Goal: Task Accomplishment & Management: Manage account settings

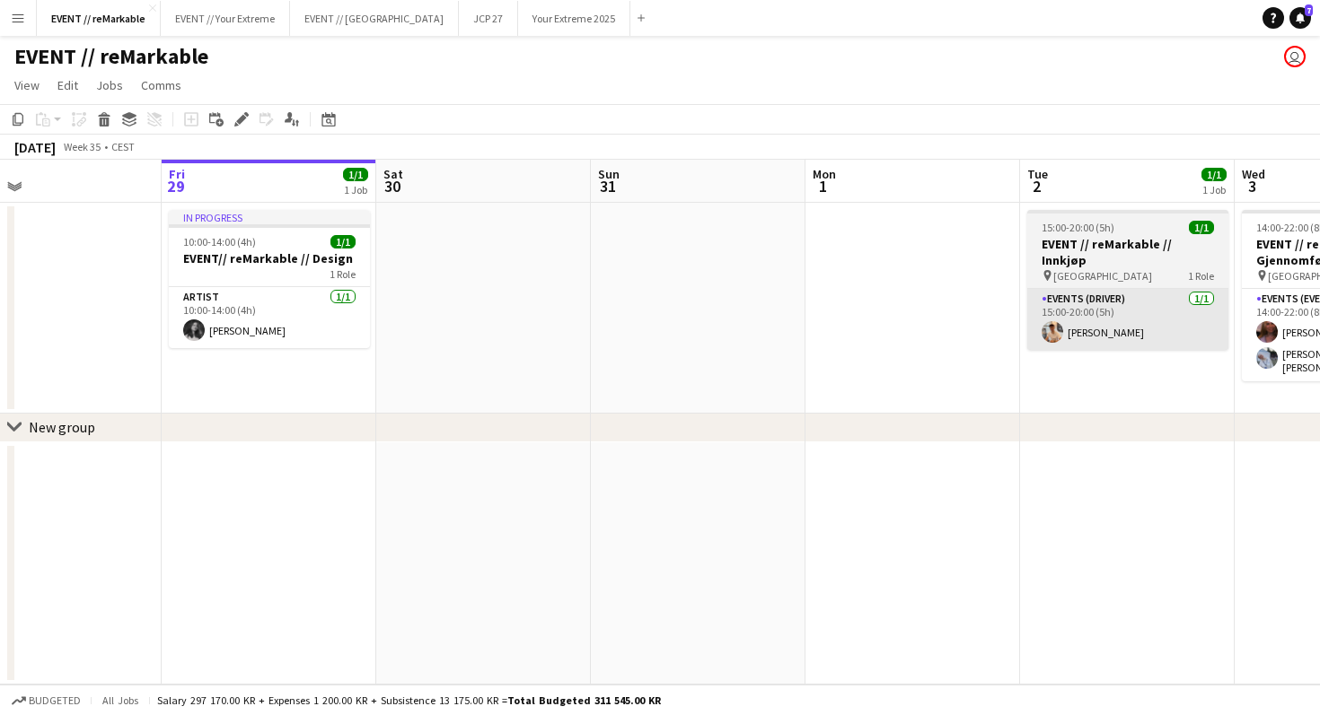
scroll to position [0, 447]
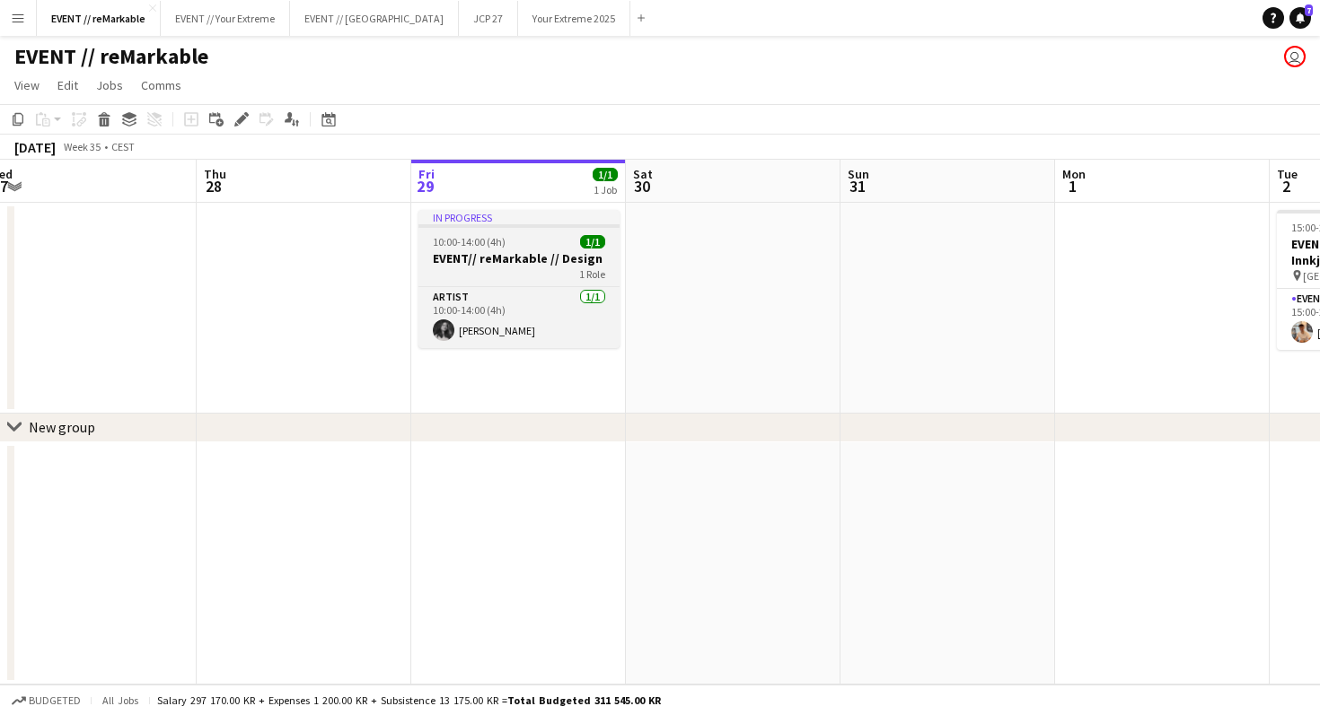
click at [546, 273] on div "1 Role" at bounding box center [518, 274] width 201 height 14
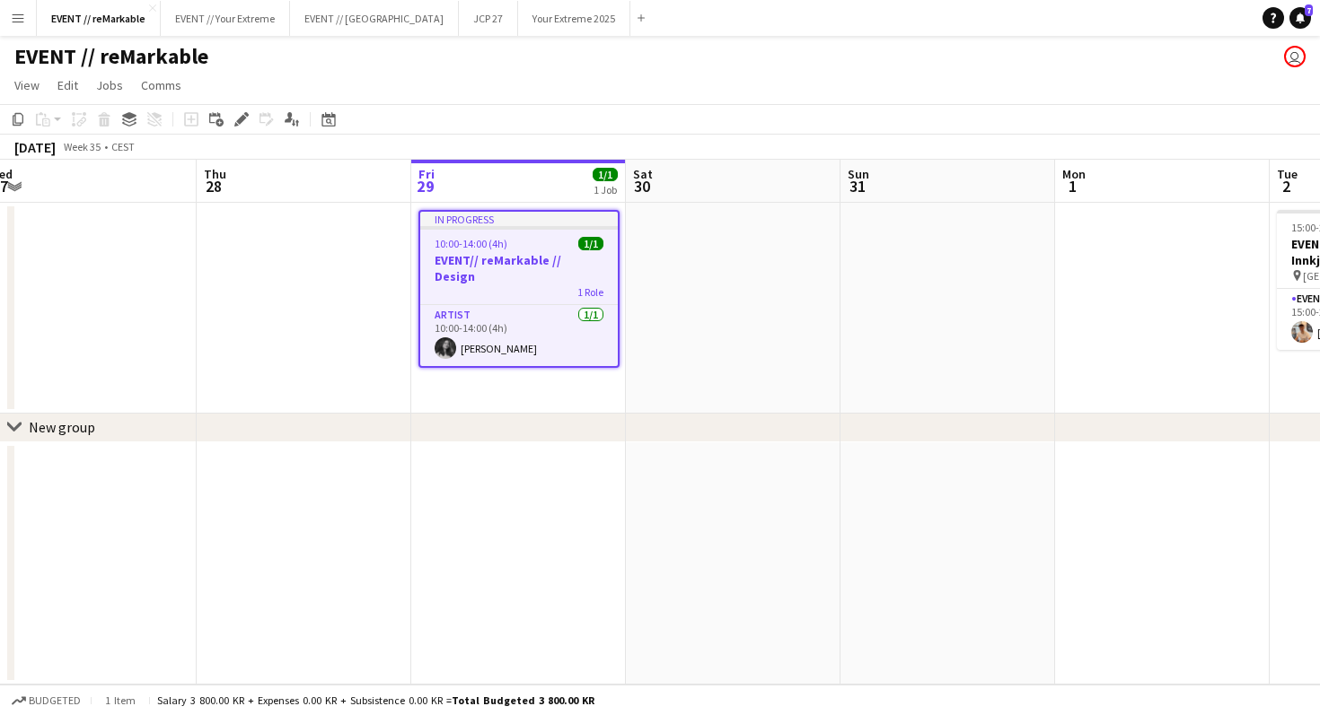
scroll to position [0, 446]
click at [719, 267] on app-date-cell at bounding box center [733, 308] width 215 height 211
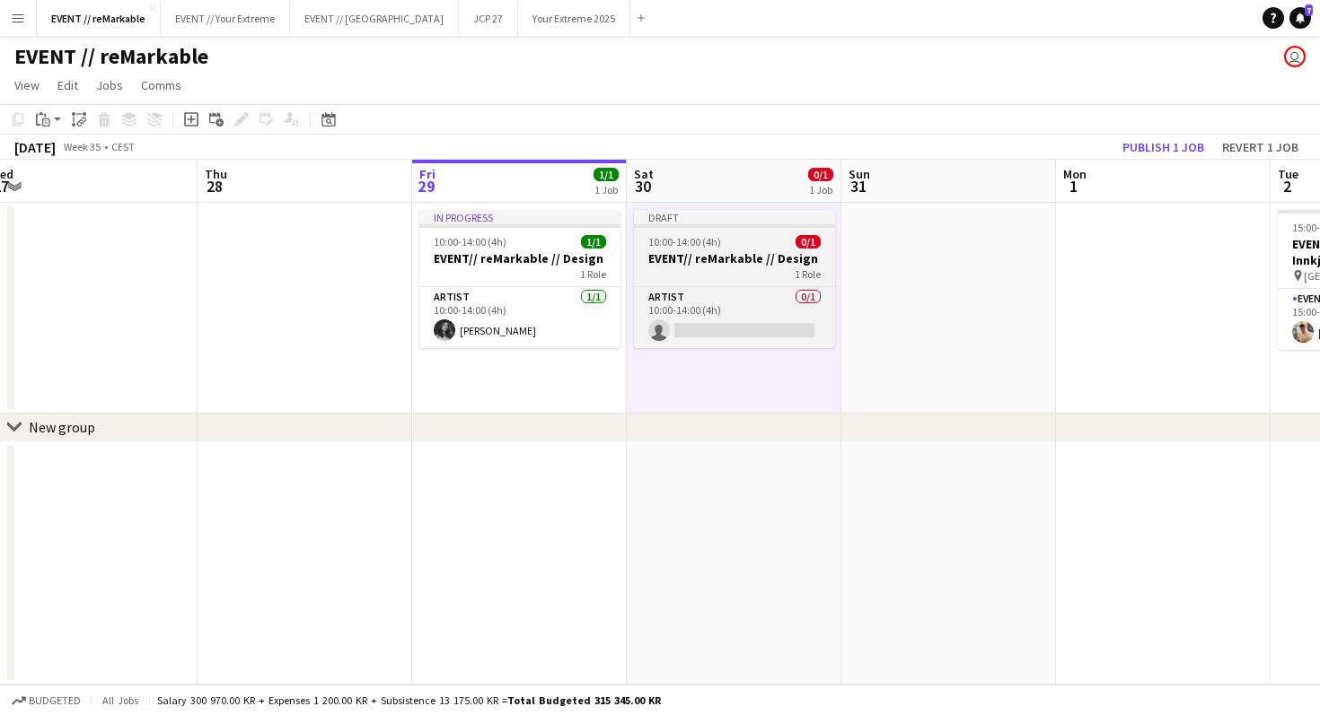
click at [706, 257] on h3 "EVENT// reMarkable // Design" at bounding box center [734, 258] width 201 height 16
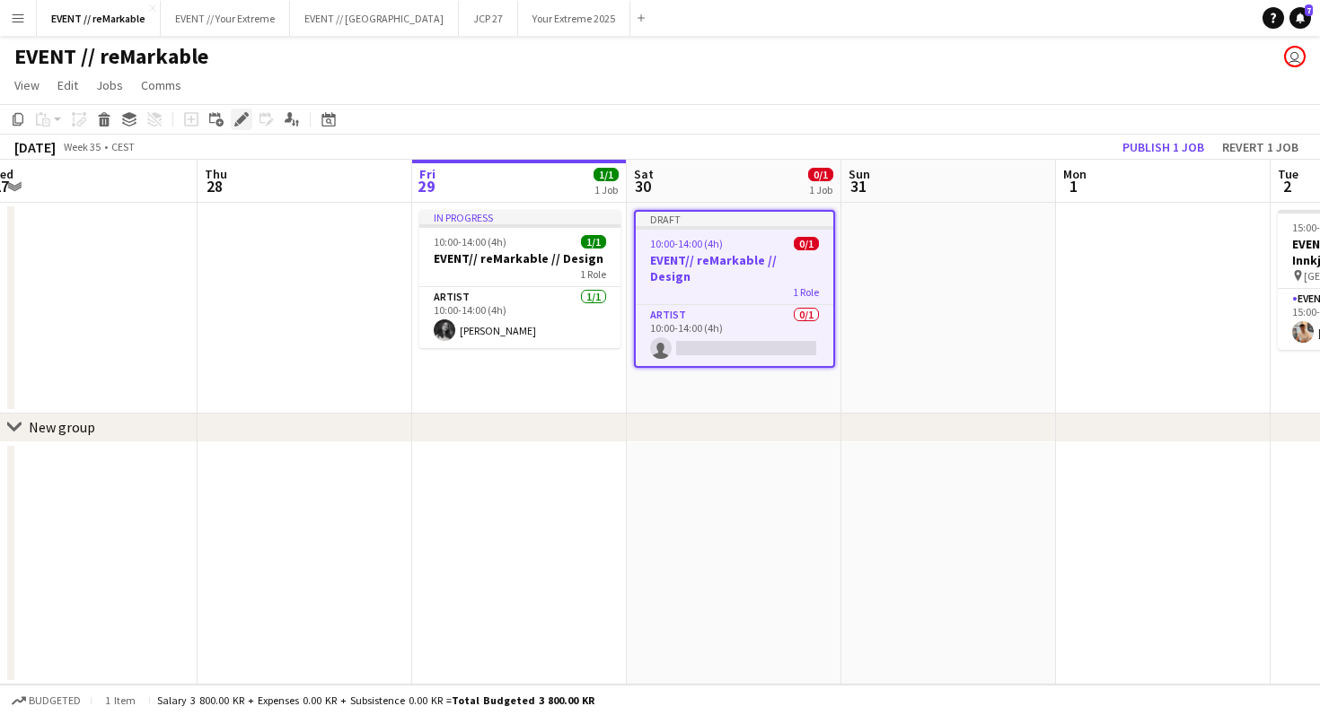
click at [241, 113] on icon "Edit" at bounding box center [241, 119] width 14 height 14
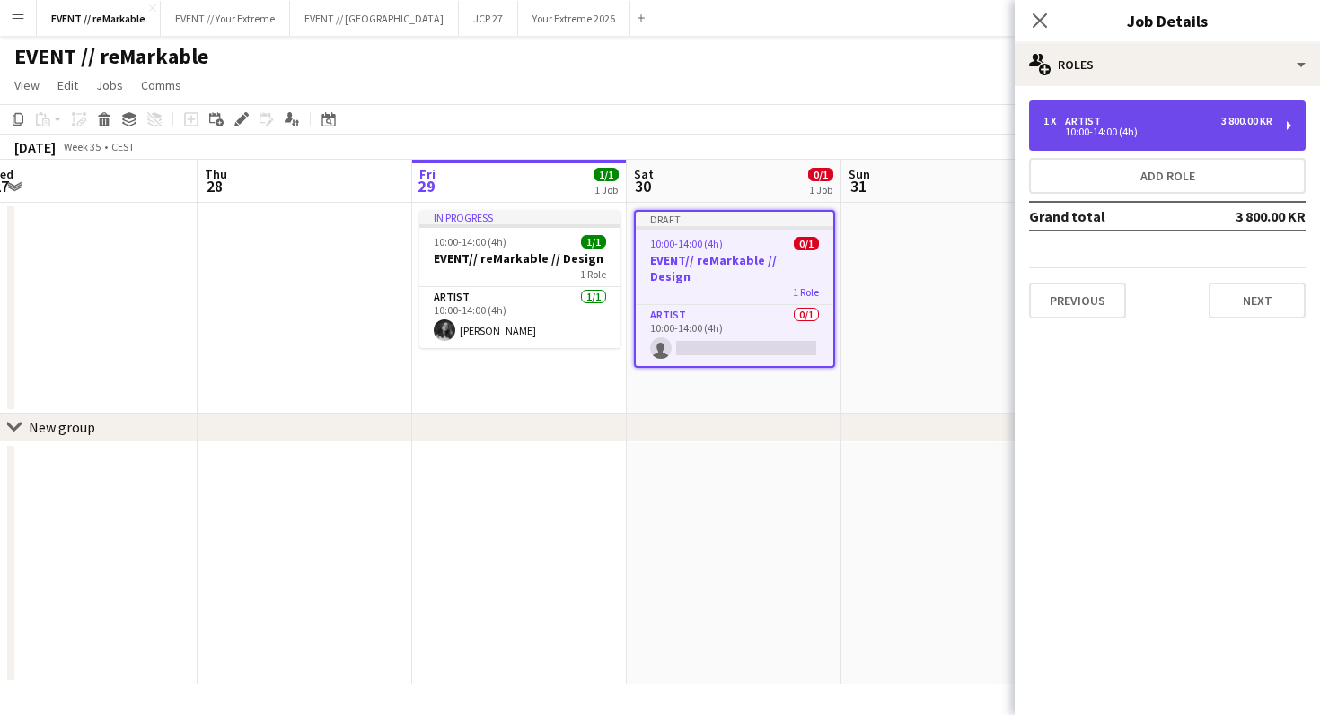
click at [1099, 116] on div "Artist" at bounding box center [1086, 121] width 43 height 13
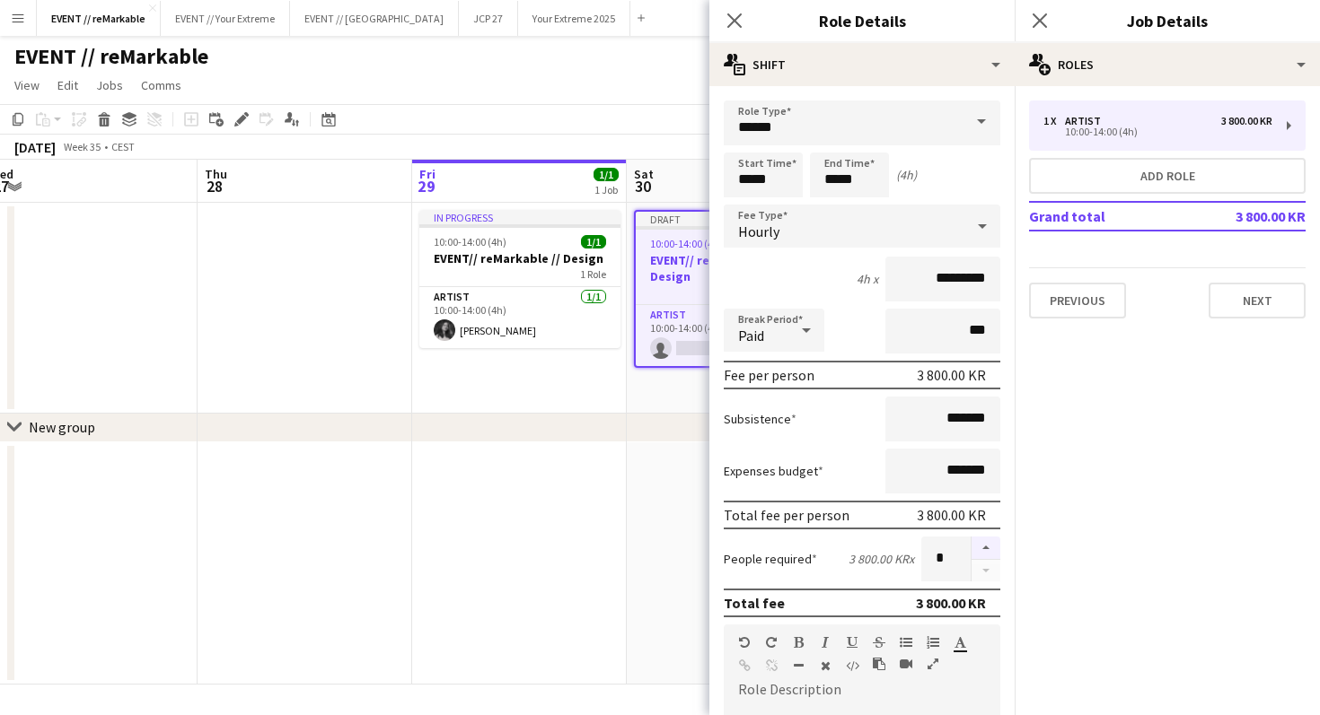
click at [983, 551] on button "button" at bounding box center [985, 548] width 29 height 23
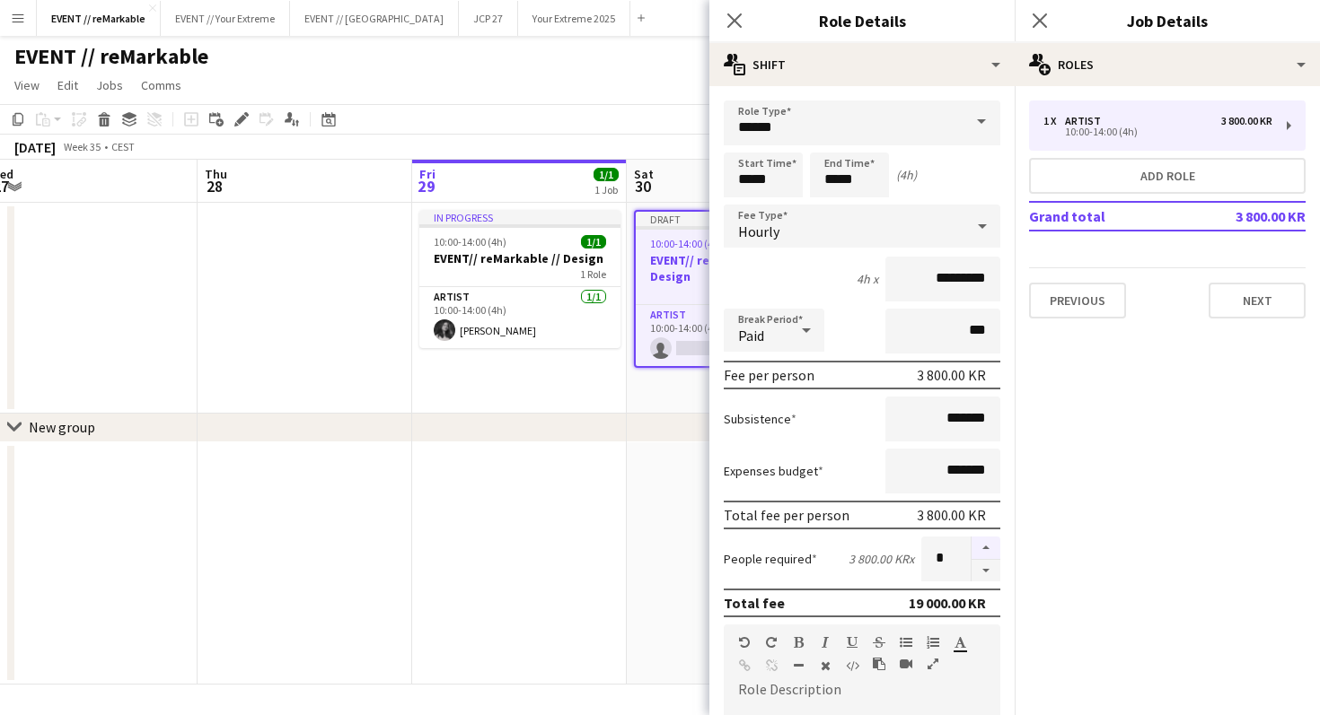
click at [983, 551] on button "button" at bounding box center [985, 548] width 29 height 23
click at [985, 568] on button "button" at bounding box center [985, 571] width 29 height 22
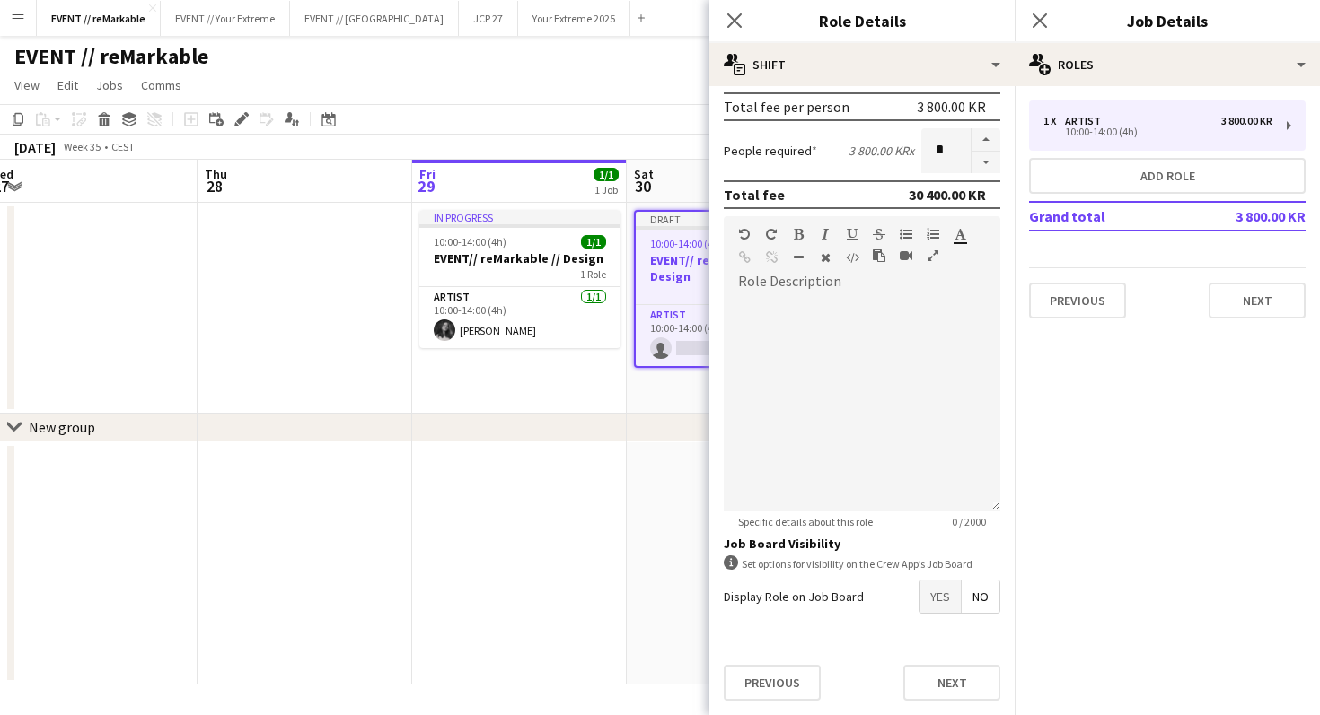
scroll to position [0, 0]
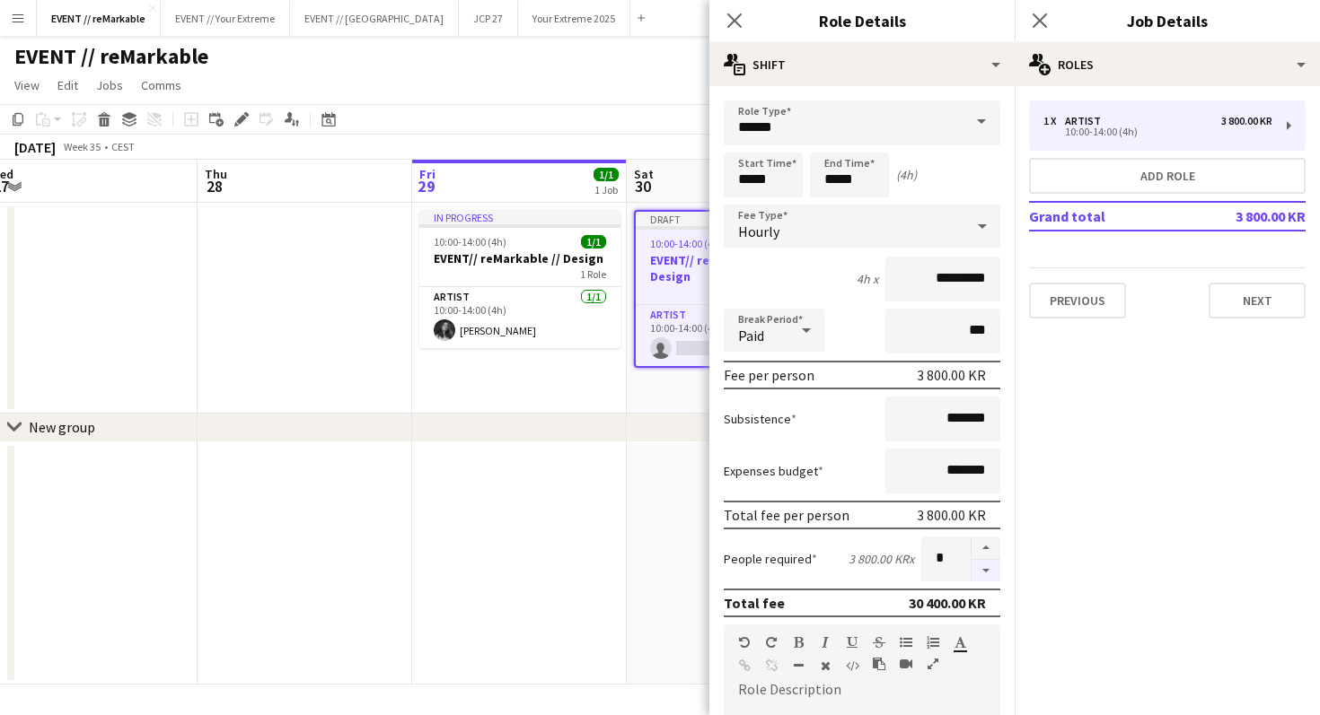
click at [979, 575] on button "button" at bounding box center [985, 571] width 29 height 22
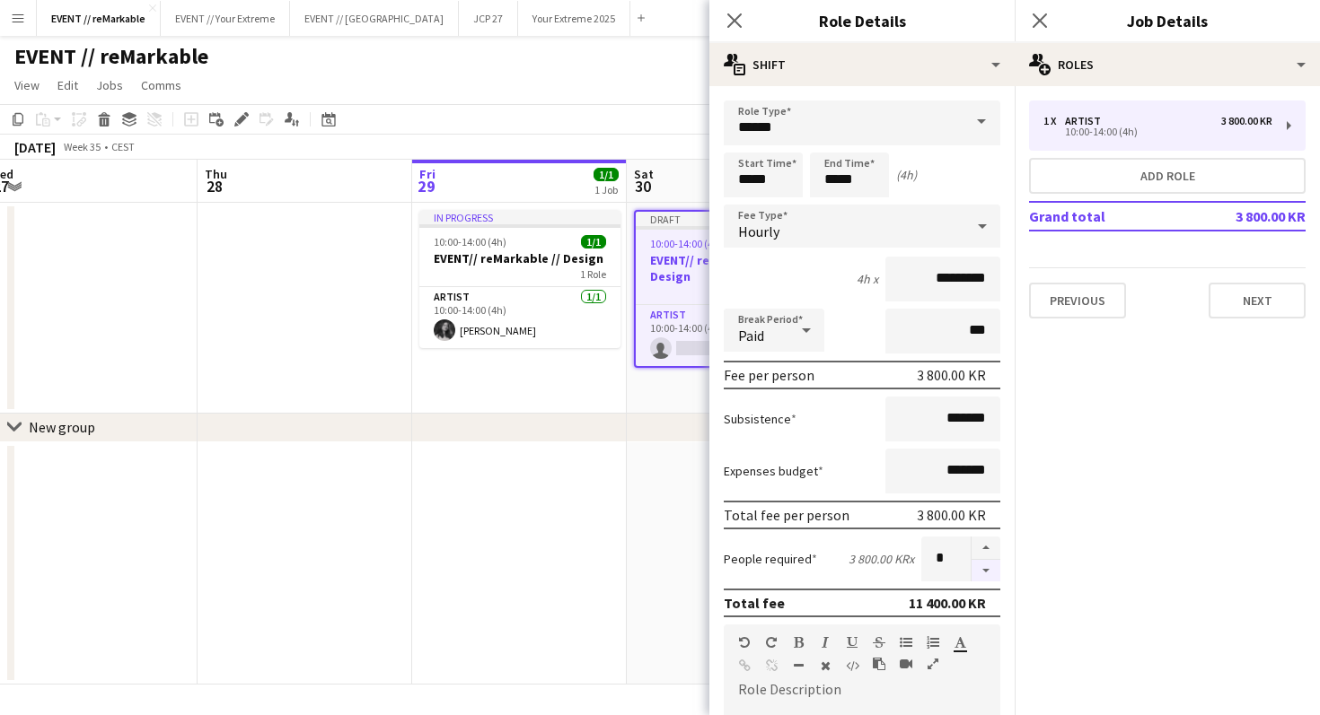
click at [979, 575] on button "button" at bounding box center [985, 571] width 29 height 22
type input "*"
click at [750, 185] on input "*****" at bounding box center [762, 175] width 79 height 45
type input "*****"
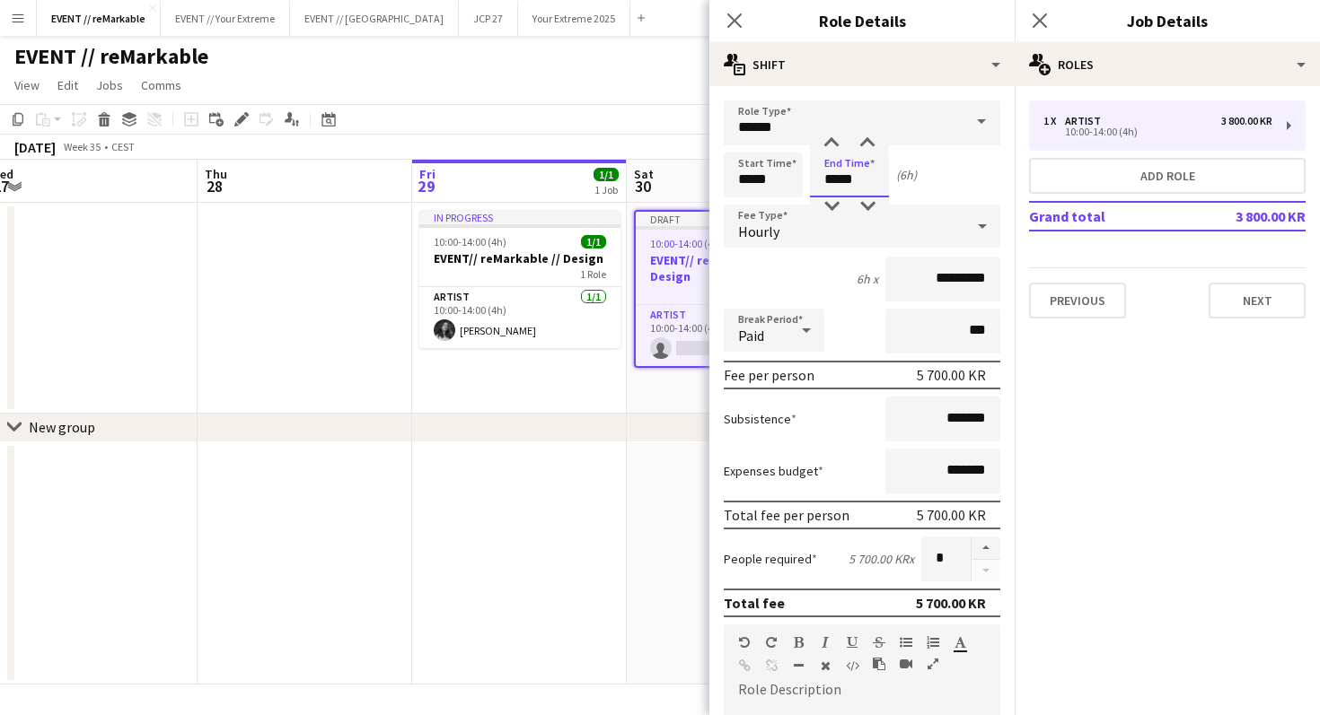
click at [830, 183] on input "*****" at bounding box center [849, 175] width 79 height 45
type input "*****"
click at [853, 334] on div "Break Period Paid ***" at bounding box center [861, 331] width 276 height 45
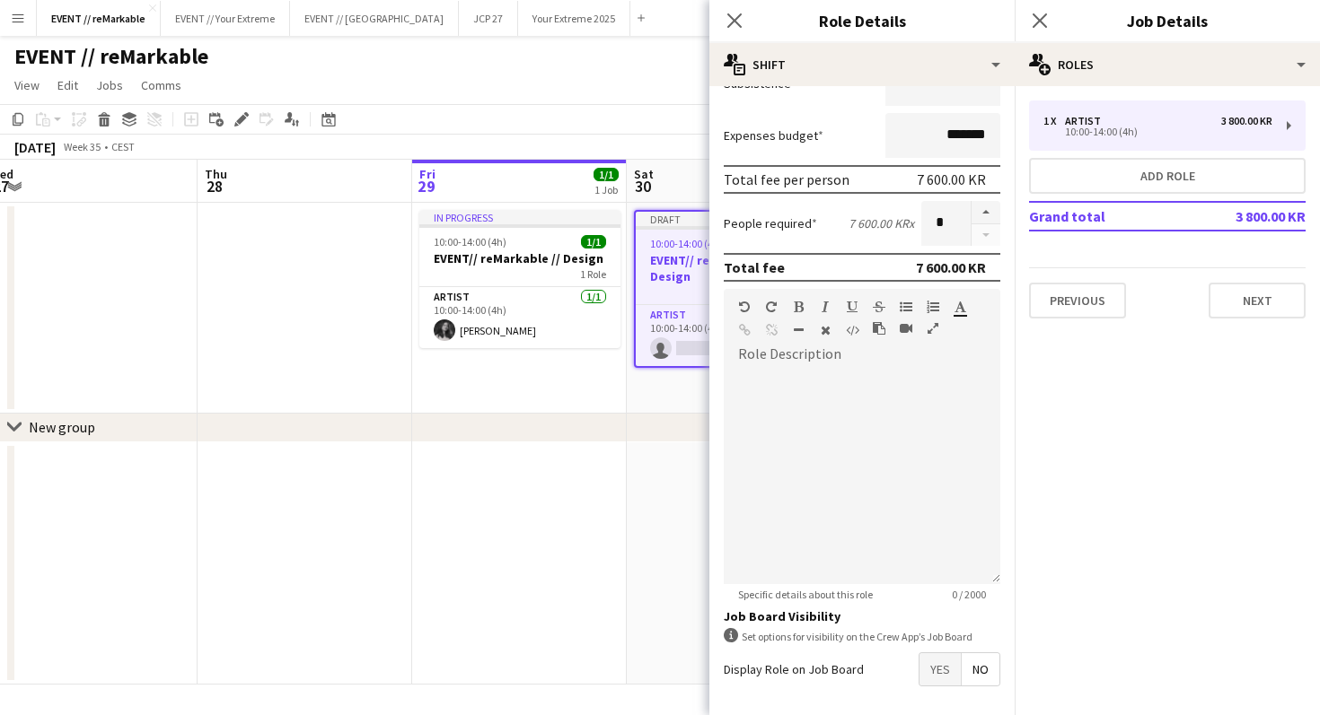
scroll to position [408, 0]
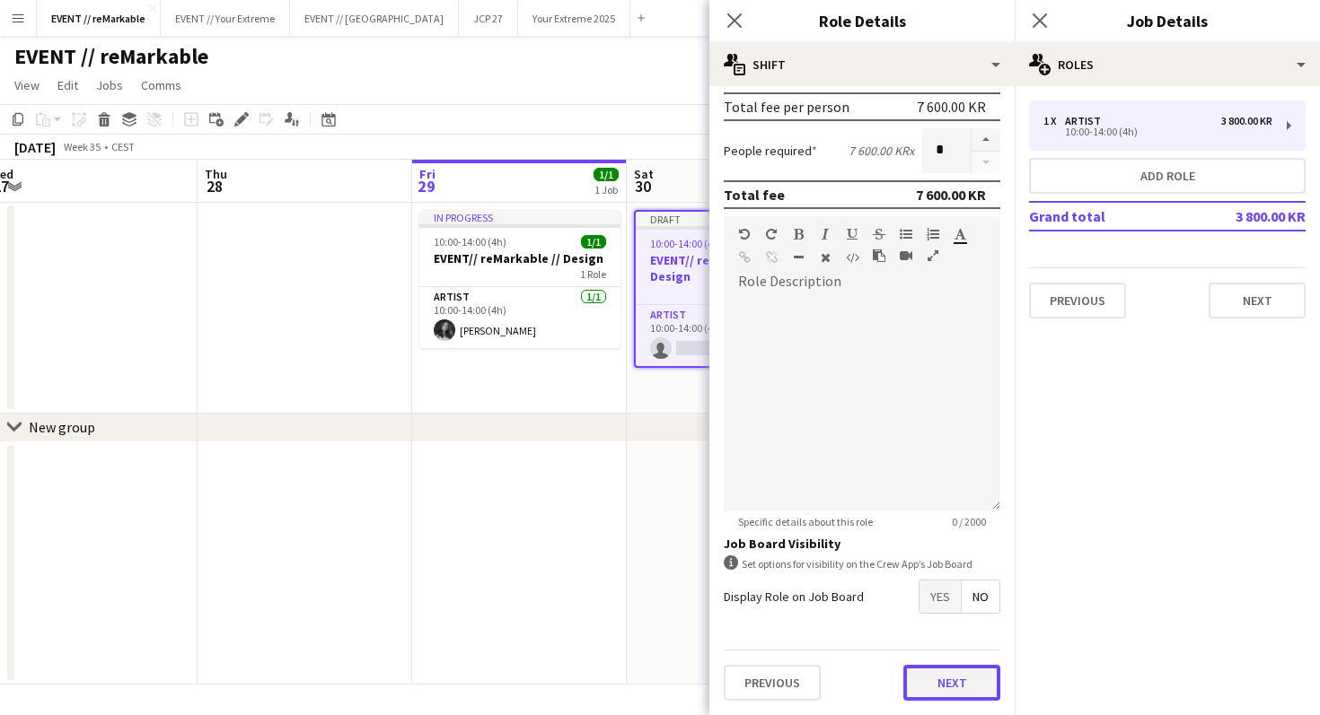
click at [943, 687] on button "Next" at bounding box center [951, 683] width 97 height 36
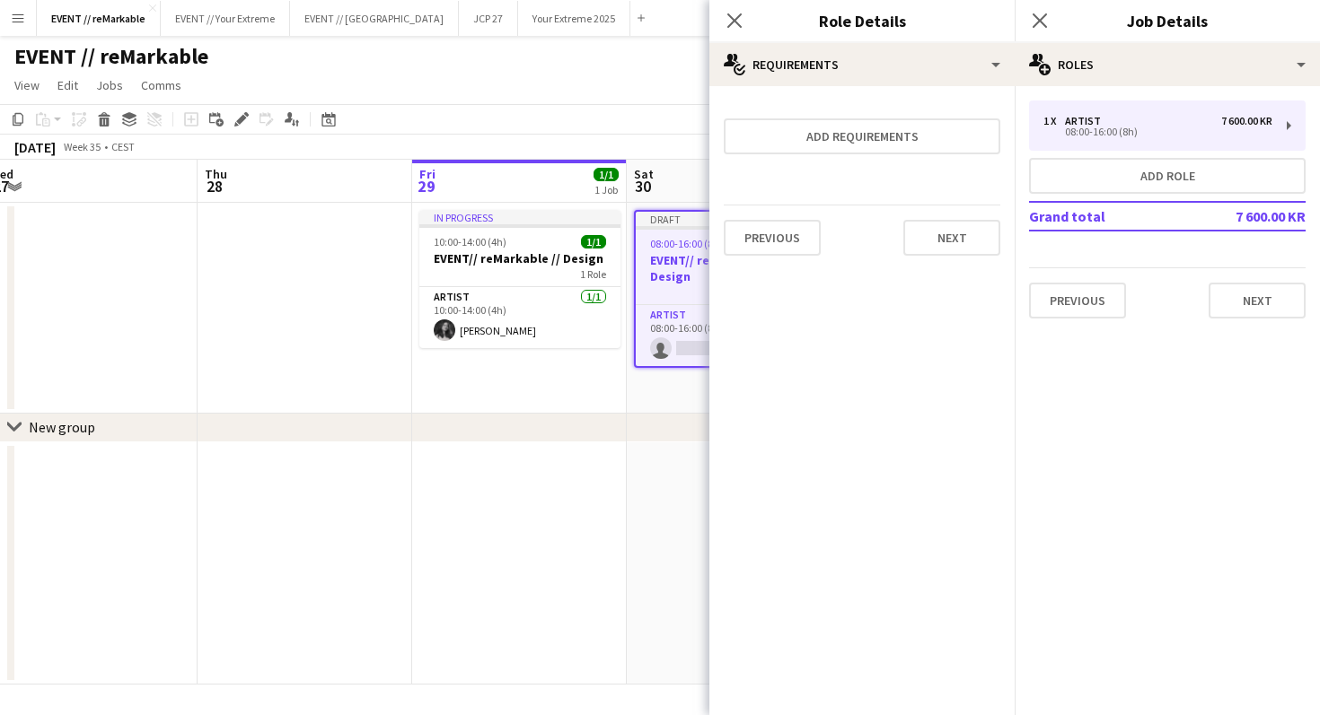
scroll to position [0, 0]
click at [931, 241] on button "Next" at bounding box center [951, 238] width 97 height 36
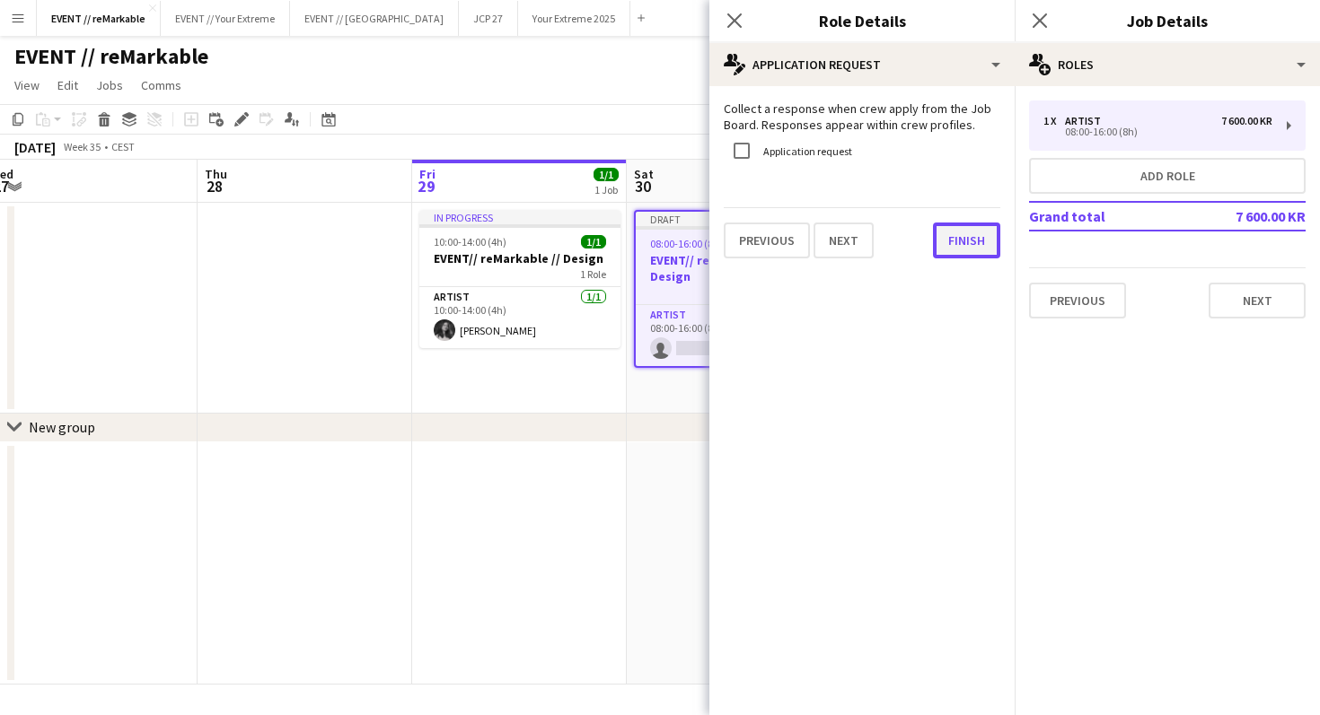
click at [957, 256] on button "Finish" at bounding box center [966, 241] width 67 height 36
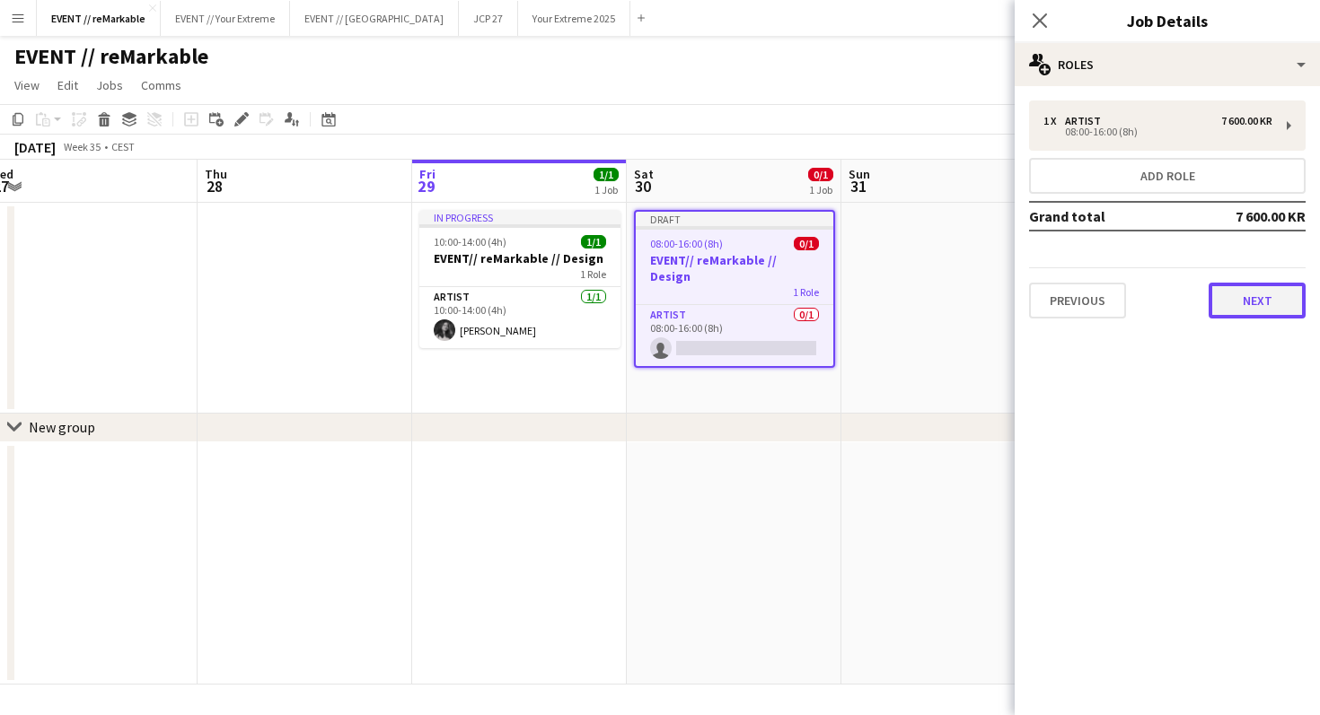
click at [1268, 303] on button "Next" at bounding box center [1256, 301] width 97 height 36
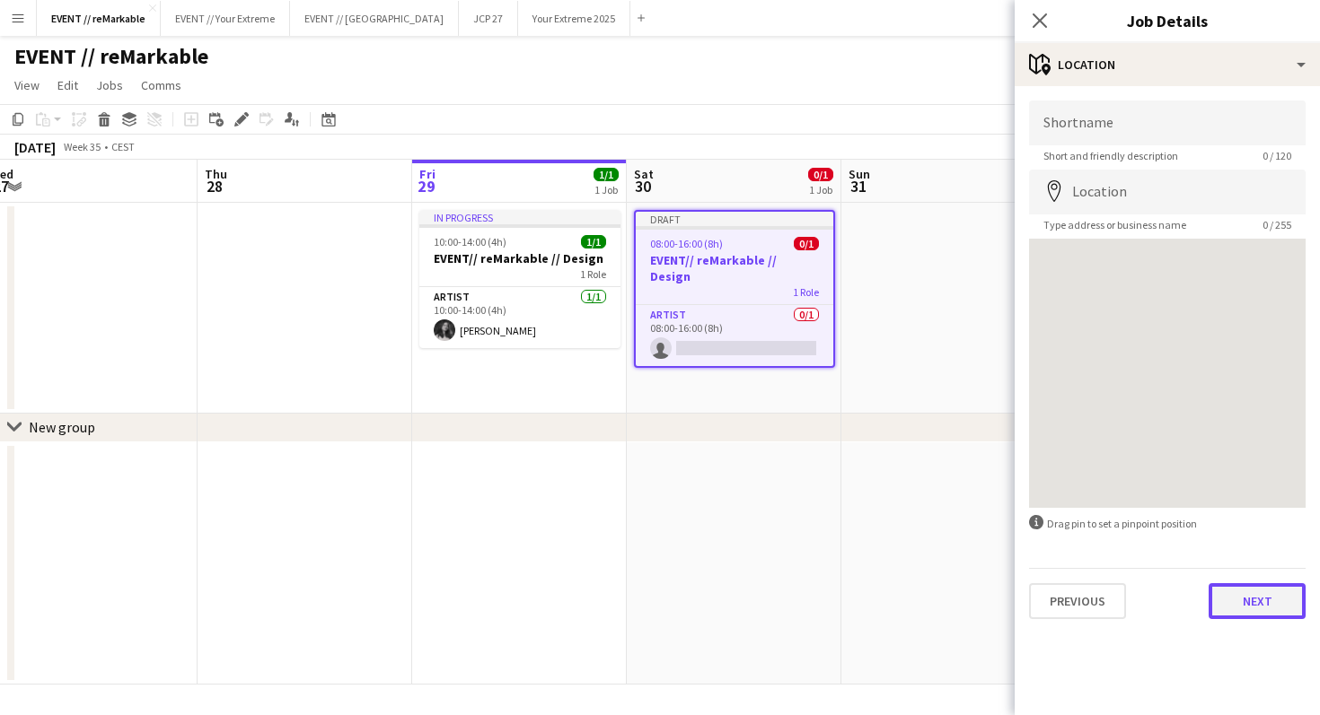
click at [1252, 603] on button "Next" at bounding box center [1256, 601] width 97 height 36
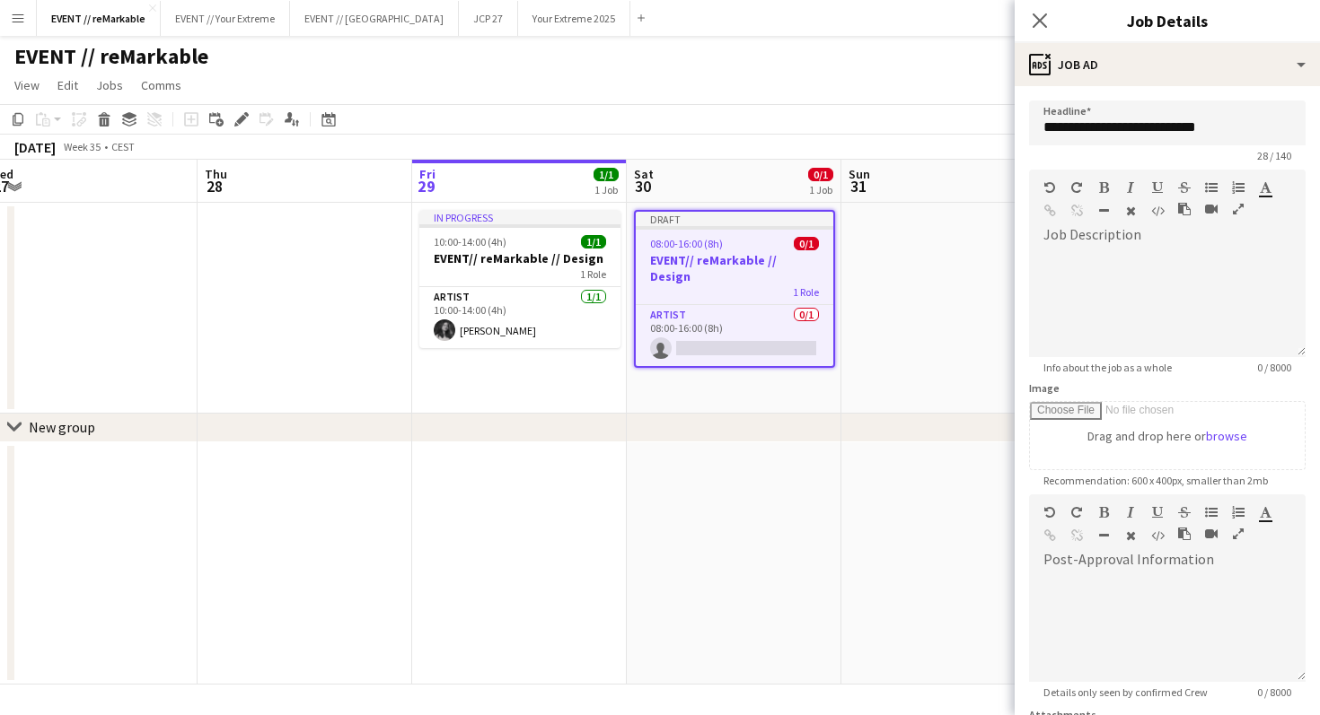
scroll to position [171, 0]
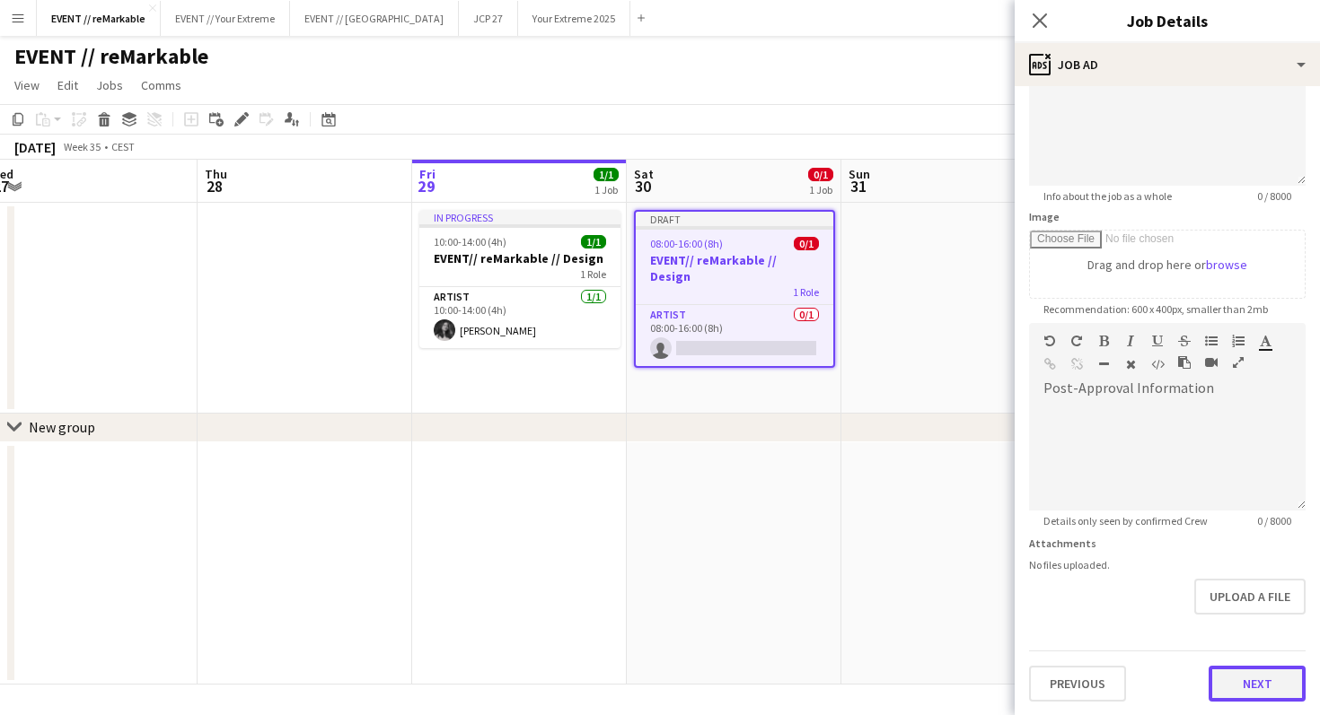
click at [1242, 678] on button "Next" at bounding box center [1256, 684] width 97 height 36
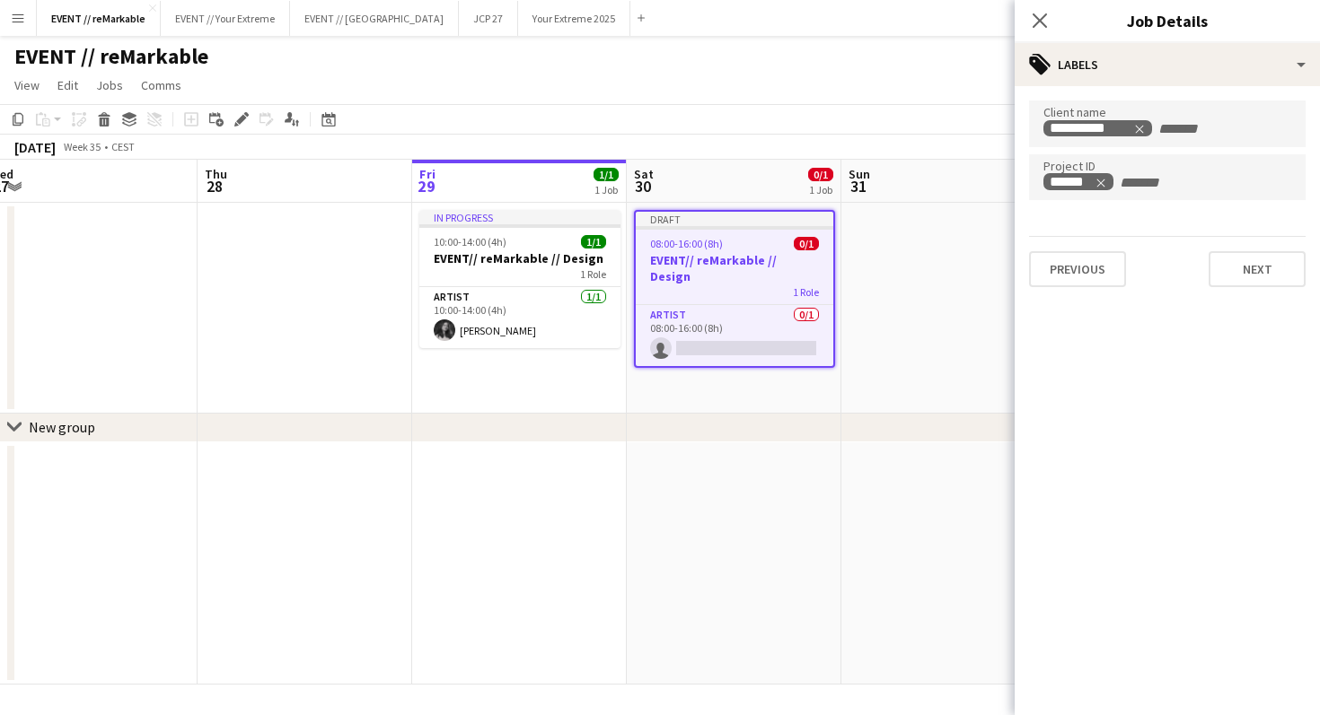
scroll to position [0, 0]
click at [1254, 255] on button "Next" at bounding box center [1256, 269] width 97 height 36
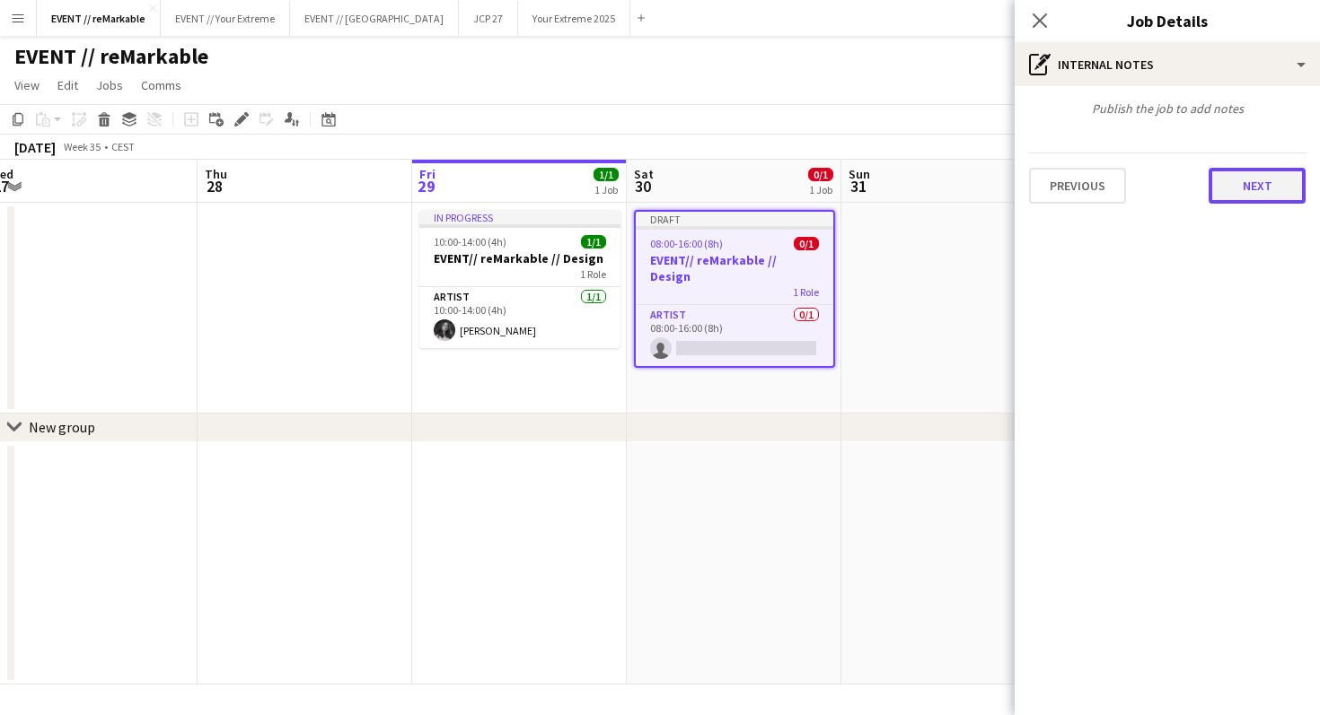
click at [1278, 185] on button "Next" at bounding box center [1256, 186] width 97 height 36
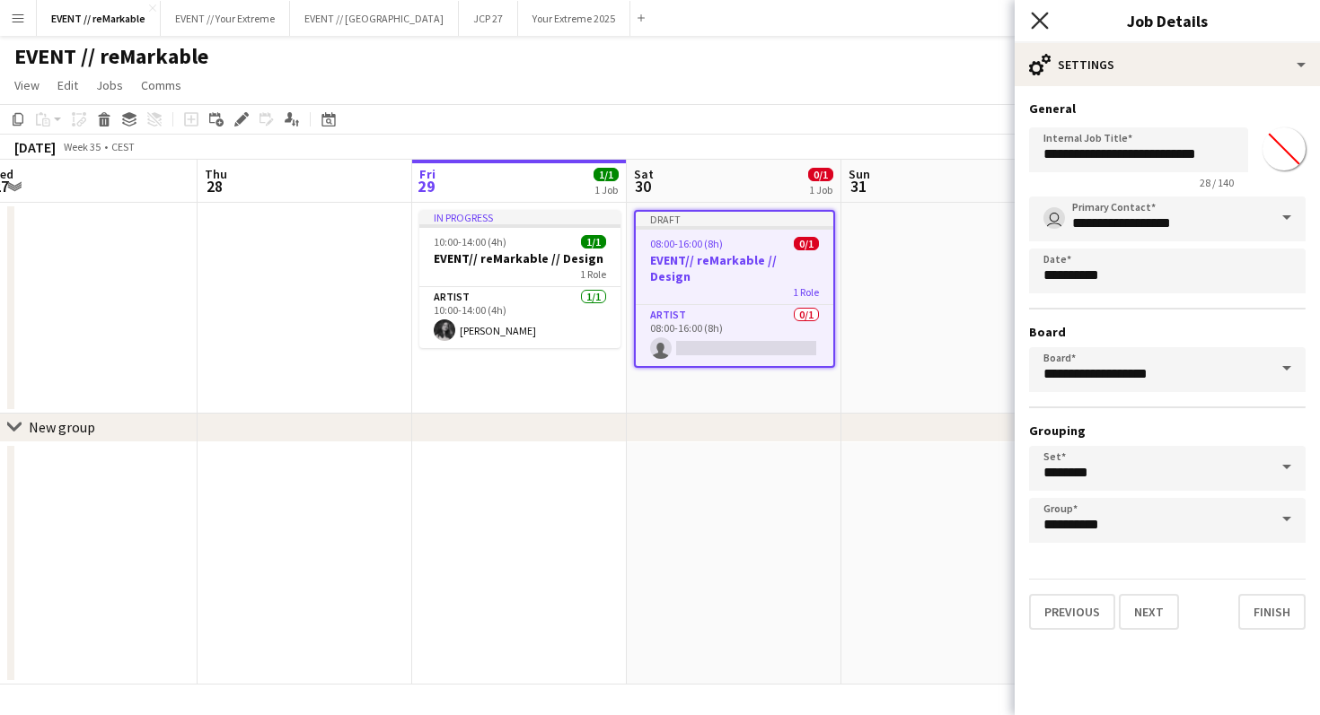
click at [1034, 23] on icon "Close pop-in" at bounding box center [1038, 20] width 17 height 17
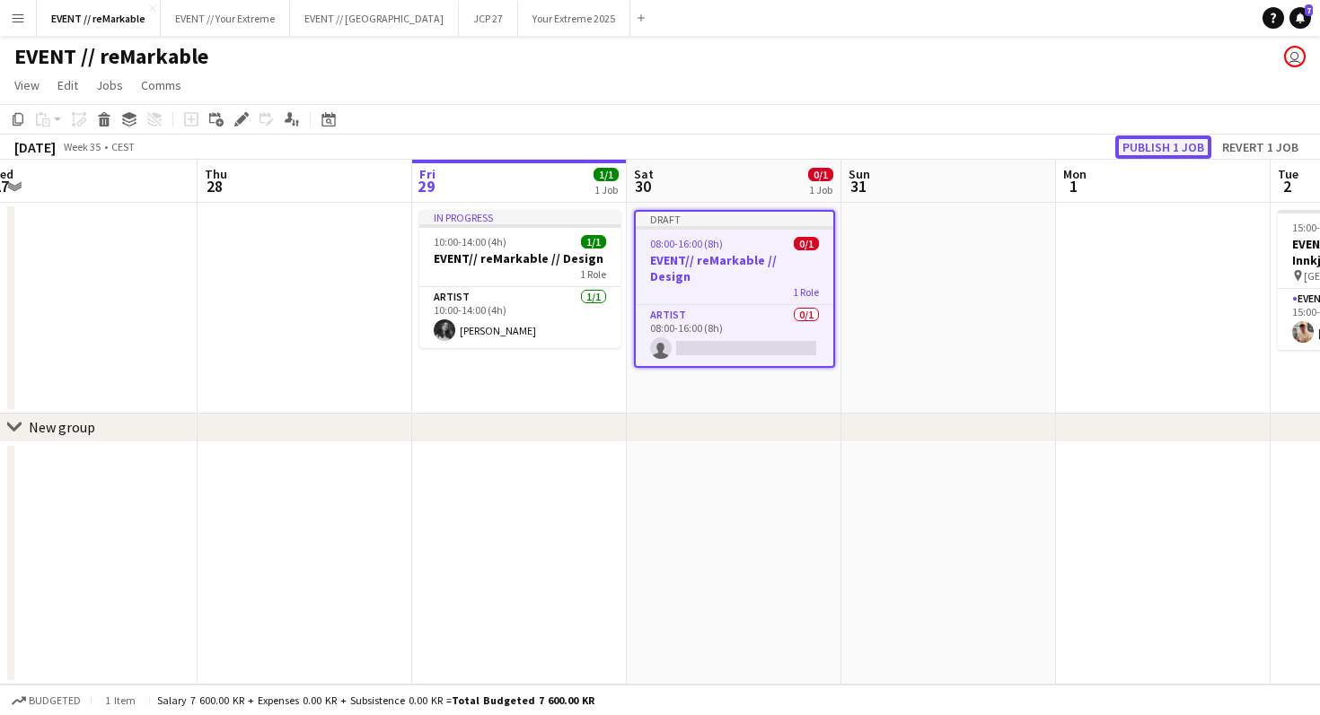
click at [1161, 151] on button "Publish 1 job" at bounding box center [1163, 147] width 96 height 23
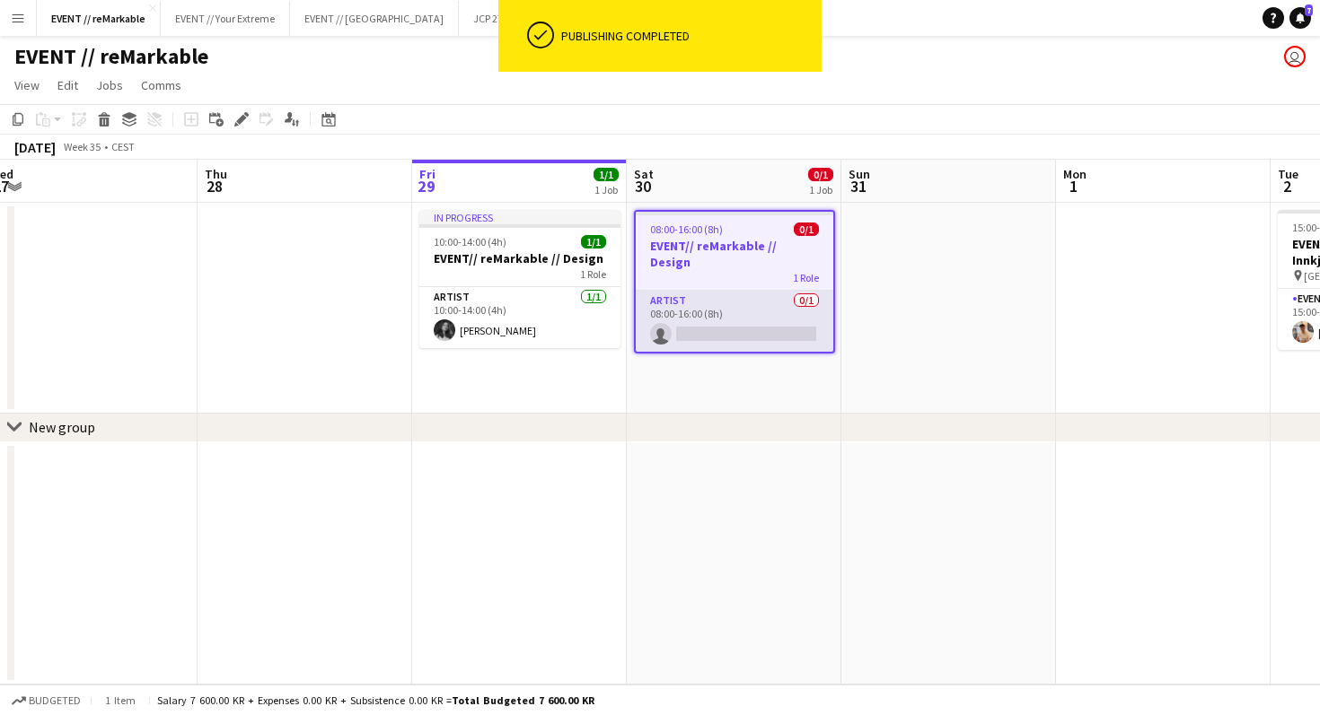
click at [732, 306] on app-card-role "Artist 0/1 08:00-16:00 (8h) single-neutral-actions" at bounding box center [734, 321] width 197 height 61
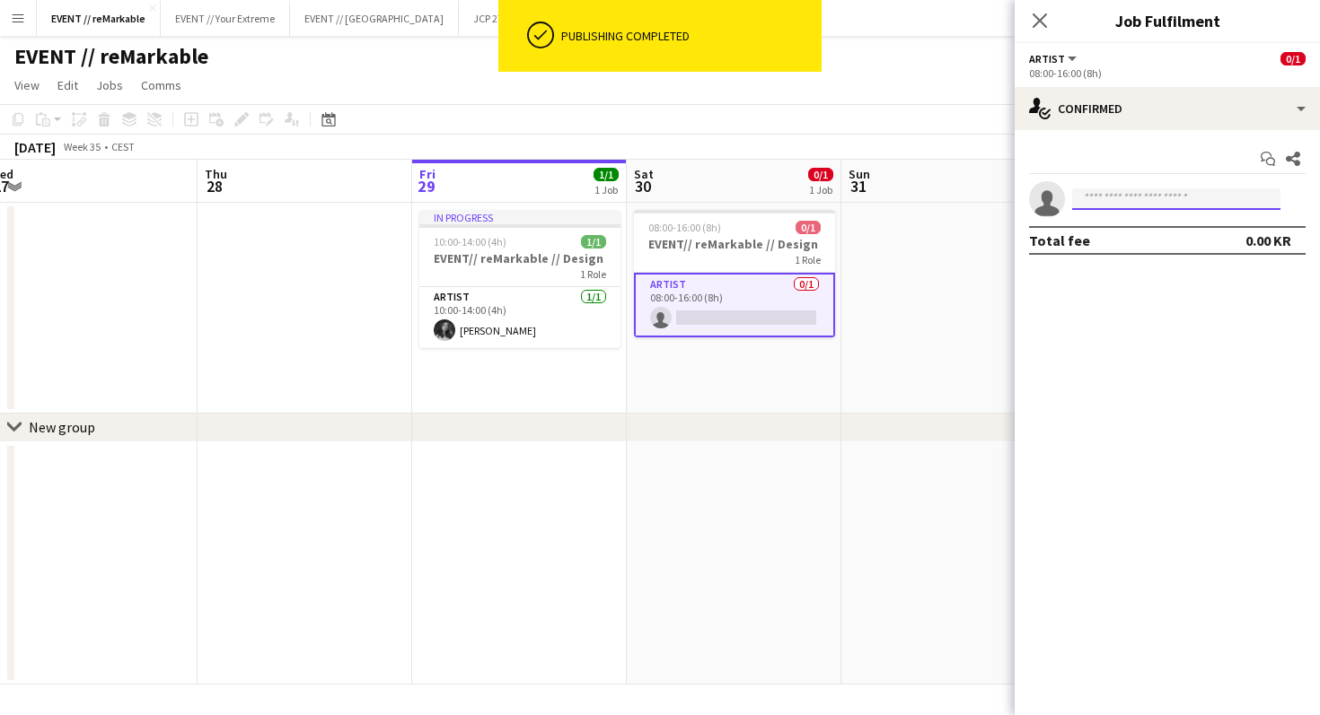
click at [1102, 200] on input at bounding box center [1176, 200] width 208 height 22
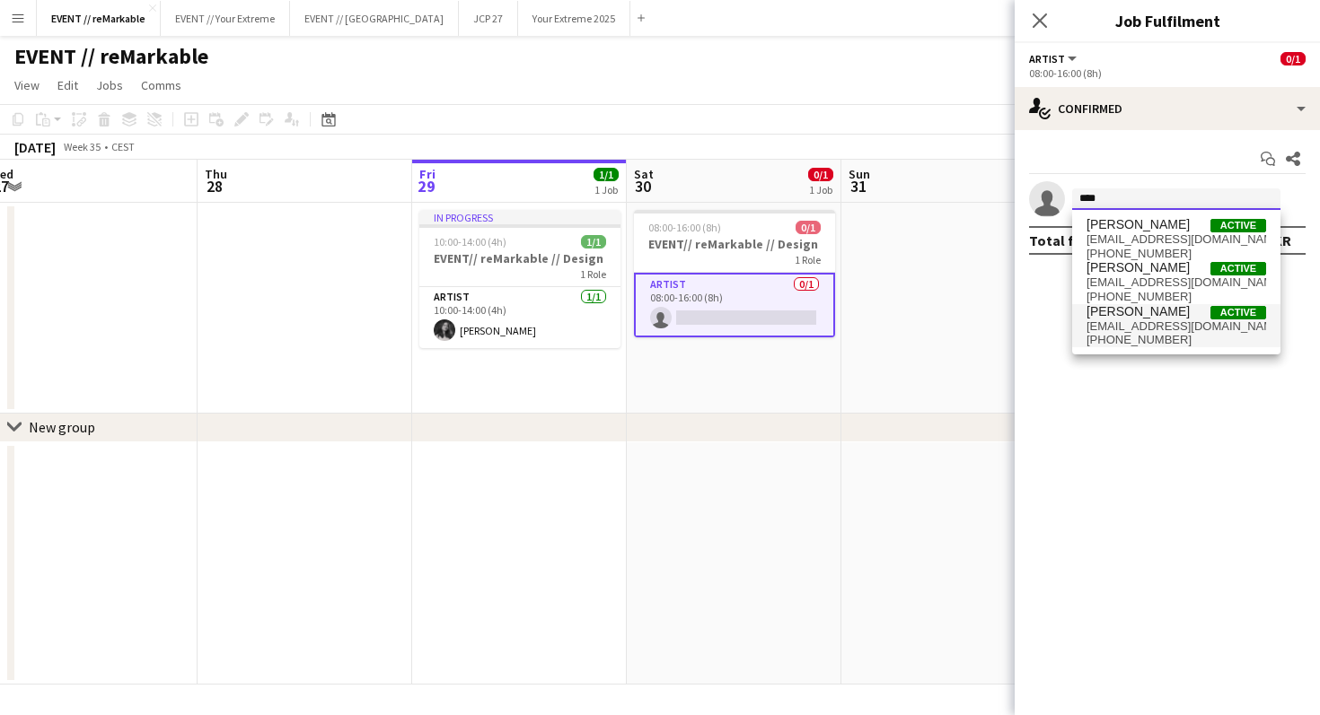
type input "****"
click at [1133, 325] on span "[EMAIL_ADDRESS][DOMAIN_NAME]" at bounding box center [1176, 327] width 180 height 14
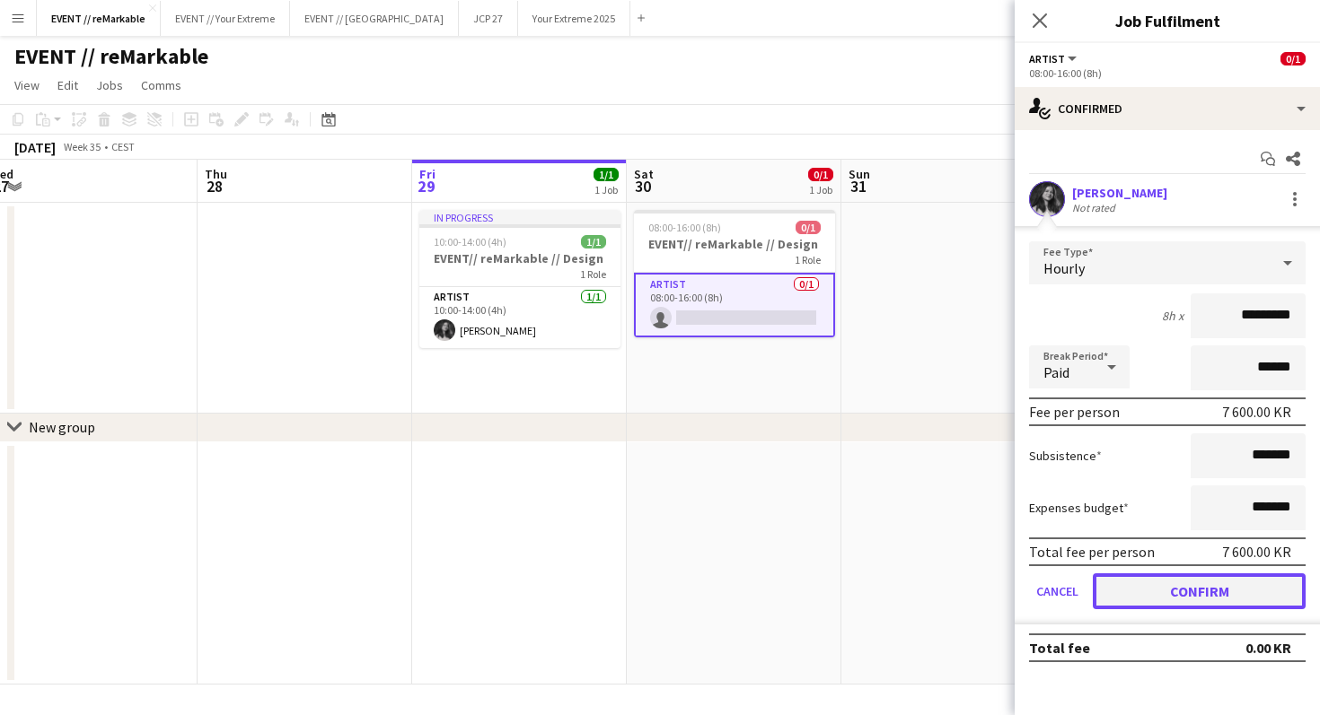
click at [1223, 588] on button "Confirm" at bounding box center [1198, 592] width 213 height 36
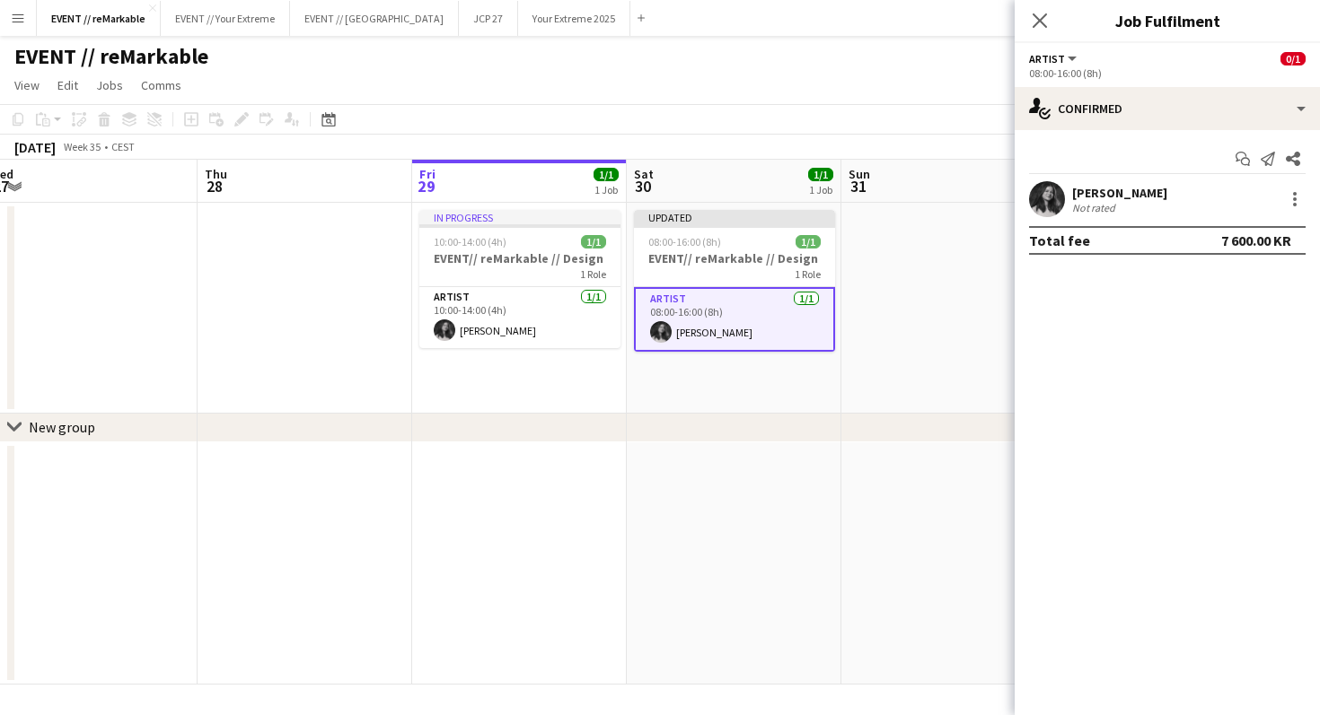
click at [936, 455] on app-date-cell at bounding box center [948, 564] width 215 height 243
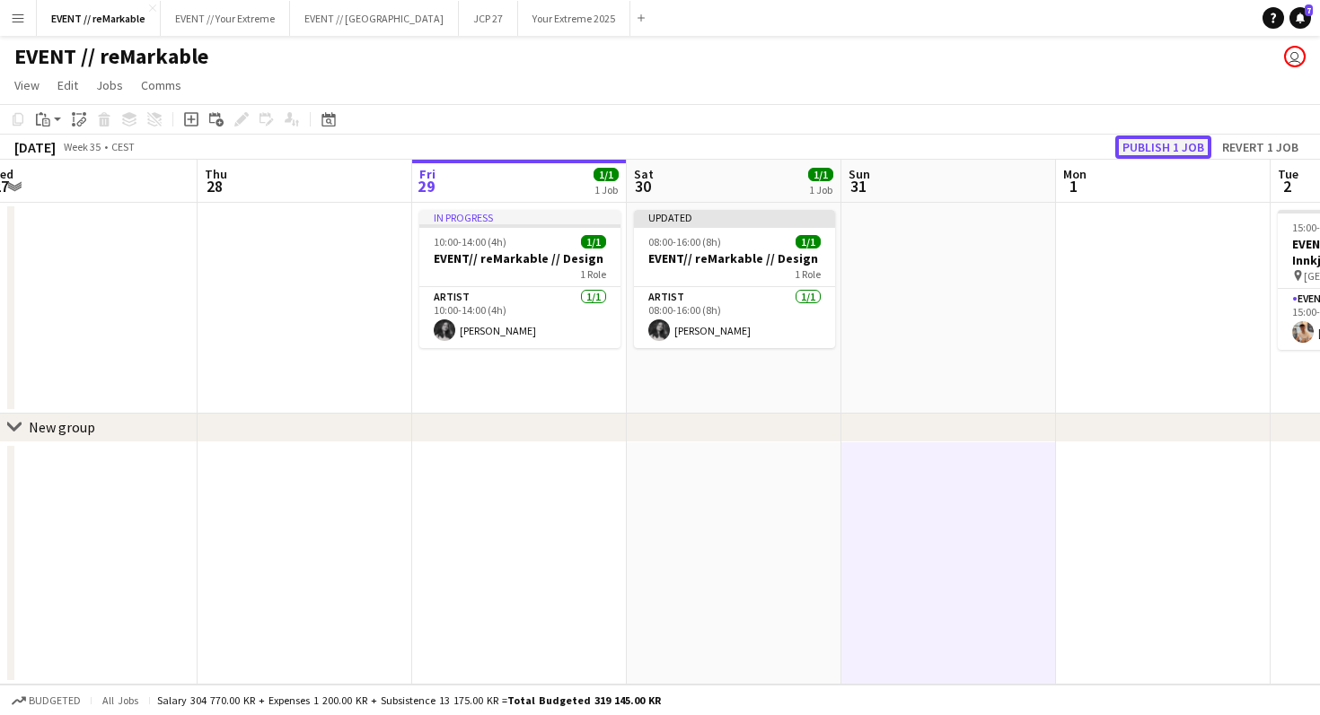
click at [1153, 149] on button "Publish 1 job" at bounding box center [1163, 147] width 96 height 23
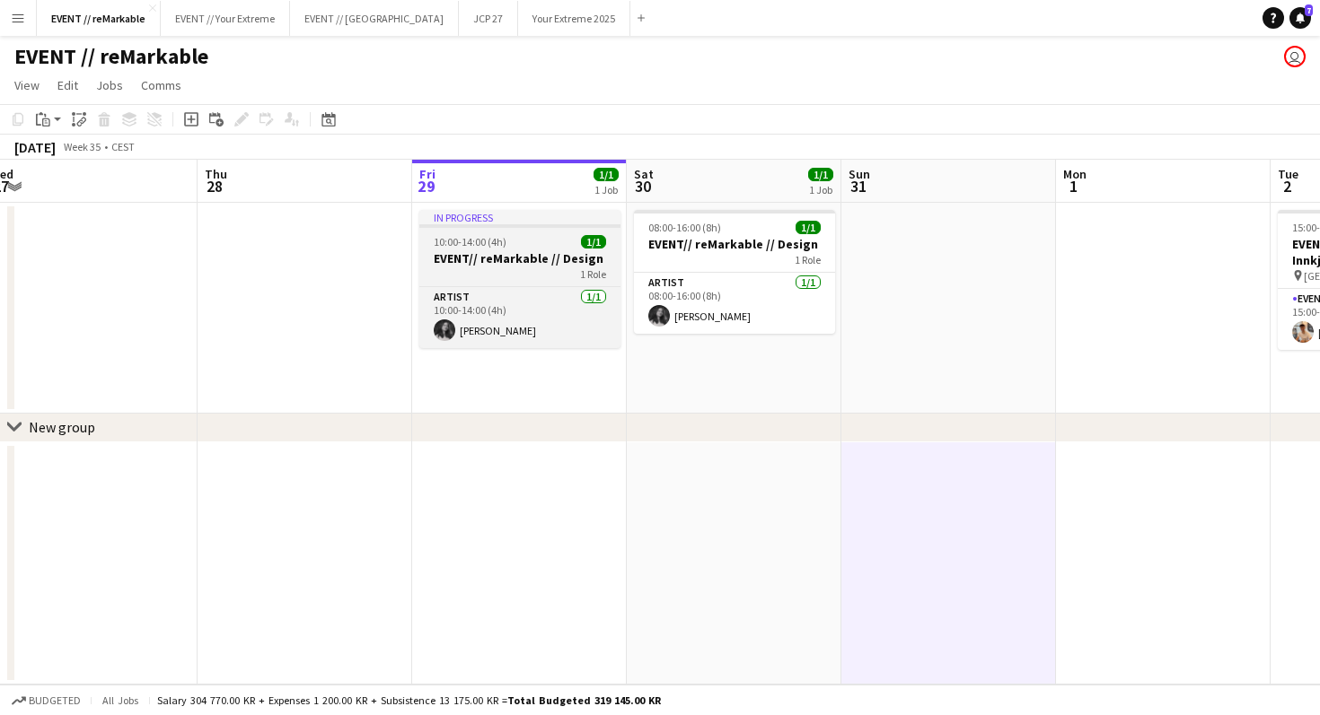
click at [462, 238] on span "10:00-14:00 (4h)" at bounding box center [470, 241] width 73 height 13
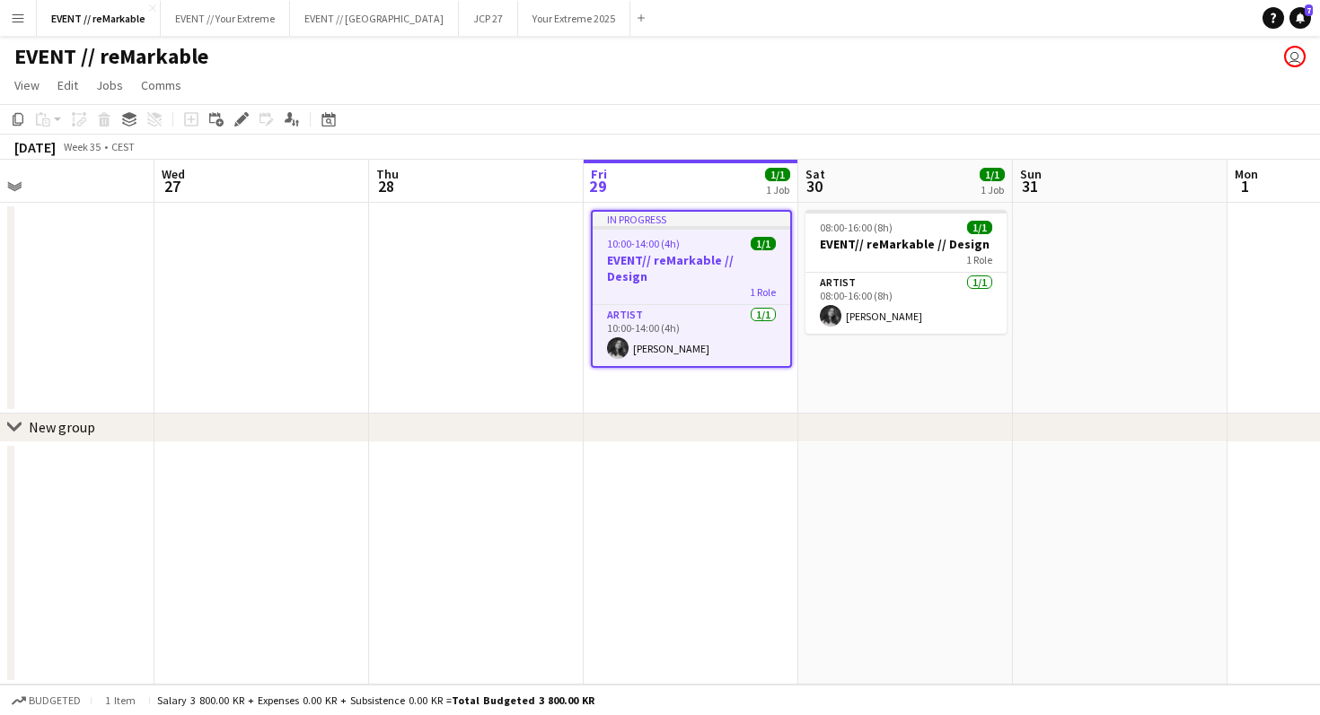
scroll to position [0, 680]
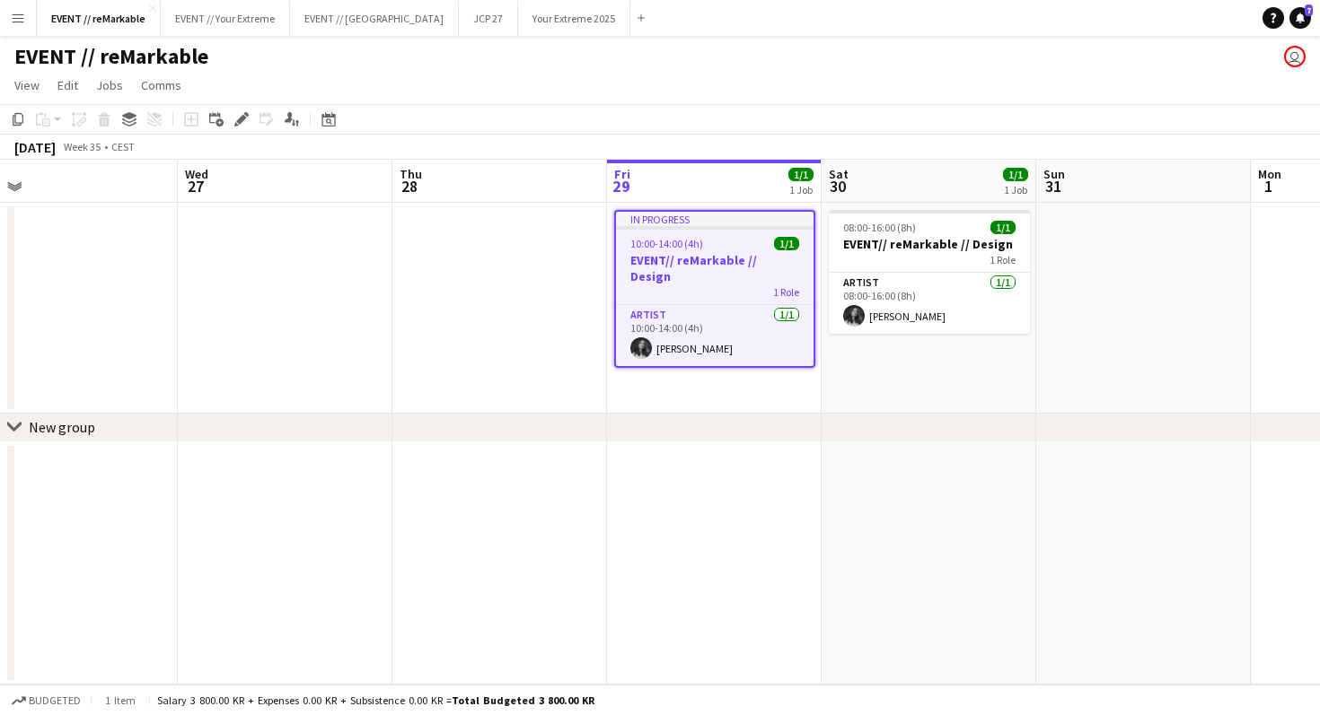
drag, startPoint x: 792, startPoint y: 242, endPoint x: 673, endPoint y: 262, distance: 120.1
click at [673, 262] on app-calendar-viewport "Sat 23 Sun 24 Mon 25 Tue 26 Wed 27 Thu 28 Fri 29 1/1 1 Job Sat 30 1/1 1 Job Sun…" at bounding box center [660, 422] width 1320 height 525
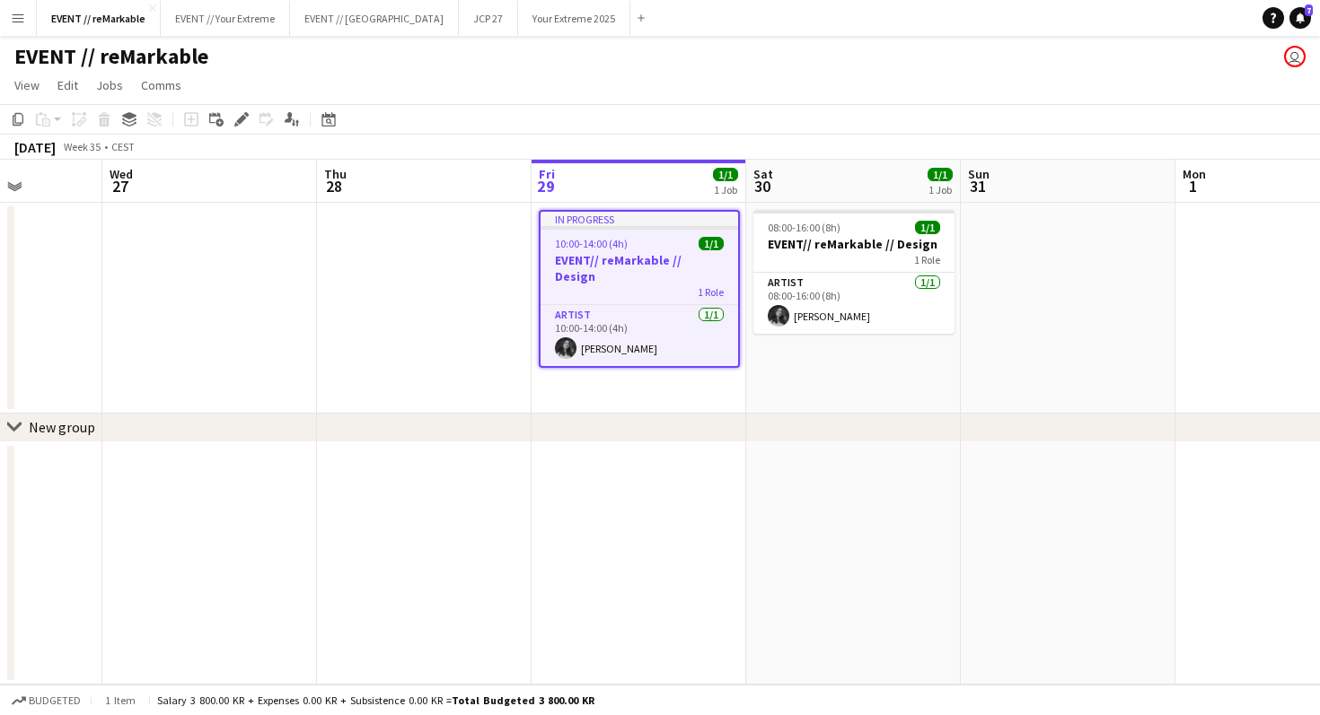
drag, startPoint x: 680, startPoint y: 223, endPoint x: 604, endPoint y: 261, distance: 85.5
click at [604, 261] on app-calendar-viewport "Sat 23 Sun 24 Mon 25 Tue 26 Wed 27 Thu 28 Fri 29 1/1 1 Job Sat 30 1/1 1 Job Sun…" at bounding box center [660, 422] width 1320 height 525
click at [627, 223] on div "In progress" at bounding box center [638, 219] width 197 height 14
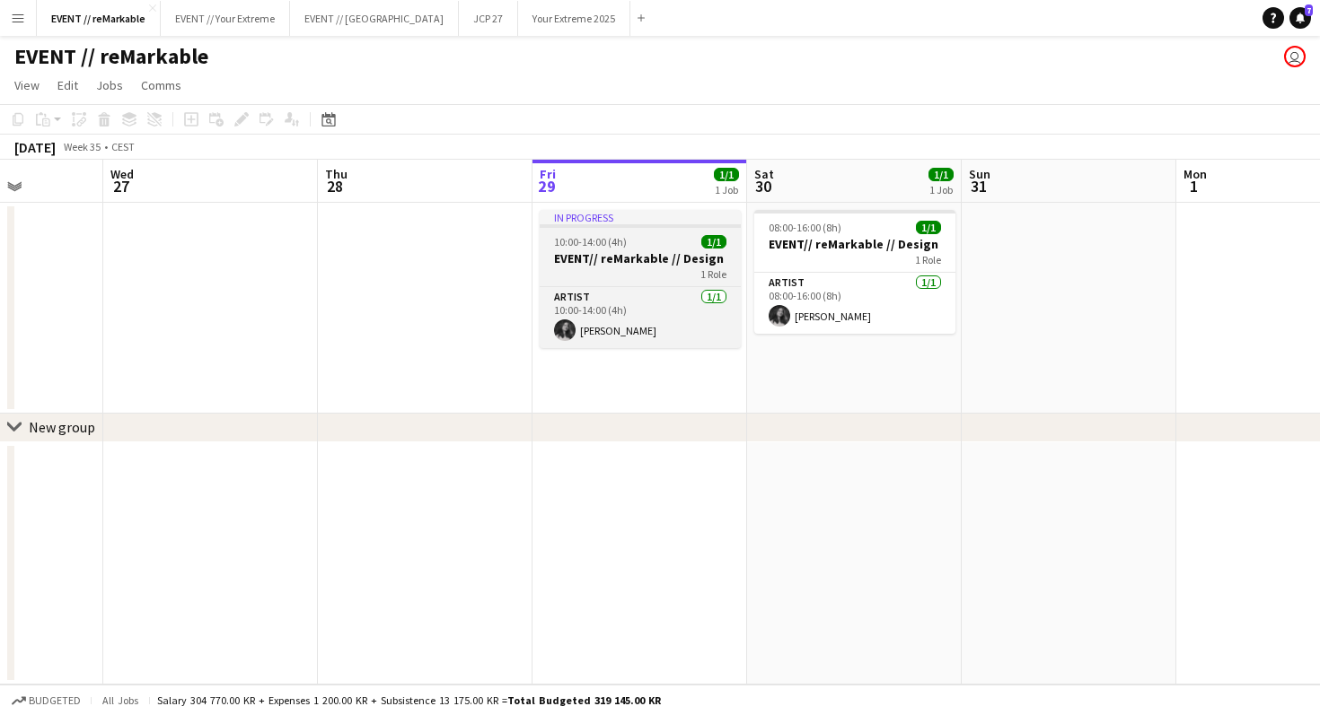
click at [627, 223] on div "In progress" at bounding box center [639, 217] width 201 height 14
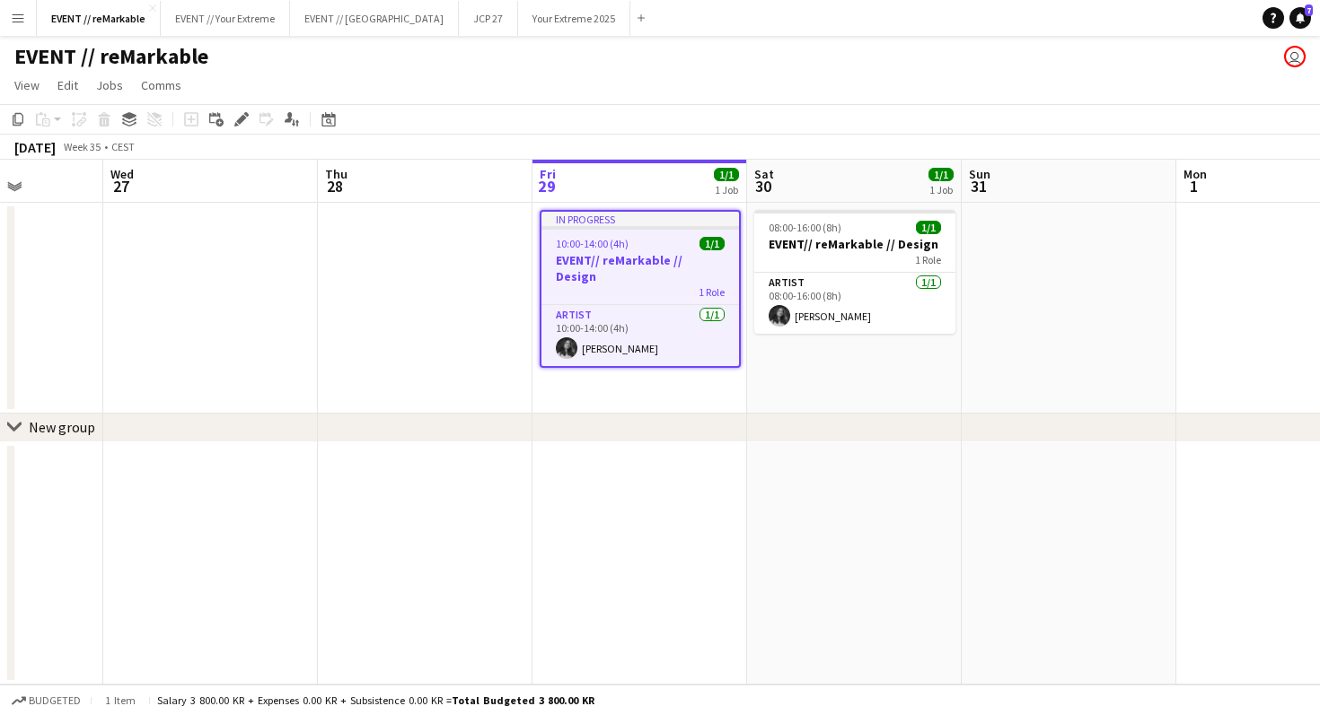
click at [627, 224] on div "In progress" at bounding box center [639, 219] width 197 height 14
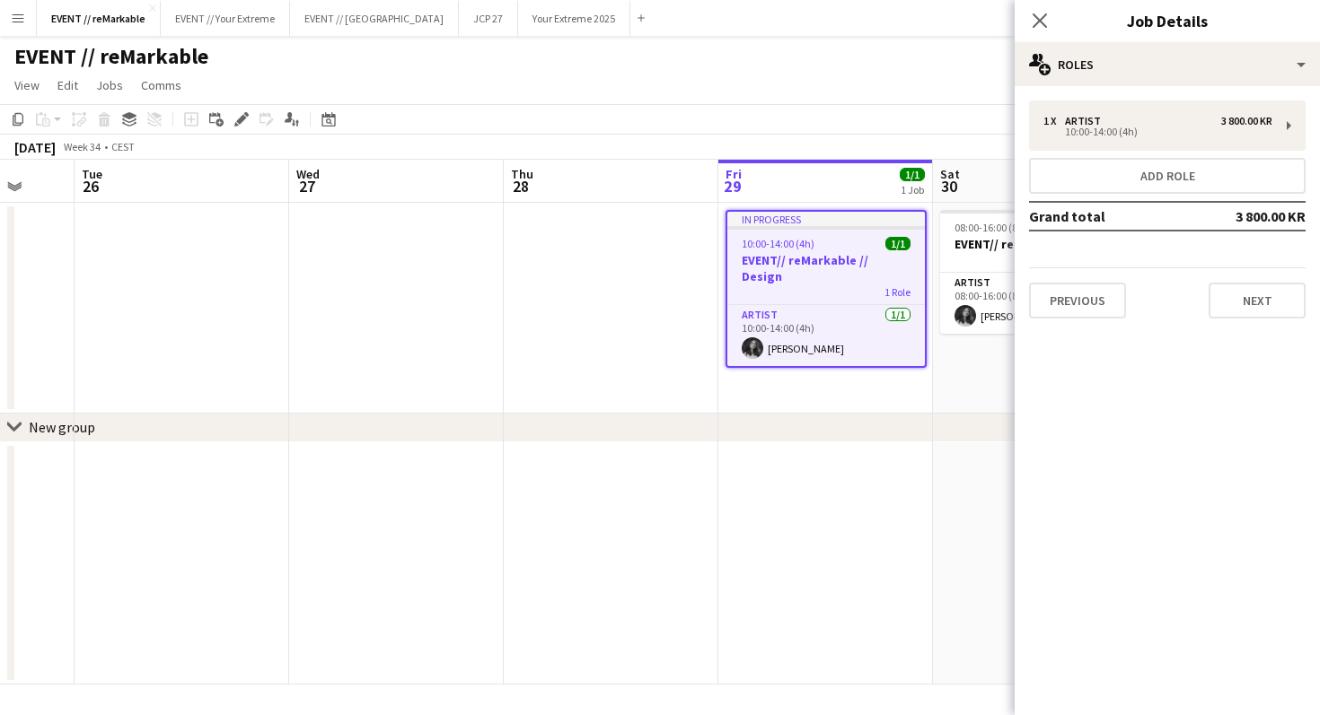
scroll to position [0, 808]
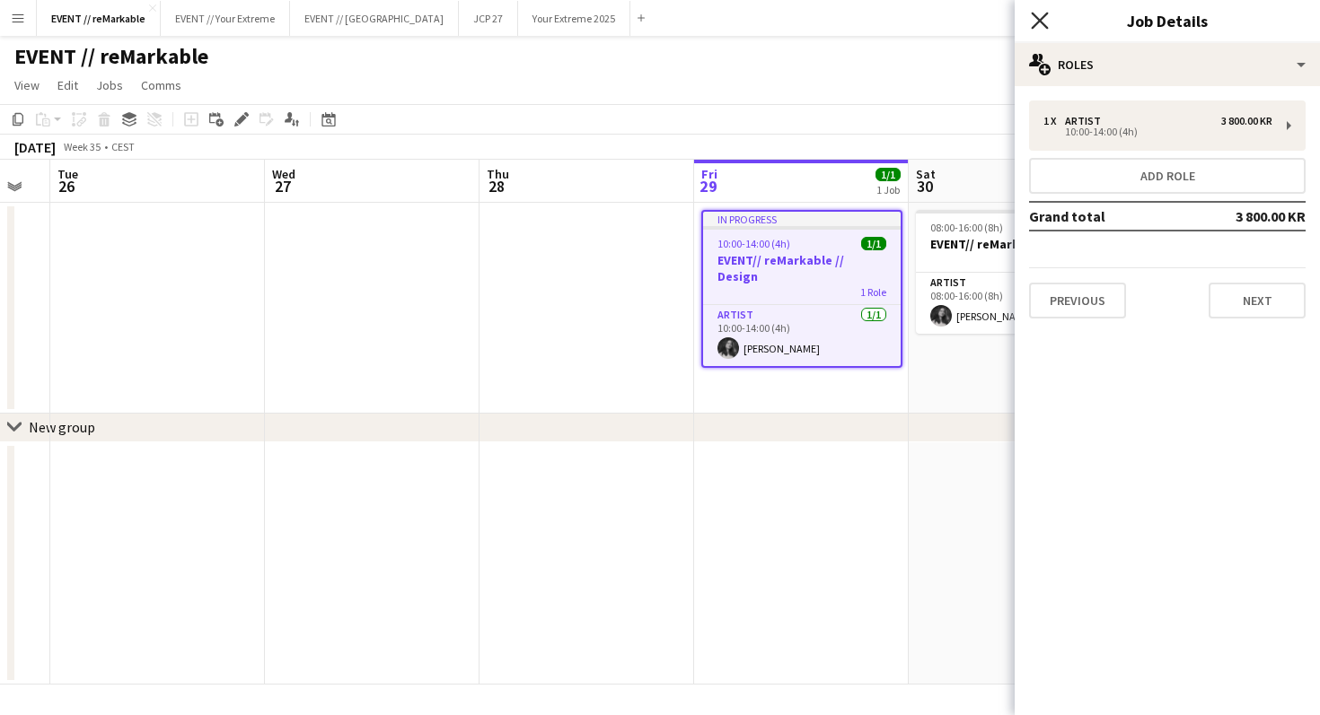
click at [1047, 19] on icon "Close pop-in" at bounding box center [1038, 20] width 17 height 17
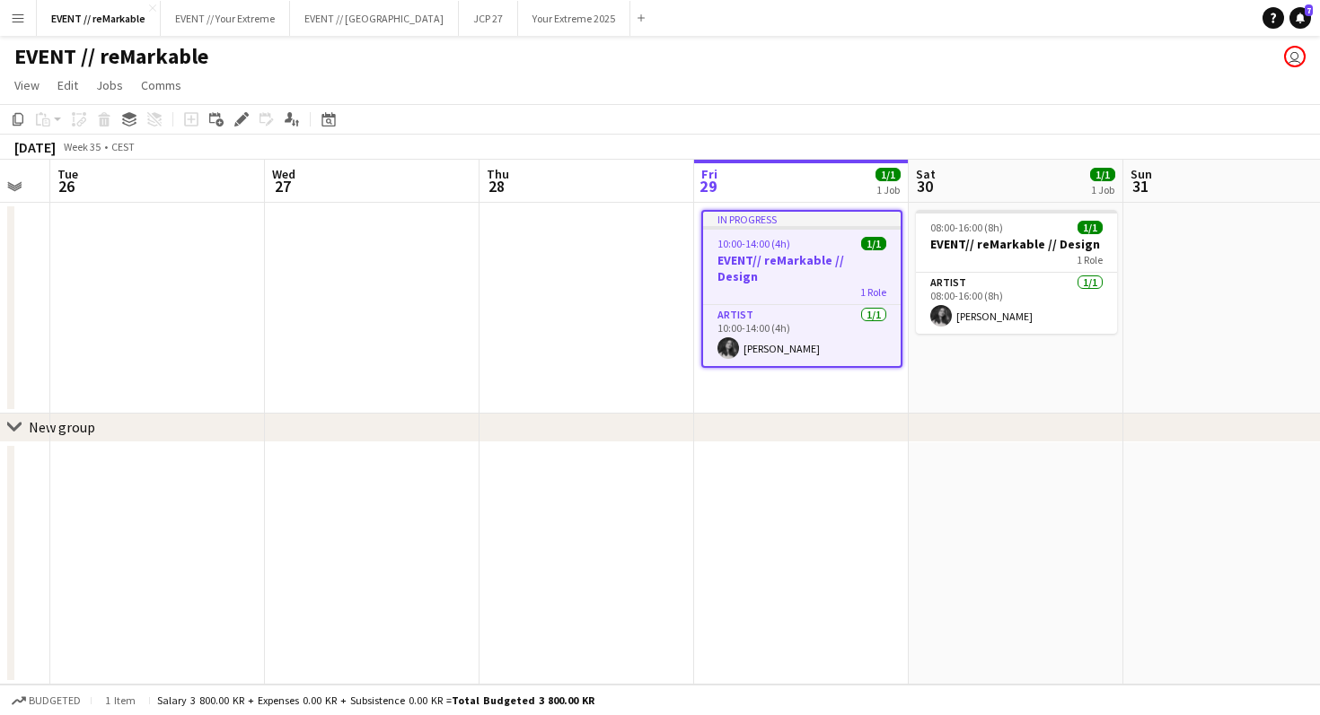
click at [539, 232] on app-date-cell at bounding box center [586, 308] width 215 height 211
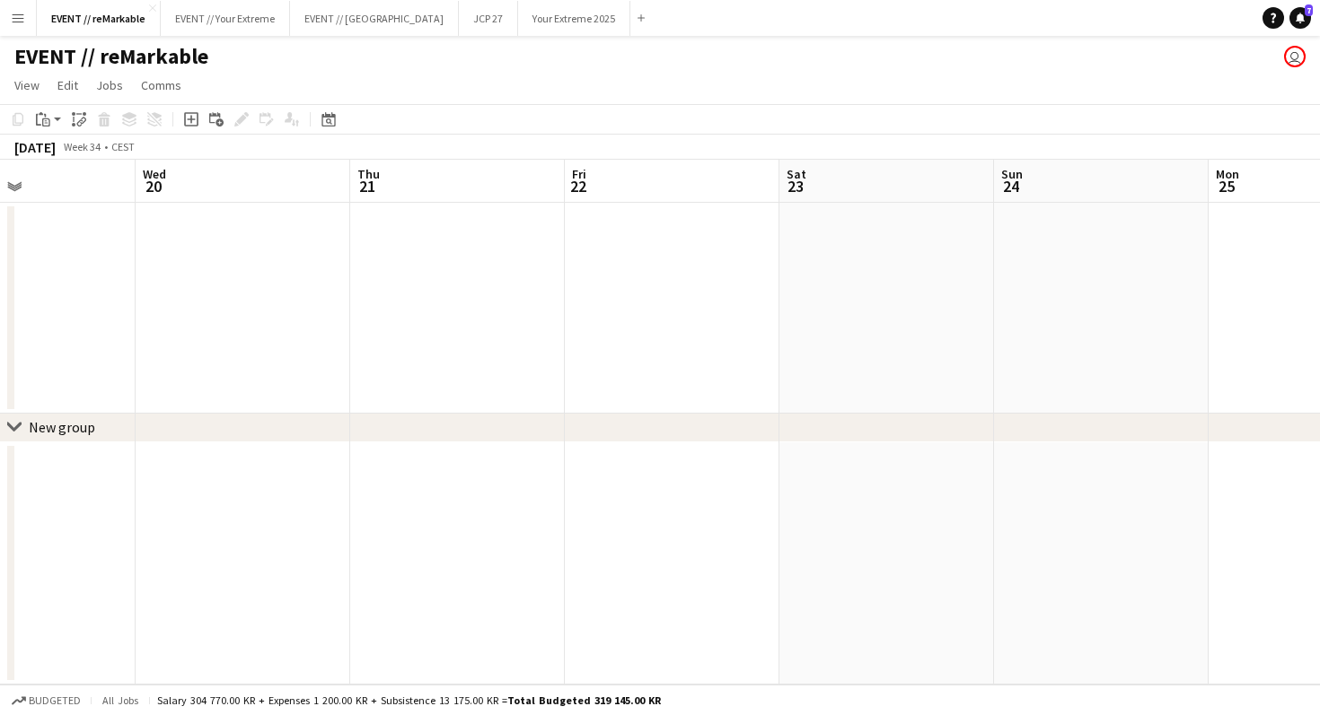
scroll to position [0, 504]
click at [454, 233] on app-date-cell at bounding box center [461, 308] width 215 height 211
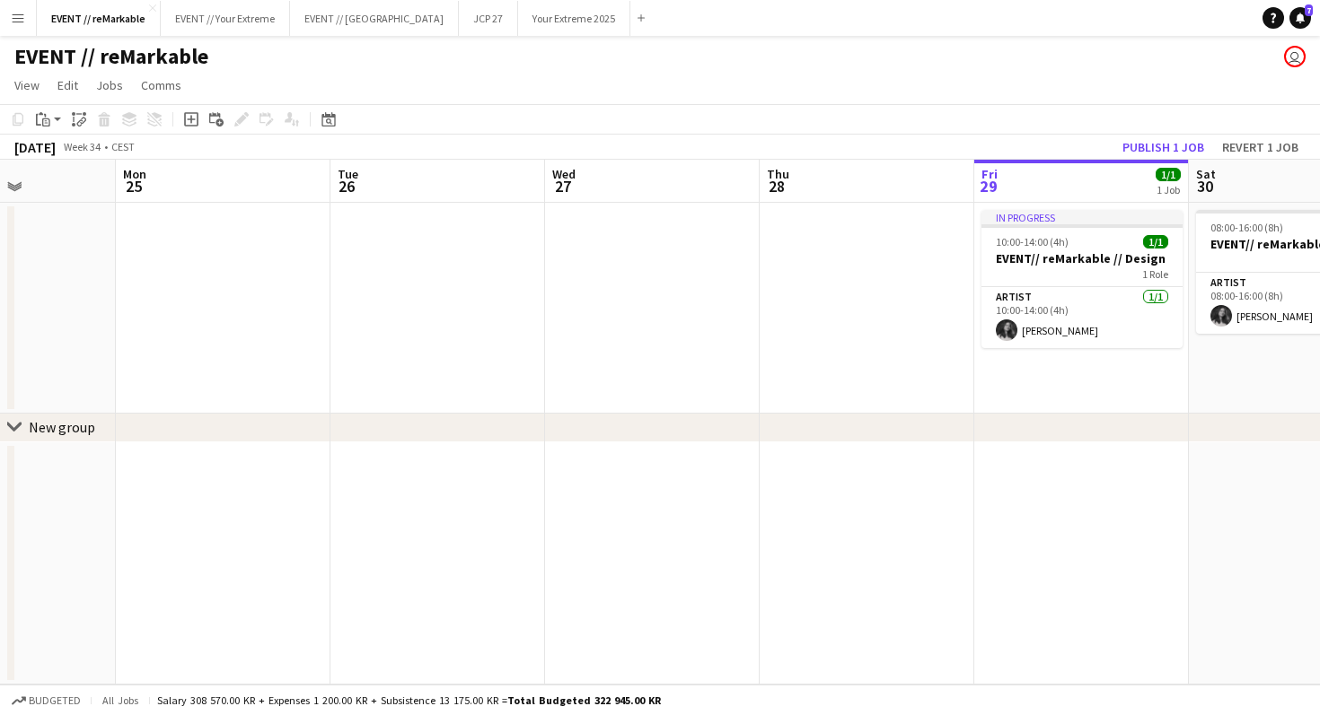
scroll to position [0, 790]
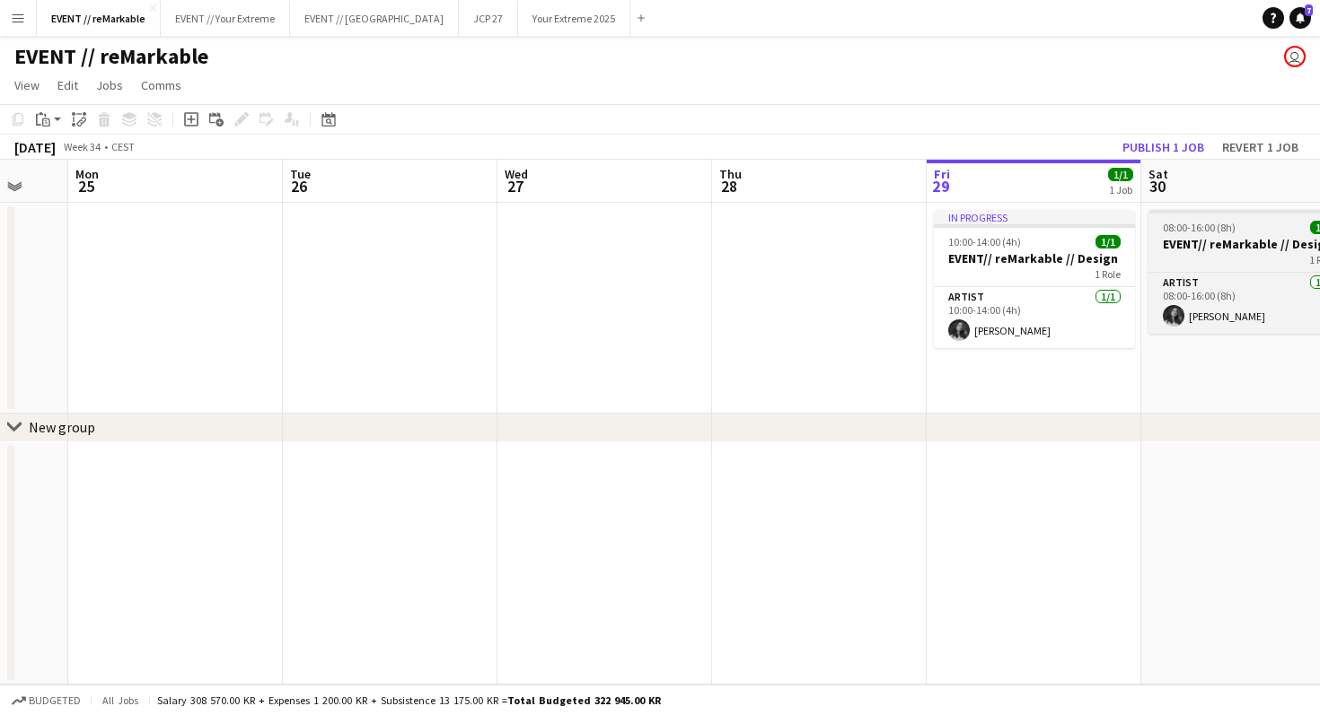
click at [1218, 241] on h3 "EVENT// reMarkable // Design" at bounding box center [1248, 244] width 201 height 16
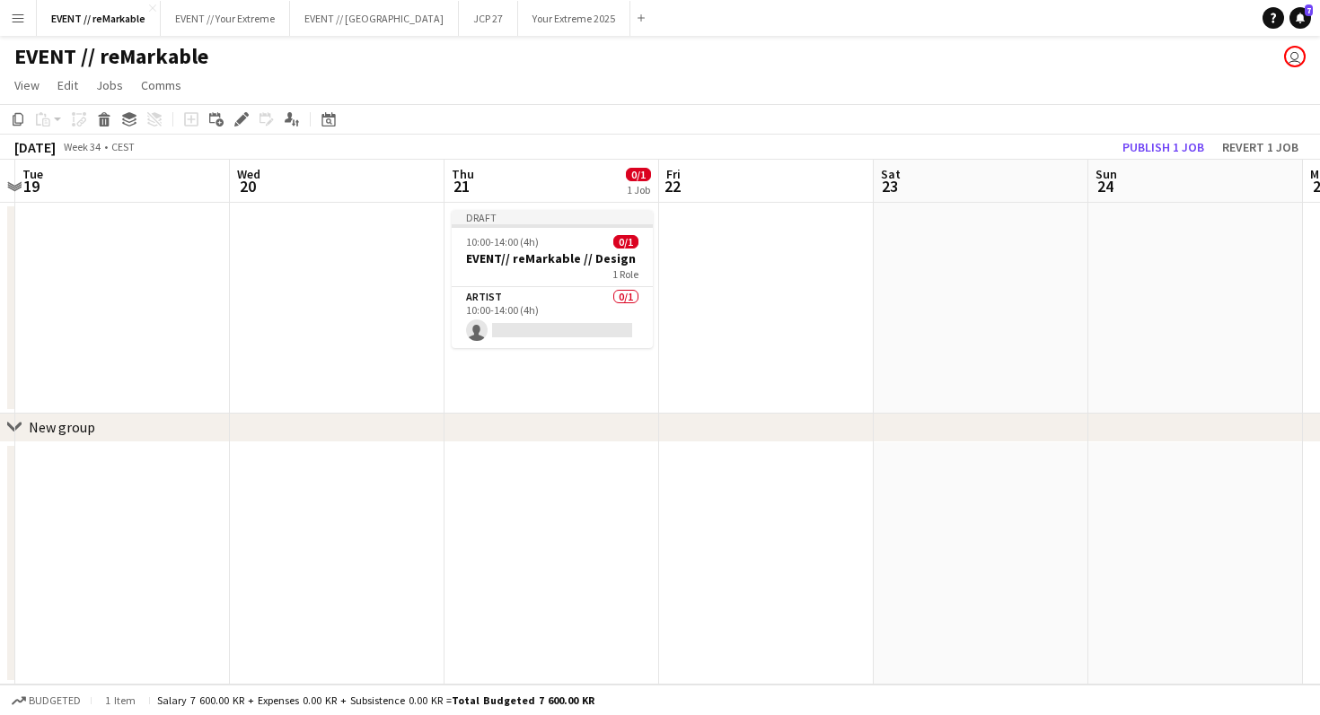
scroll to position [0, 486]
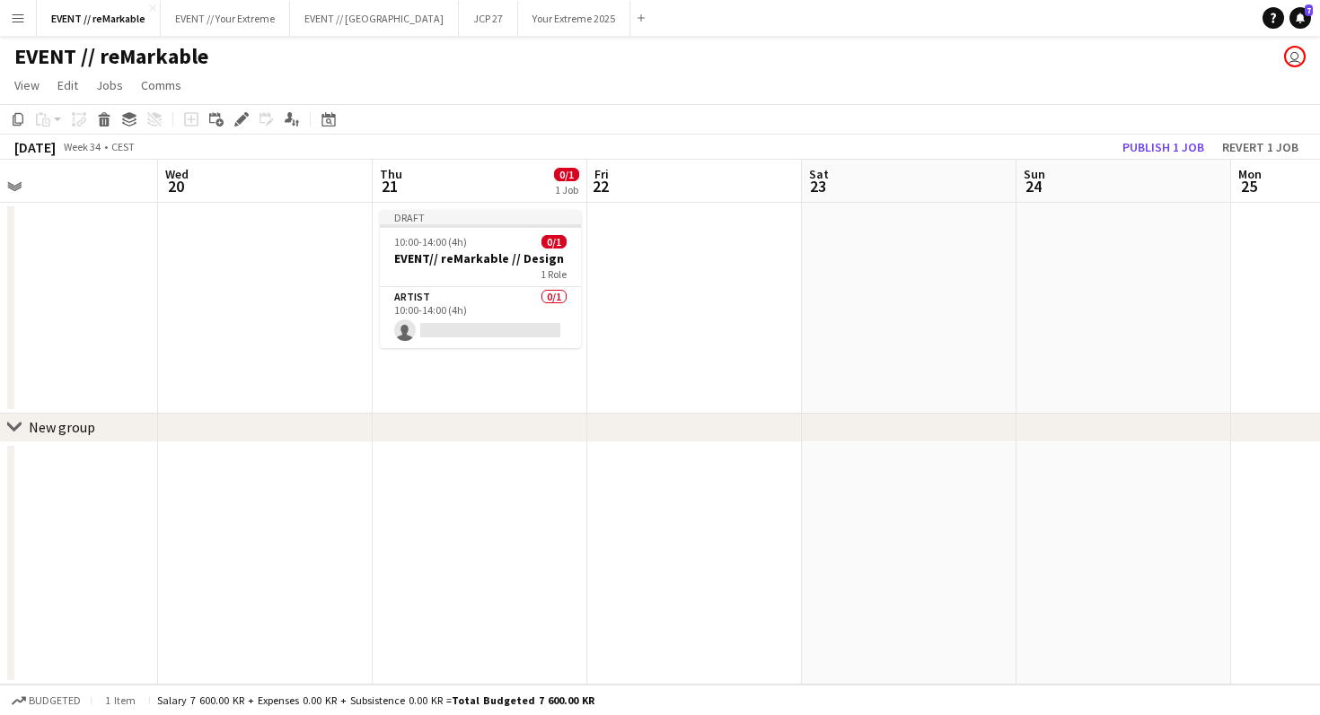
click at [688, 255] on app-date-cell at bounding box center [694, 308] width 215 height 211
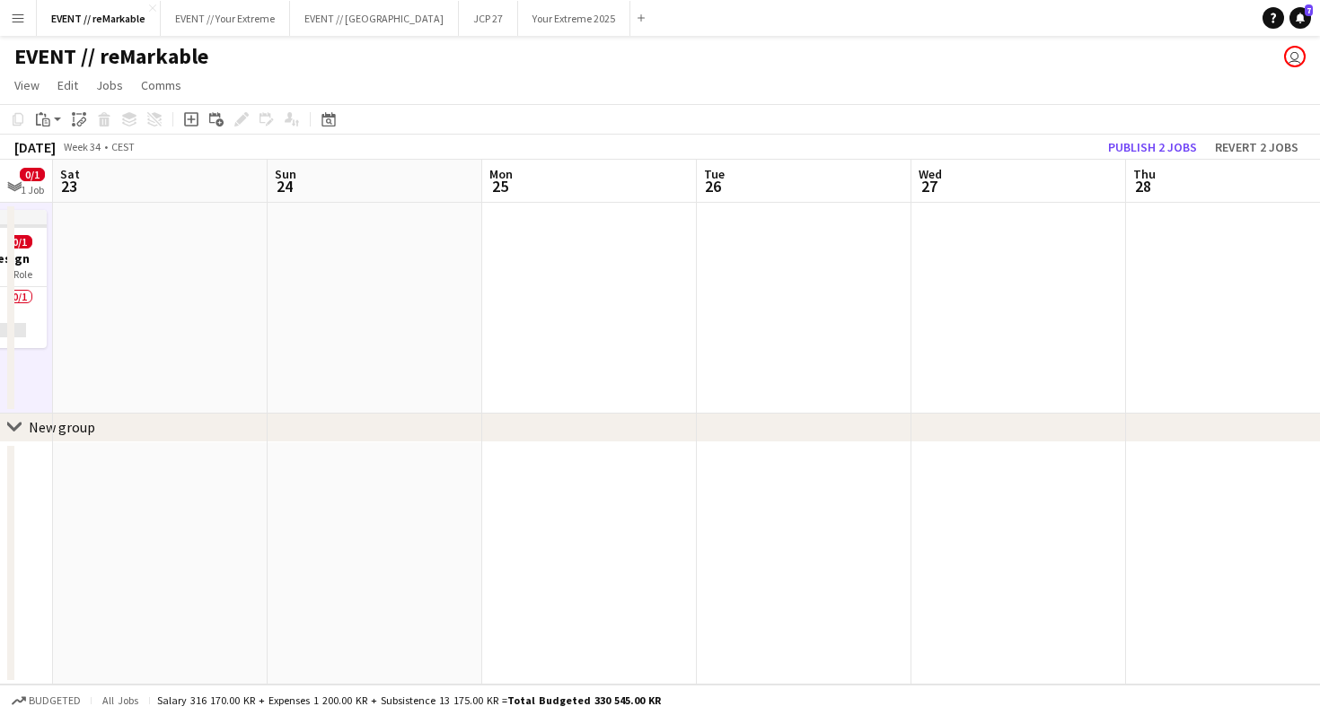
scroll to position [0, 869]
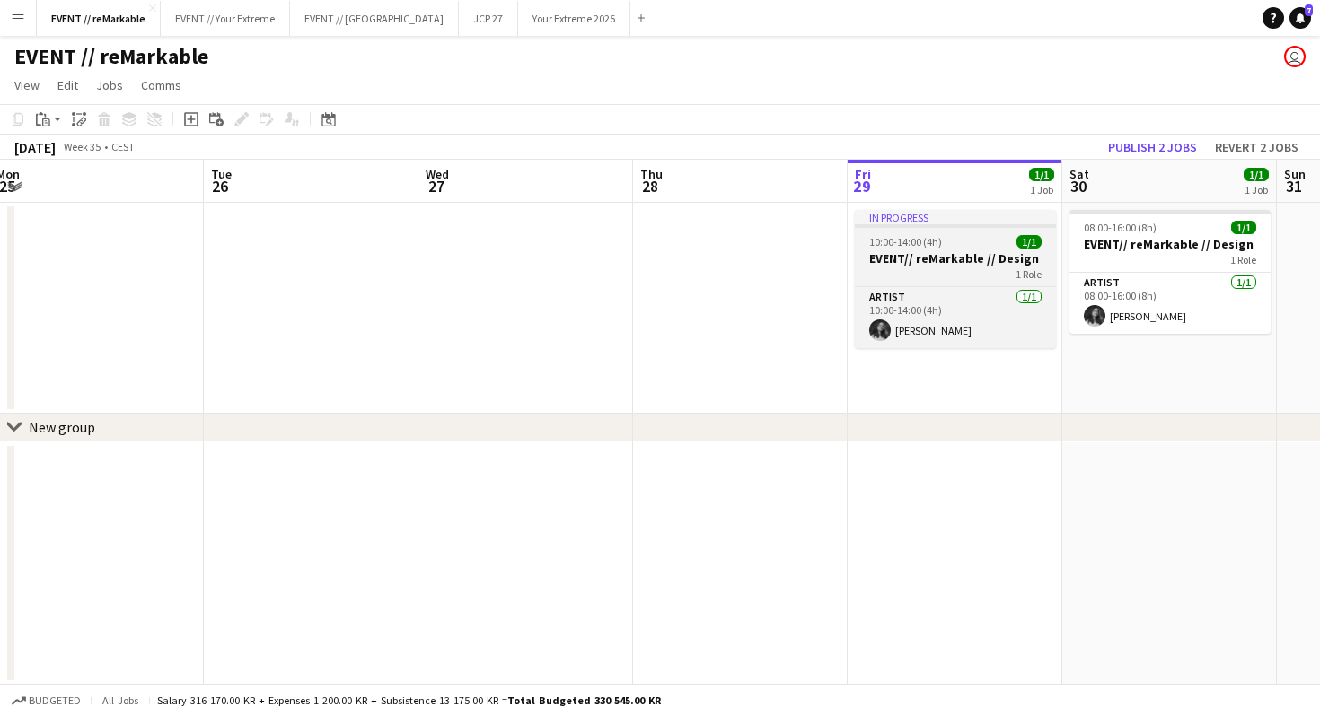
click at [982, 237] on div "10:00-14:00 (4h) 1/1" at bounding box center [955, 241] width 201 height 13
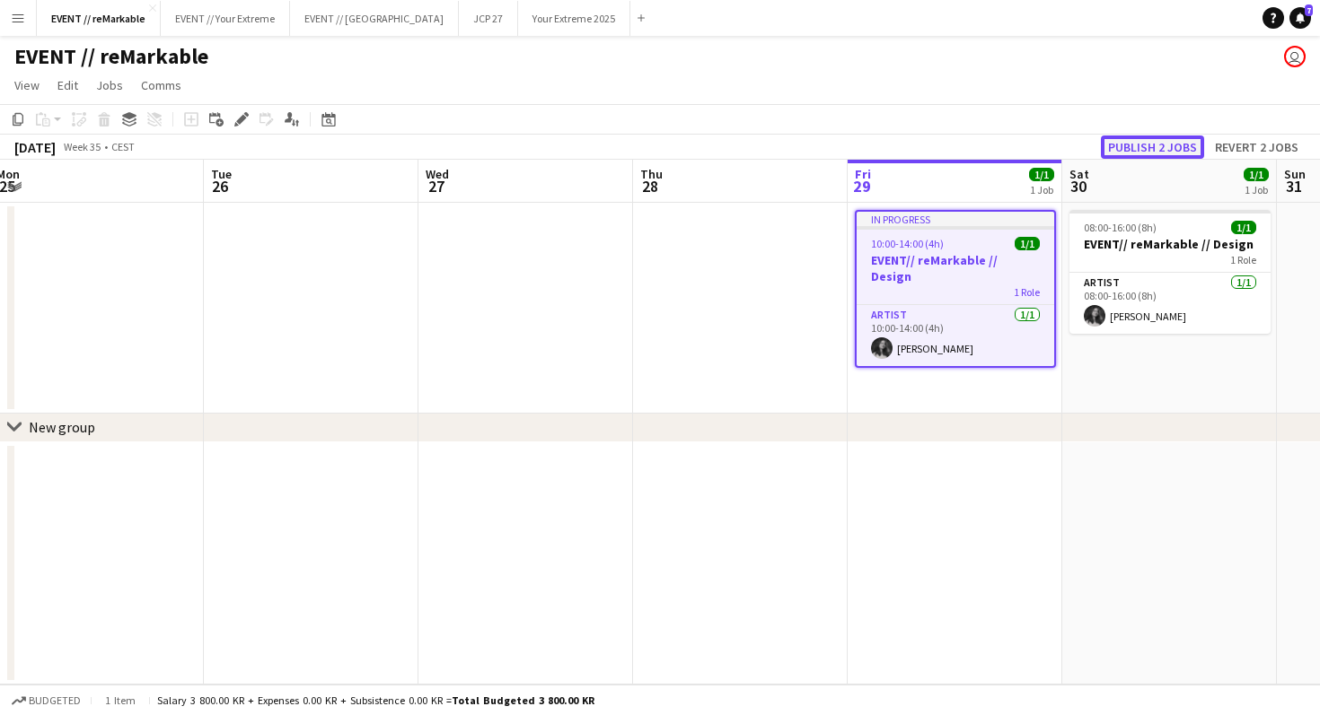
click at [1162, 148] on button "Publish 2 jobs" at bounding box center [1152, 147] width 103 height 23
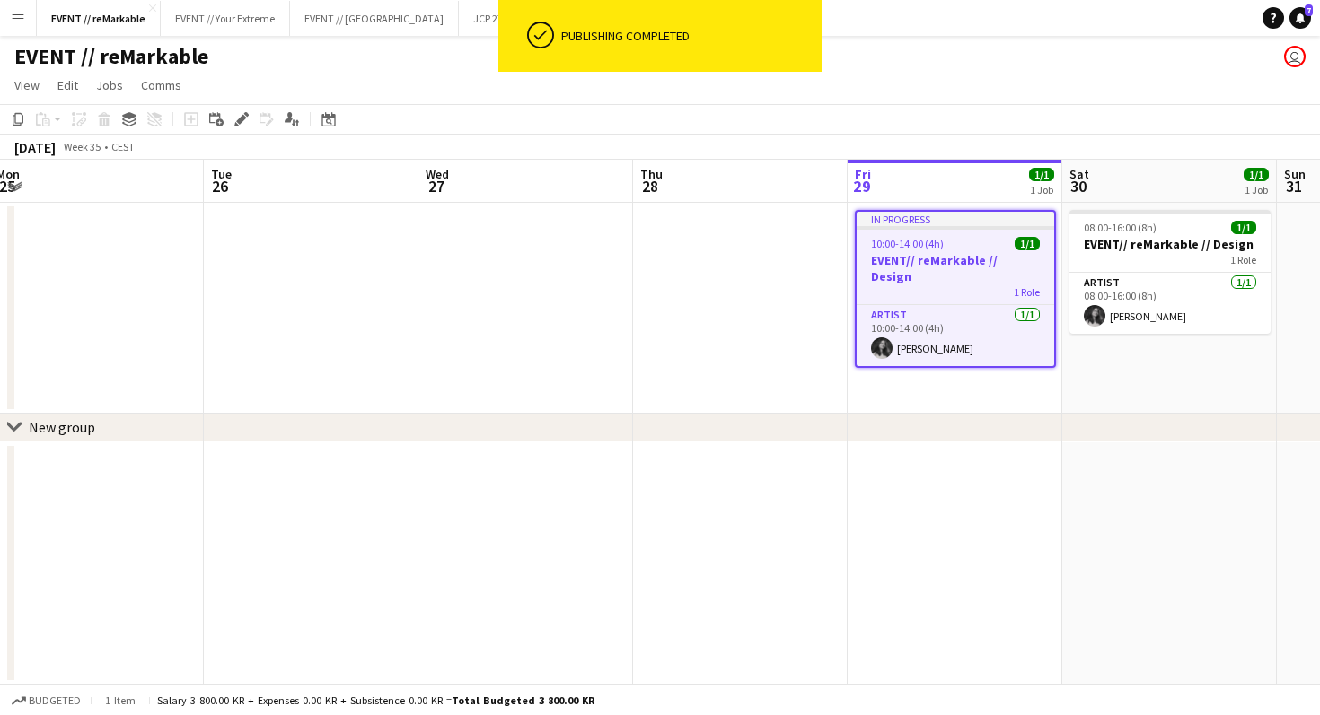
click at [987, 231] on app-job-card "In progress 10:00-14:00 (4h) 1/1 EVENT// reMarkable // Design 1 Role Artist [DA…" at bounding box center [955, 289] width 201 height 158
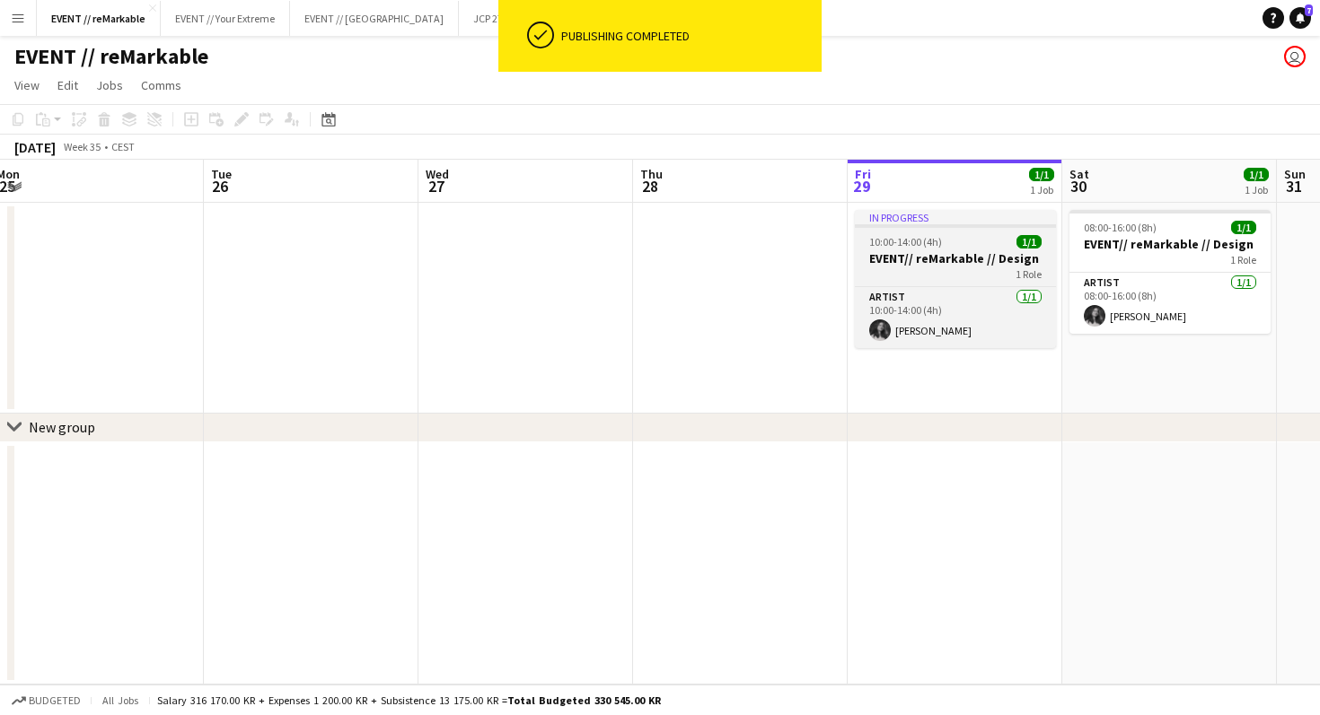
click at [994, 248] on div "10:00-14:00 (4h) 1/1" at bounding box center [955, 241] width 201 height 13
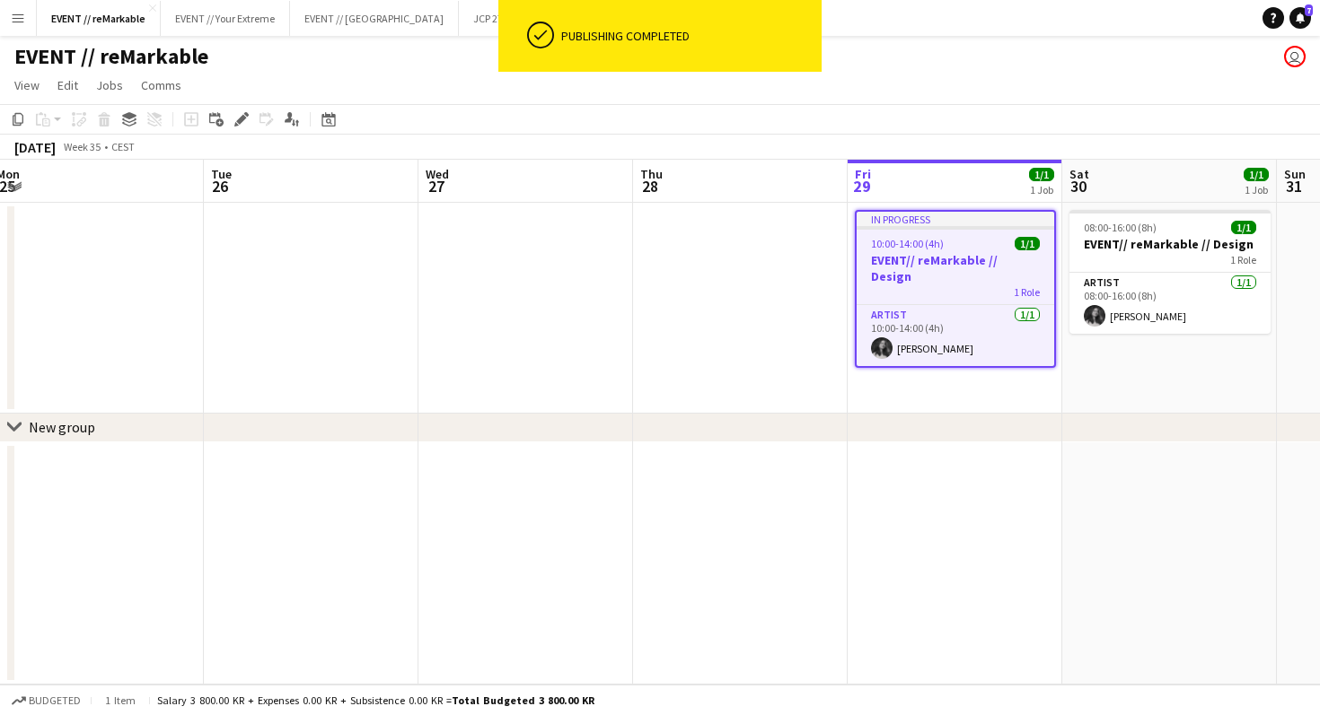
click at [711, 373] on app-date-cell at bounding box center [740, 308] width 215 height 211
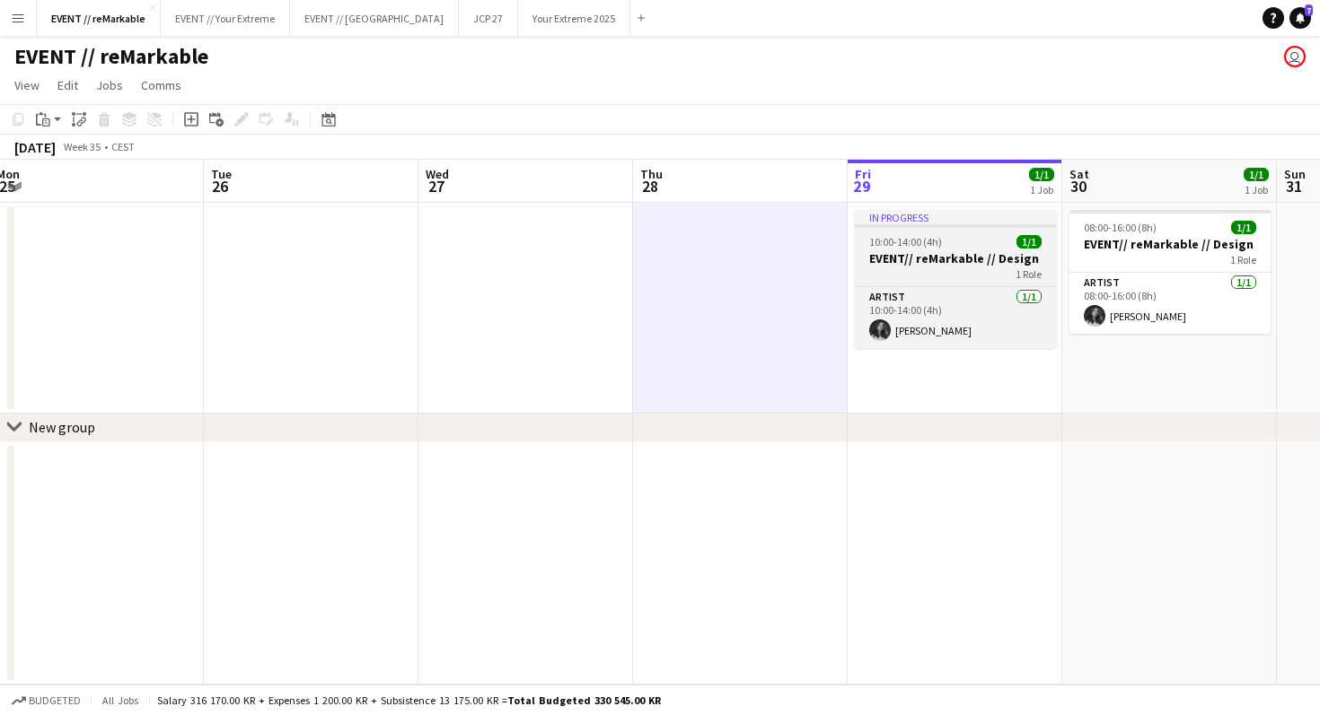
click at [896, 237] on span "10:00-14:00 (4h)" at bounding box center [905, 241] width 73 height 13
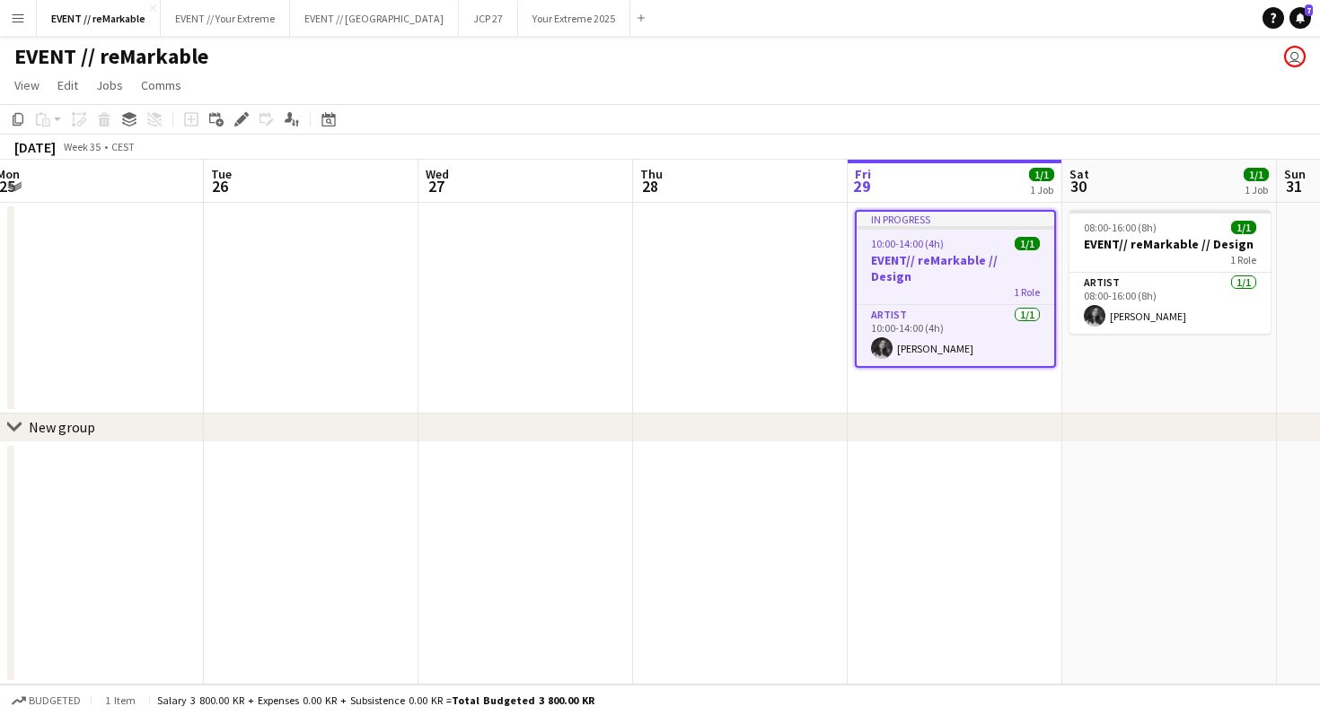
click at [110, 121] on div "Copy Paste Paste Command V Paste with crew Command Shift V Paste linked Job [GE…" at bounding box center [86, 120] width 158 height 22
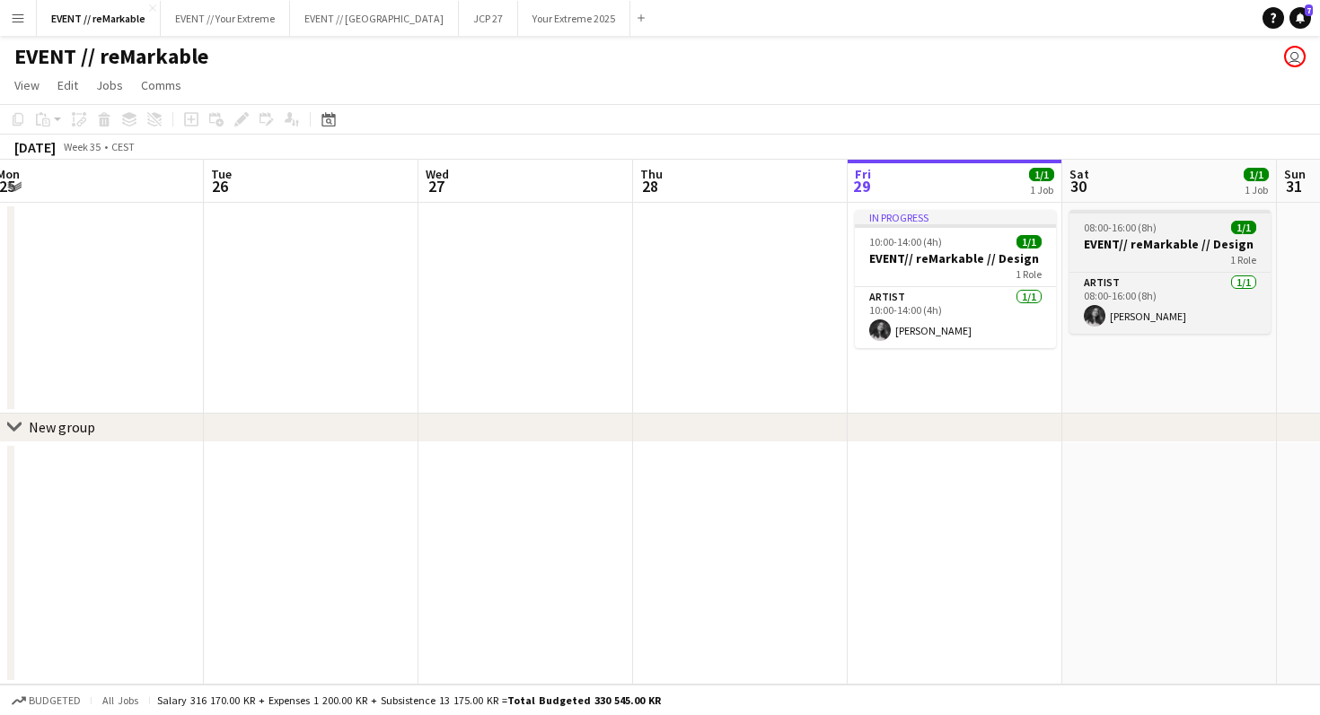
click at [1127, 236] on h3 "EVENT// reMarkable // Design" at bounding box center [1169, 244] width 201 height 16
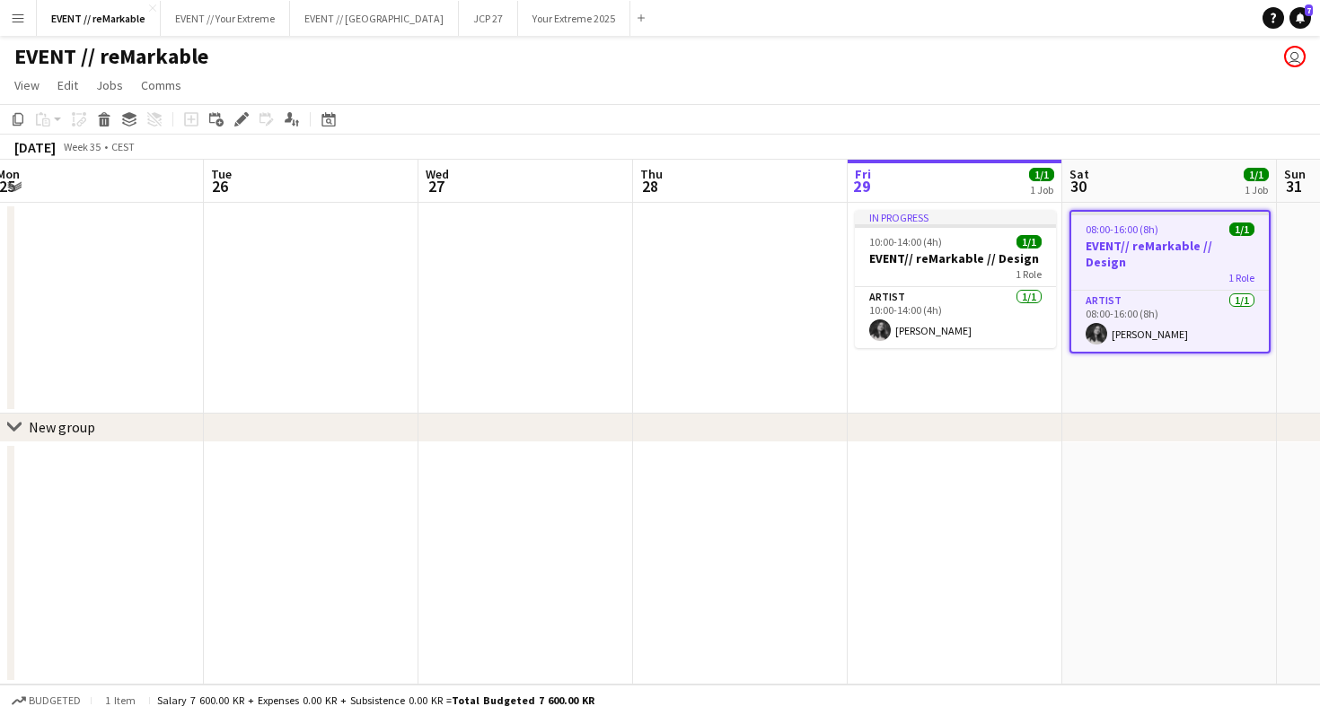
click at [803, 276] on app-date-cell at bounding box center [740, 308] width 215 height 211
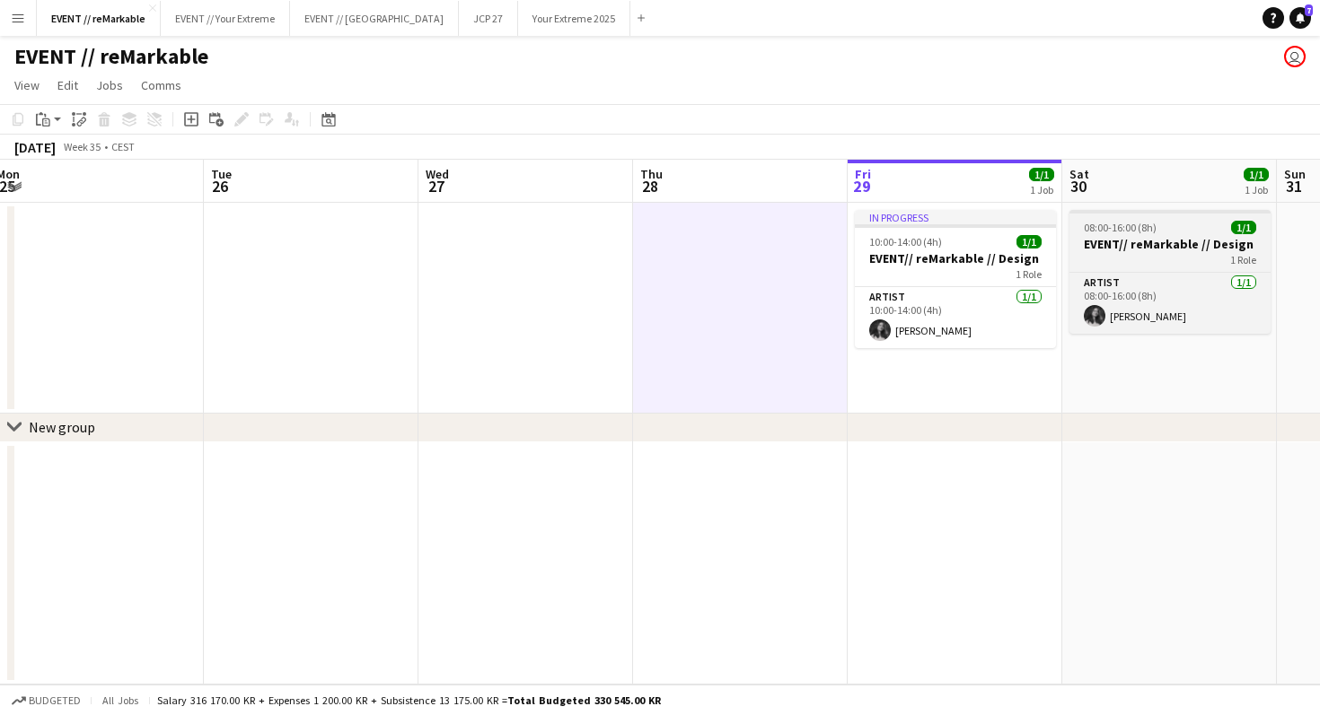
click at [1199, 229] on div "08:00-16:00 (8h) 1/1" at bounding box center [1169, 227] width 201 height 13
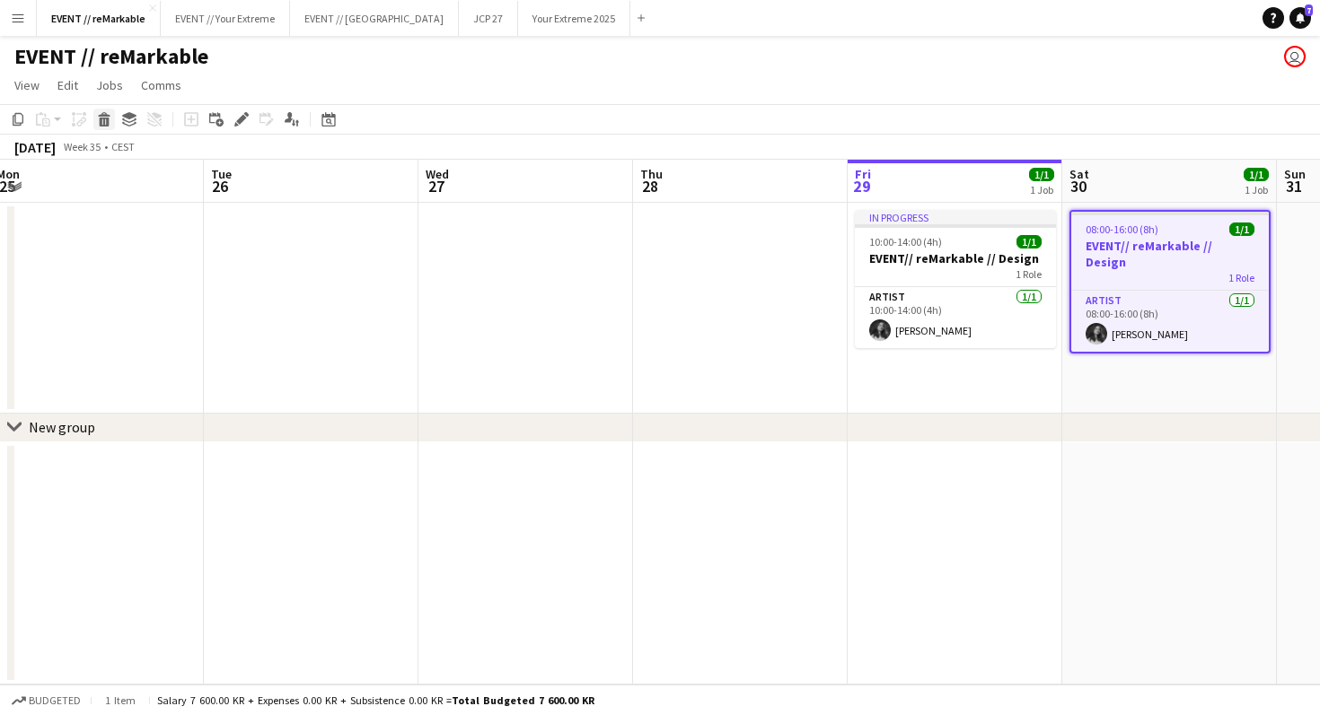
click at [101, 120] on icon at bounding box center [105, 122] width 10 height 9
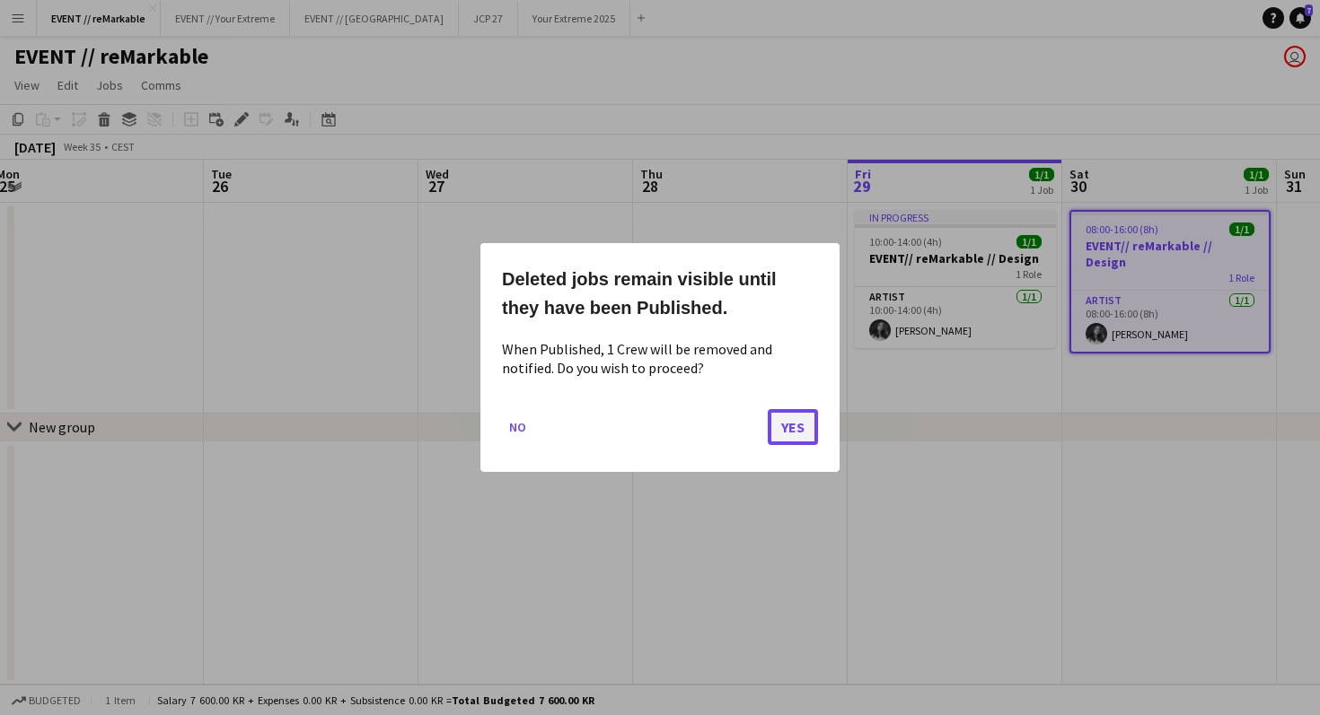
click at [792, 424] on button "Yes" at bounding box center [792, 427] width 50 height 36
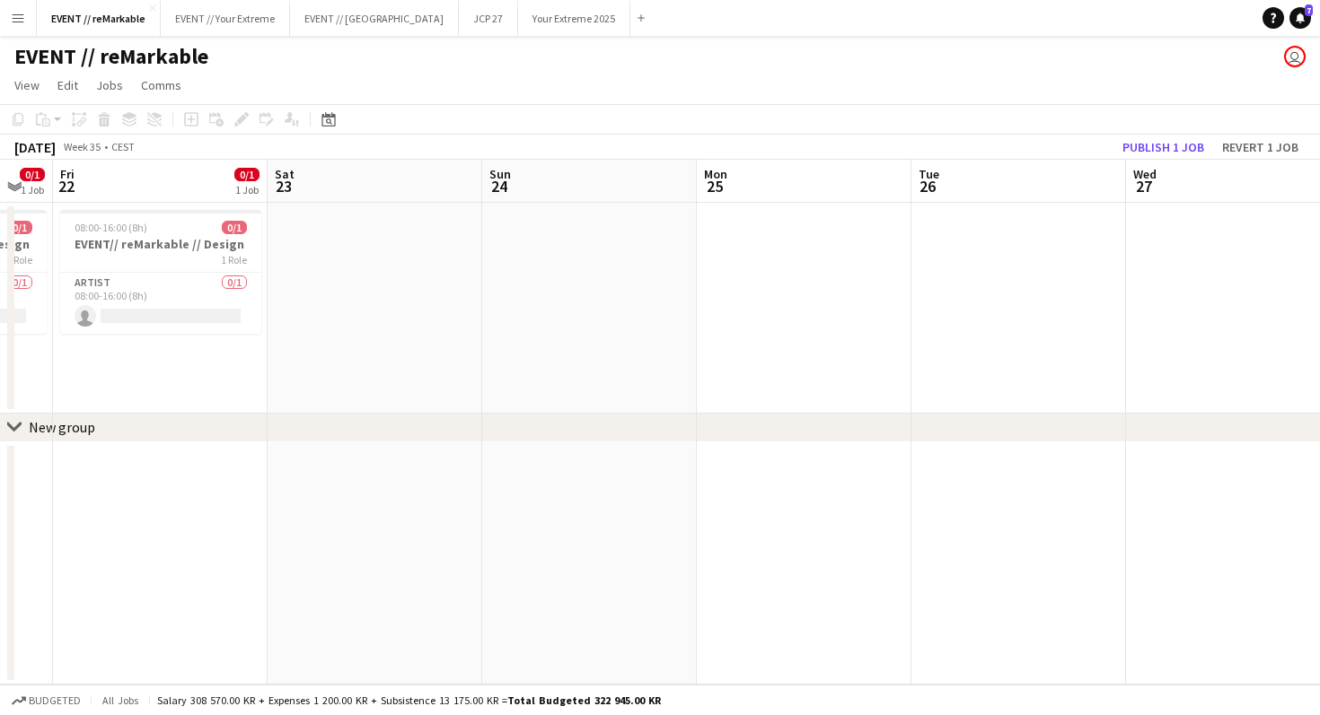
scroll to position [0, 362]
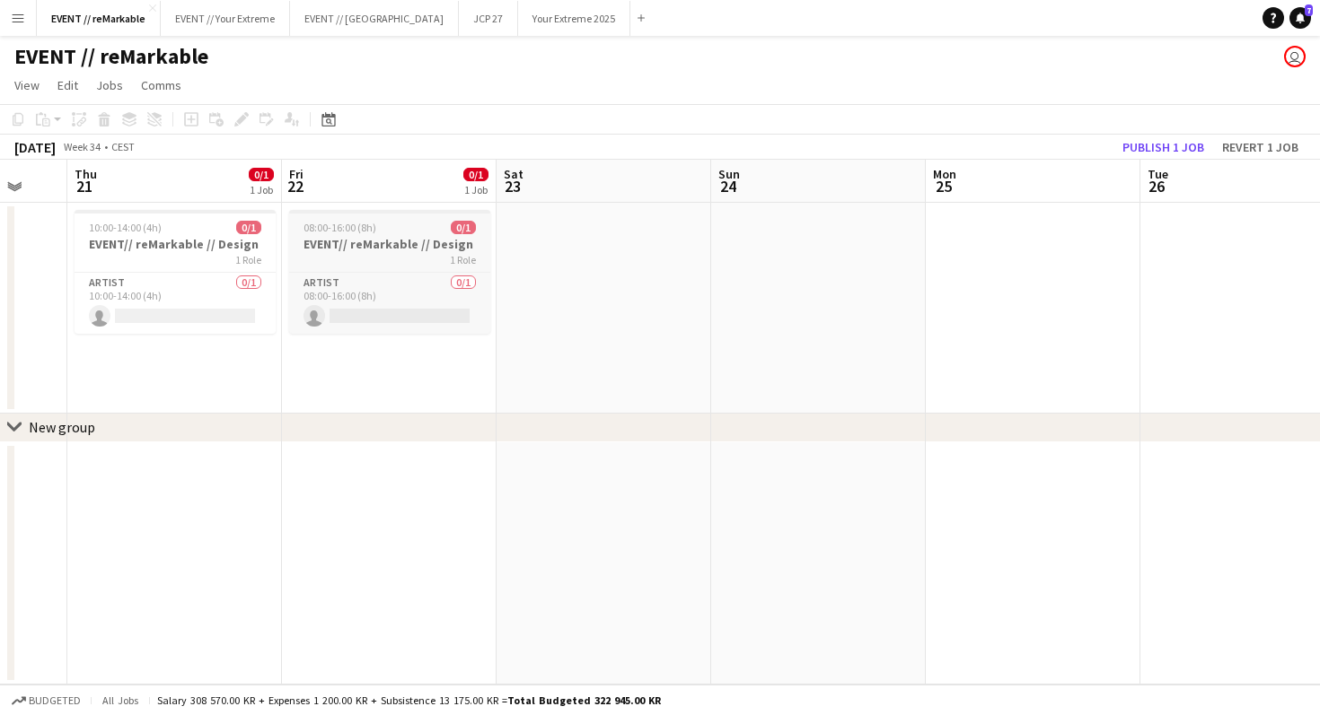
click at [366, 242] on h3 "EVENT// reMarkable // Design" at bounding box center [389, 244] width 201 height 16
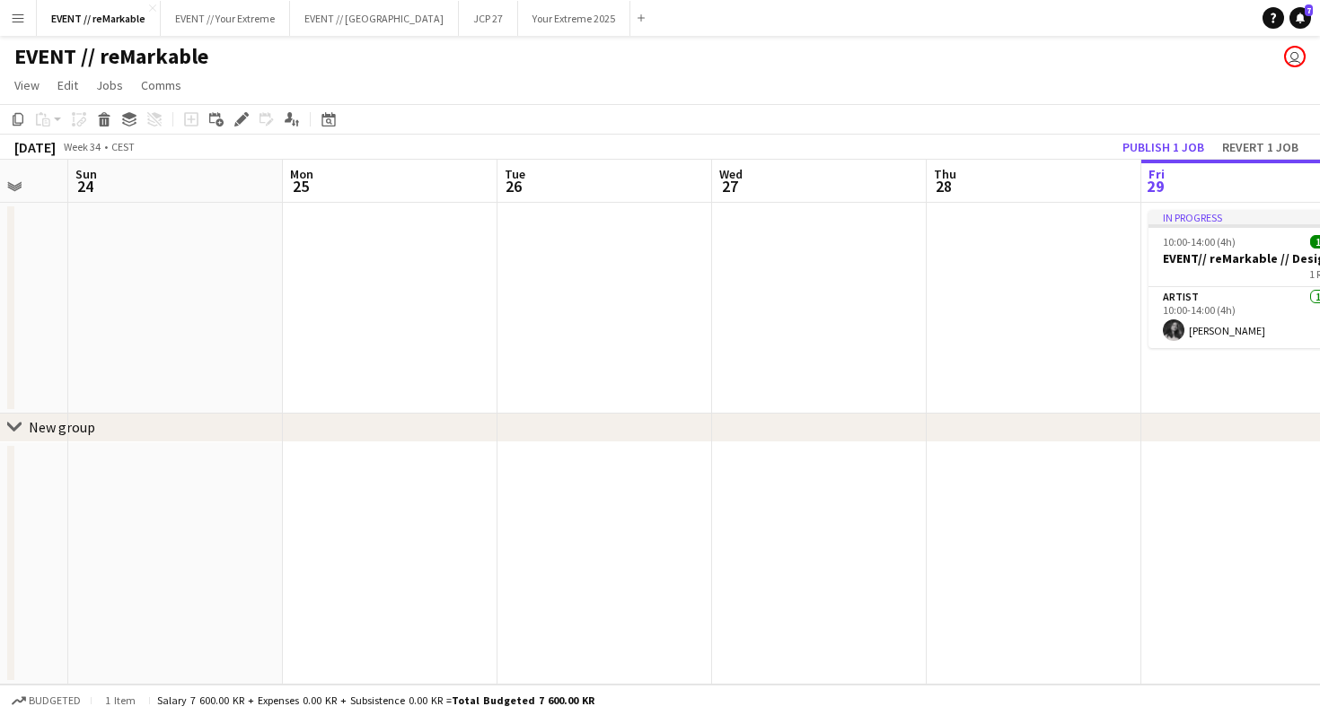
scroll to position [0, 594]
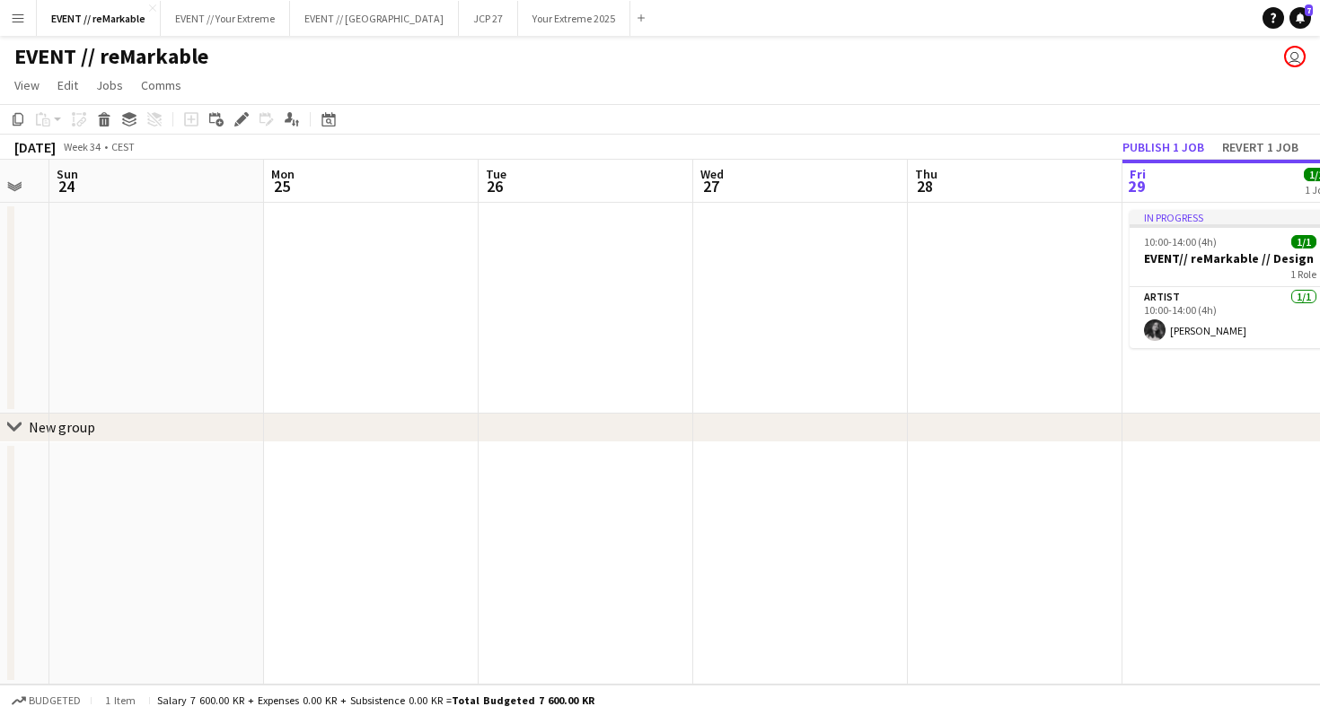
click at [1046, 273] on app-date-cell at bounding box center [1015, 308] width 215 height 211
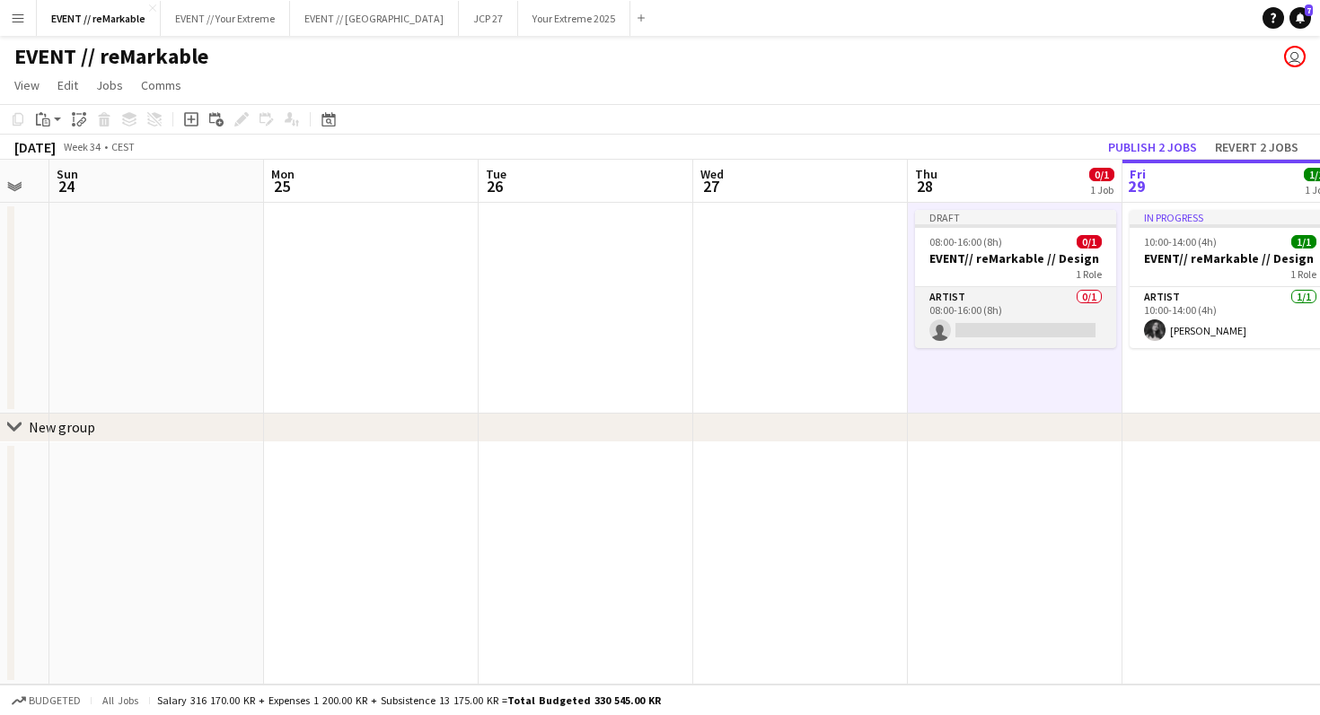
click at [1007, 320] on app-card-role "Artist 0/1 08:00-16:00 (8h) single-neutral-actions" at bounding box center [1015, 317] width 201 height 61
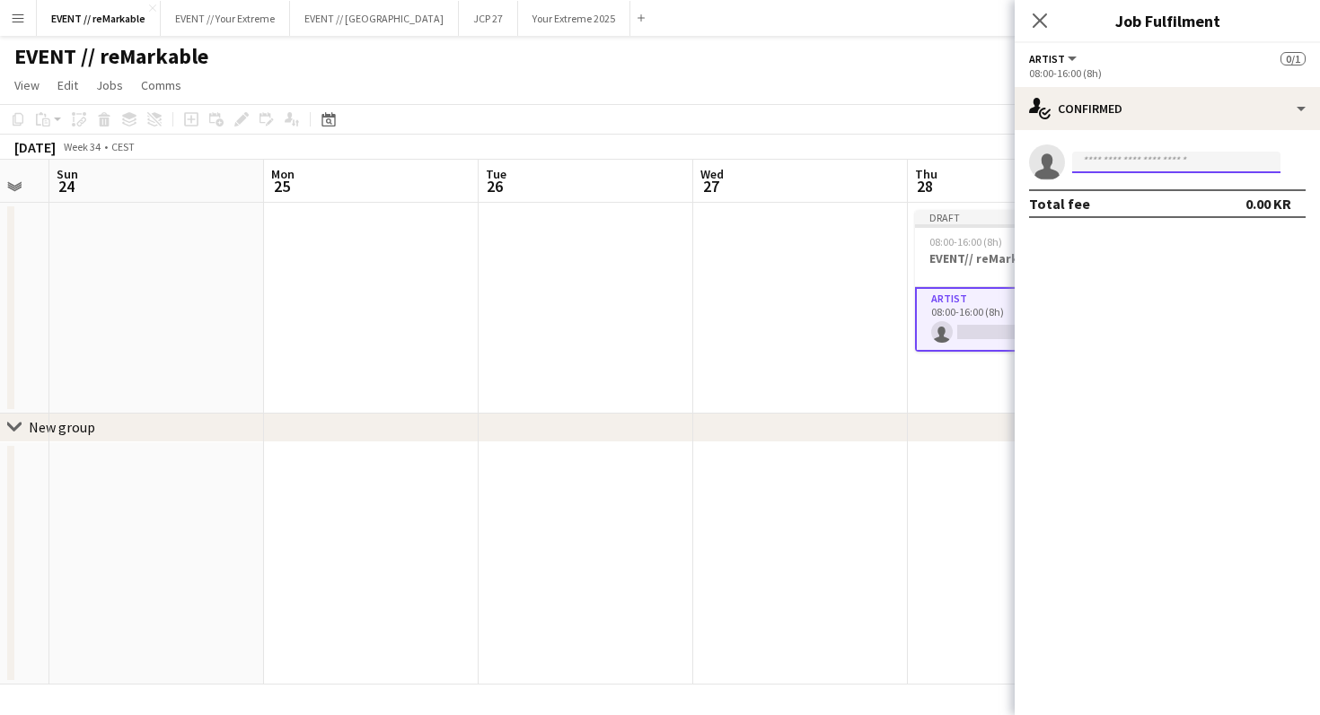
click at [1177, 168] on input at bounding box center [1176, 163] width 208 height 22
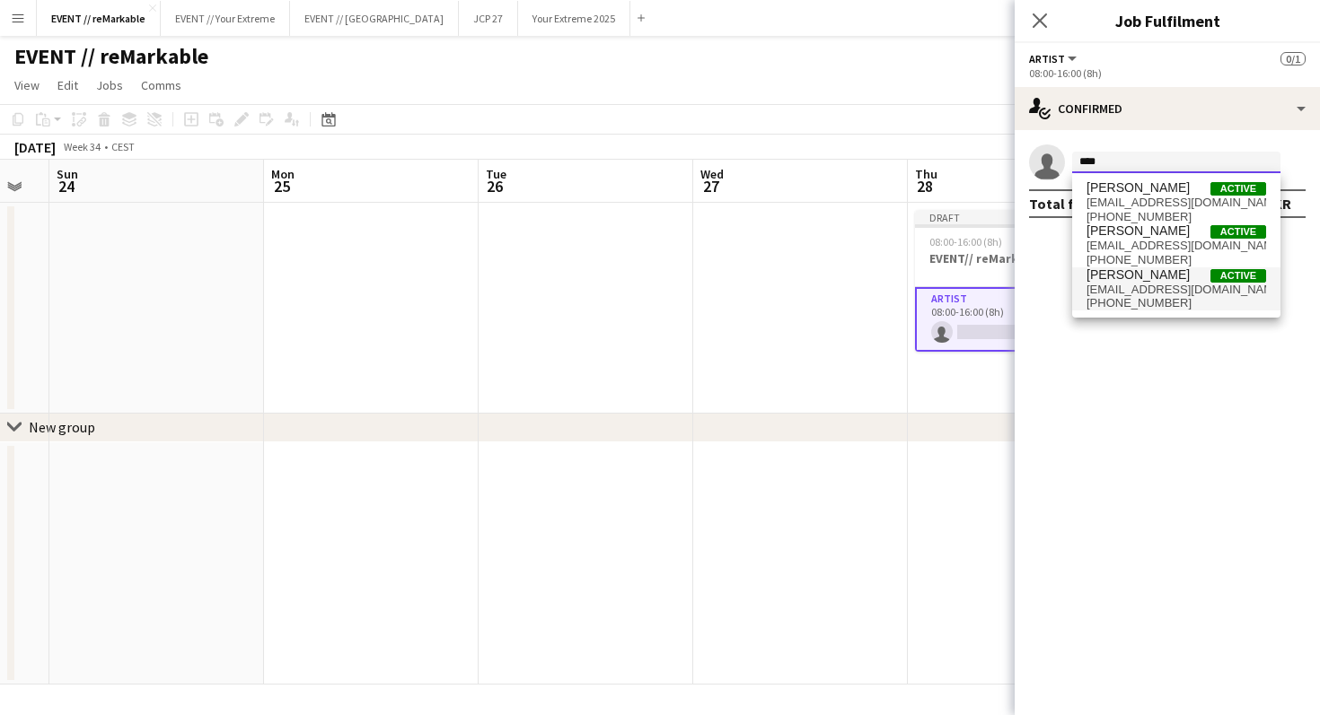
type input "****"
click at [1144, 285] on span "[EMAIL_ADDRESS][DOMAIN_NAME]" at bounding box center [1176, 290] width 180 height 14
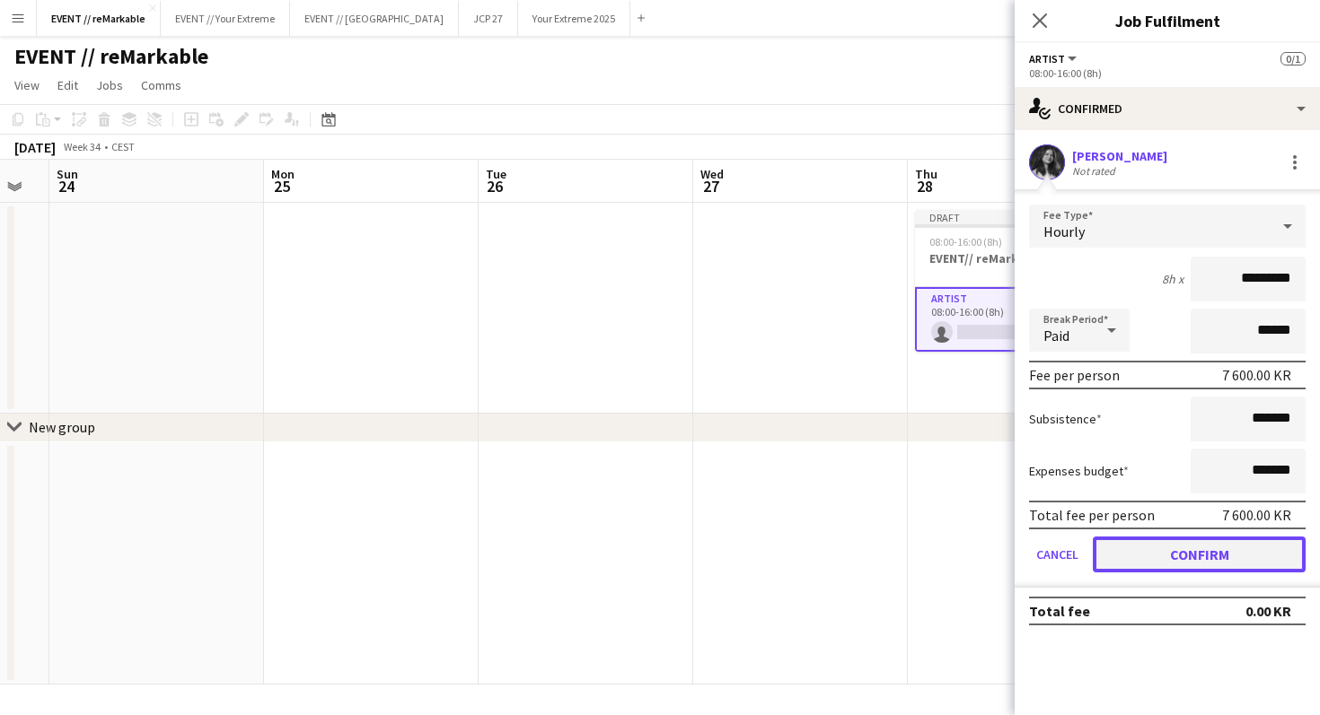
click at [1159, 563] on button "Confirm" at bounding box center [1198, 555] width 213 height 36
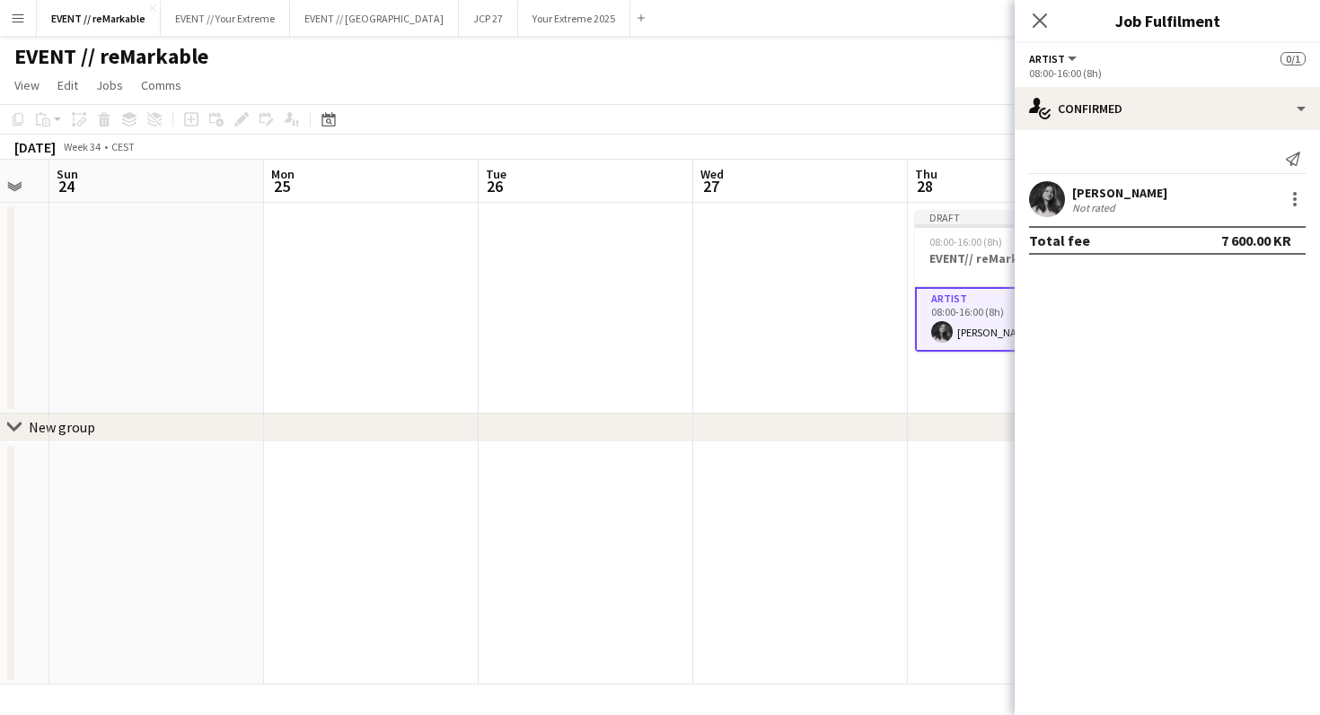
scroll to position [0, 595]
click at [978, 443] on app-date-cell at bounding box center [1014, 564] width 215 height 243
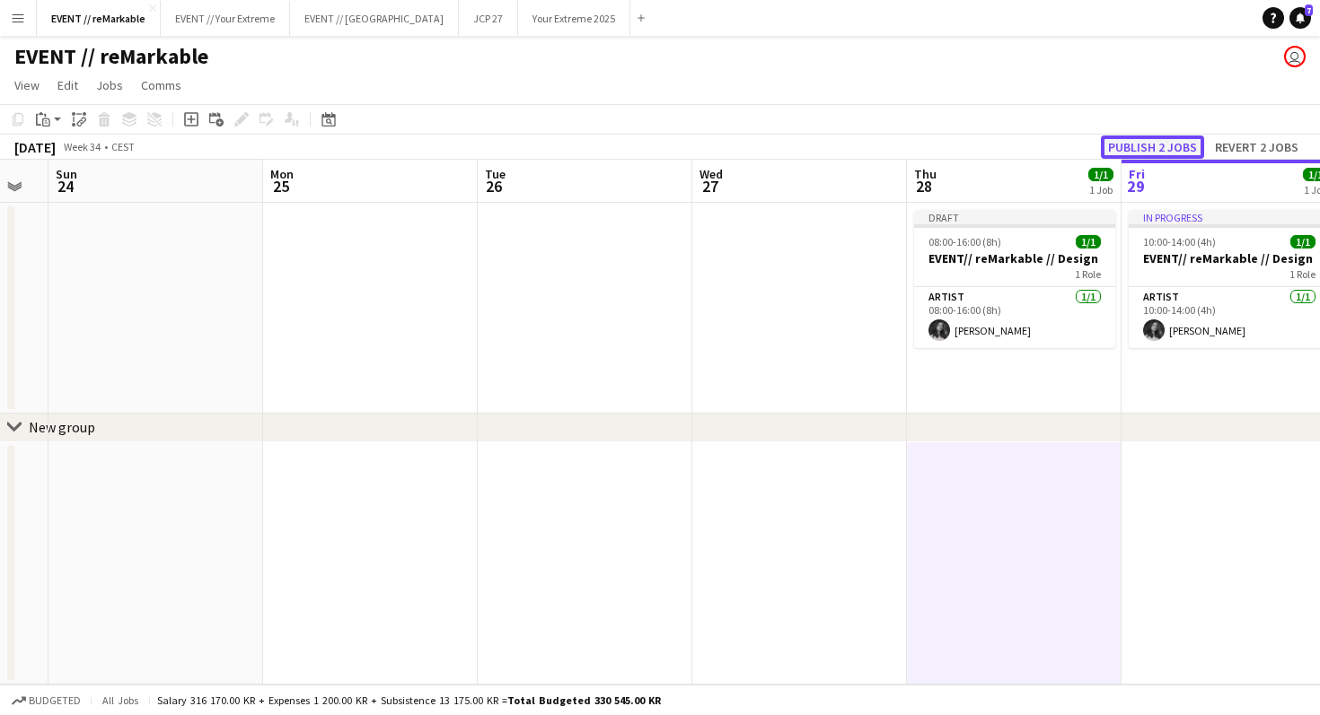
click at [1162, 143] on button "Publish 2 jobs" at bounding box center [1152, 147] width 103 height 23
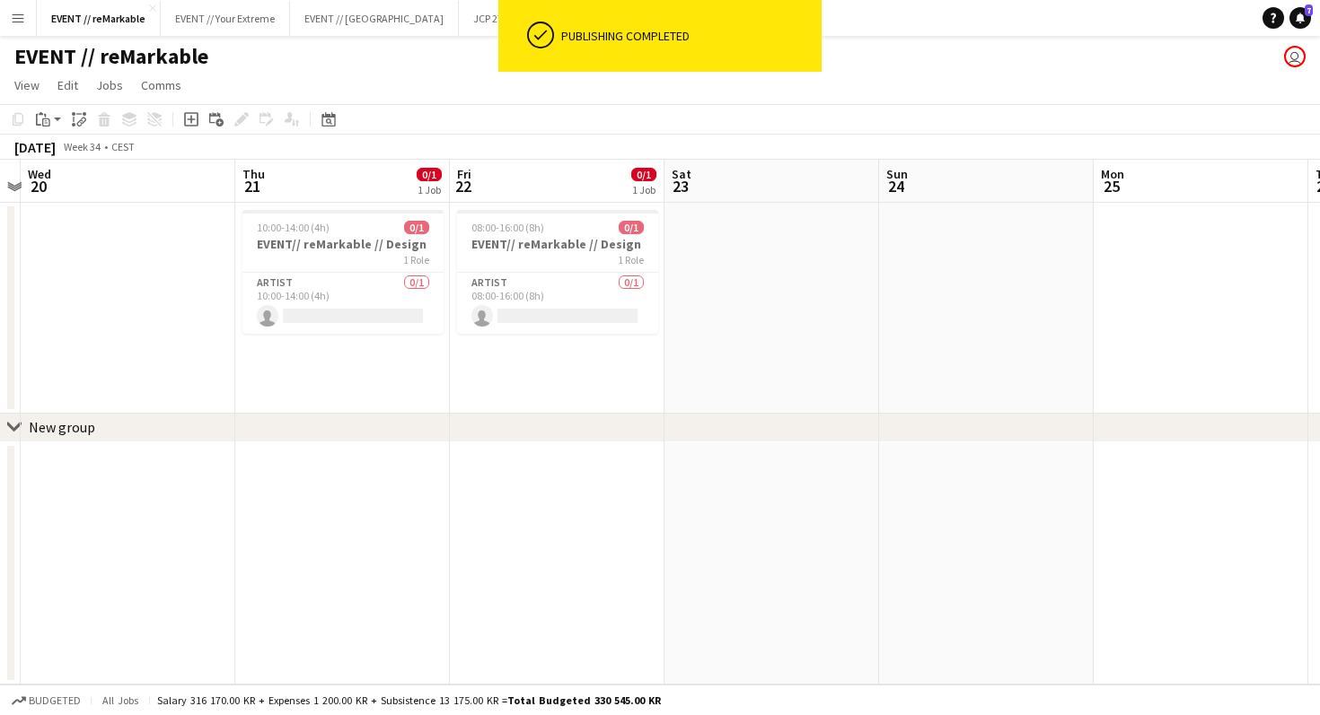
scroll to position [0, 513]
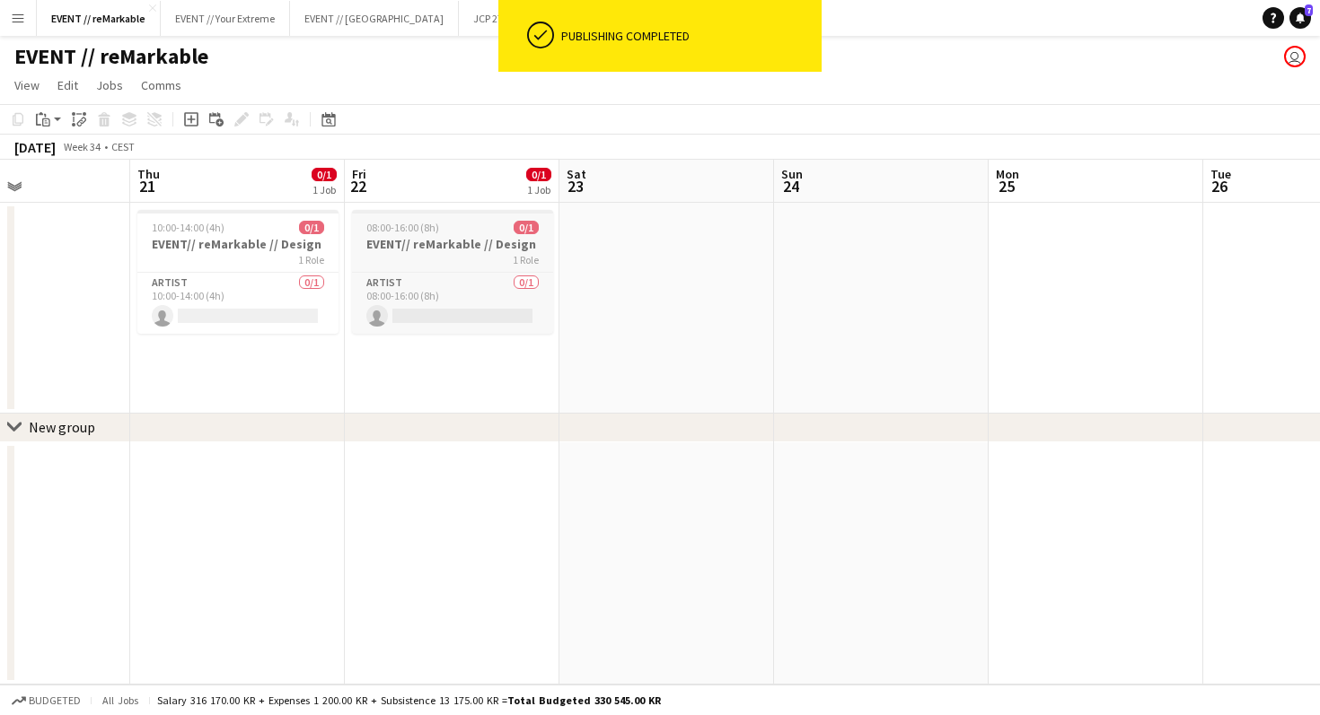
click at [447, 231] on div "08:00-16:00 (8h) 0/1" at bounding box center [452, 227] width 201 height 13
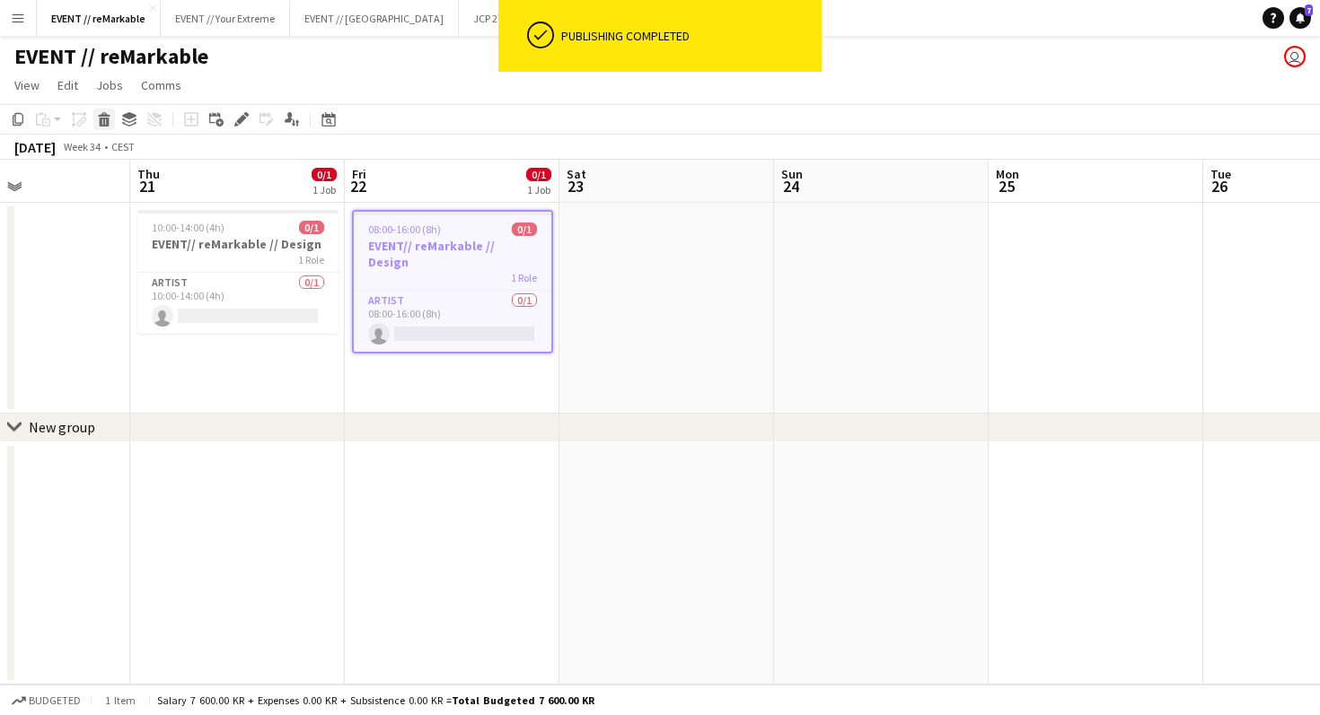
click at [101, 113] on icon "Delete" at bounding box center [104, 119] width 14 height 14
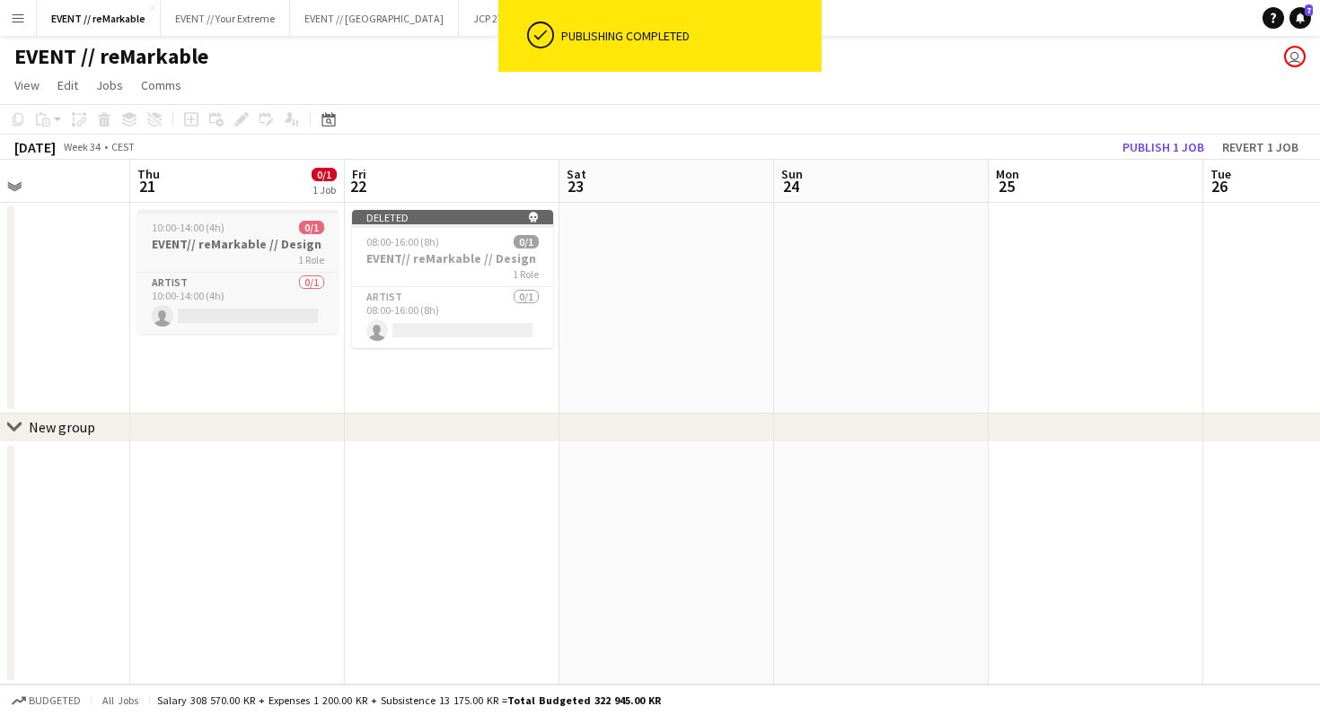
click at [209, 228] on span "10:00-14:00 (4h)" at bounding box center [188, 227] width 73 height 13
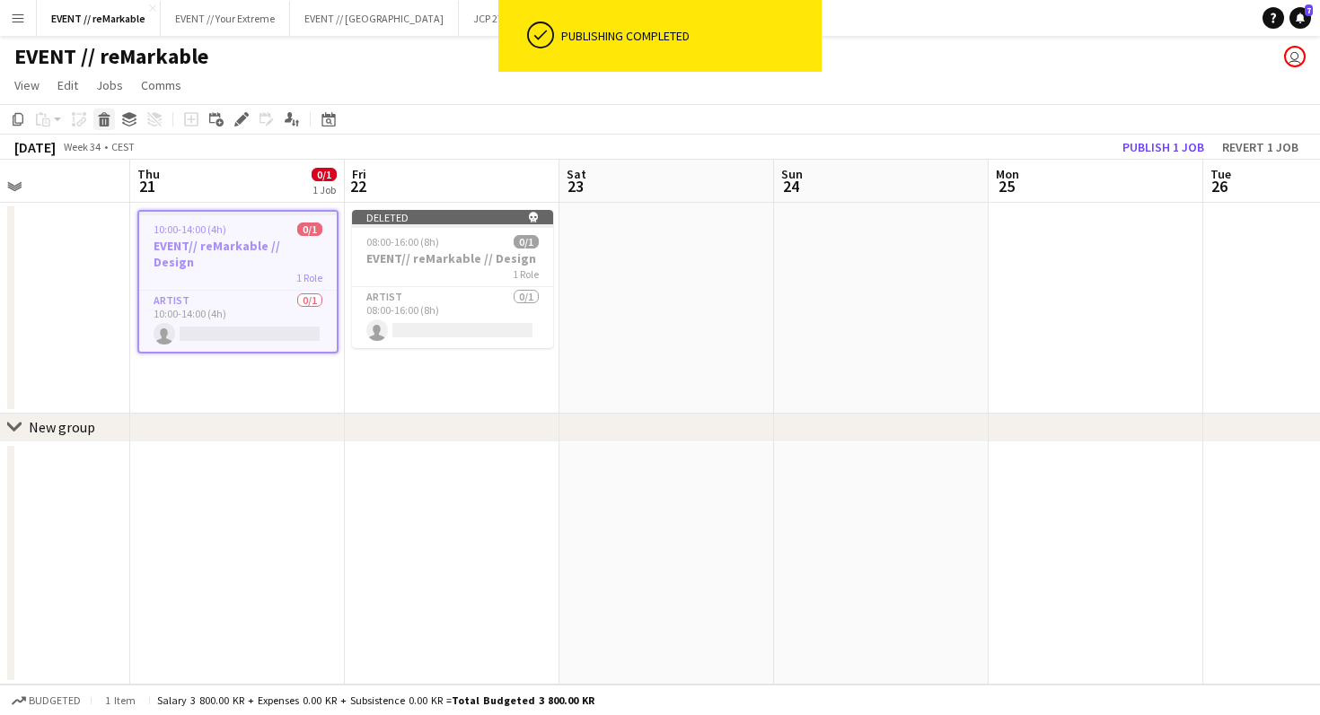
click at [105, 122] on icon "Delete" at bounding box center [104, 119] width 14 height 14
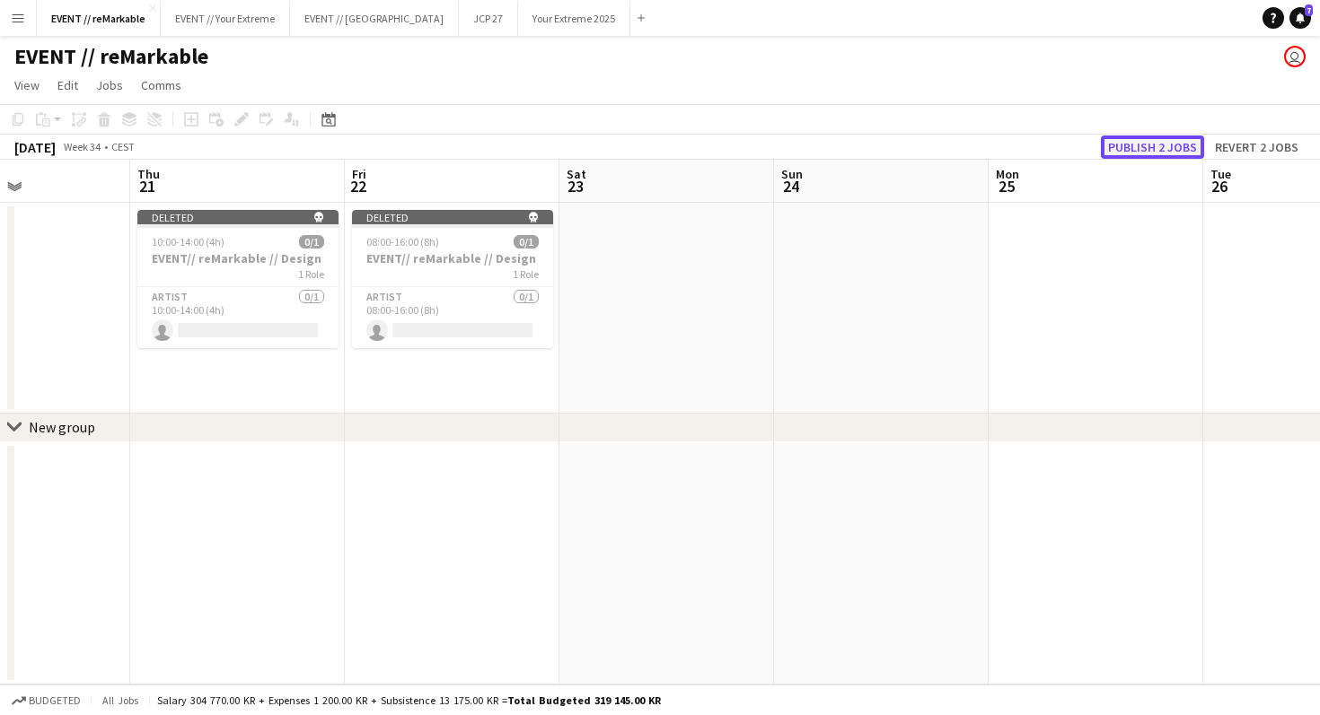
click at [1182, 143] on button "Publish 2 jobs" at bounding box center [1152, 147] width 103 height 23
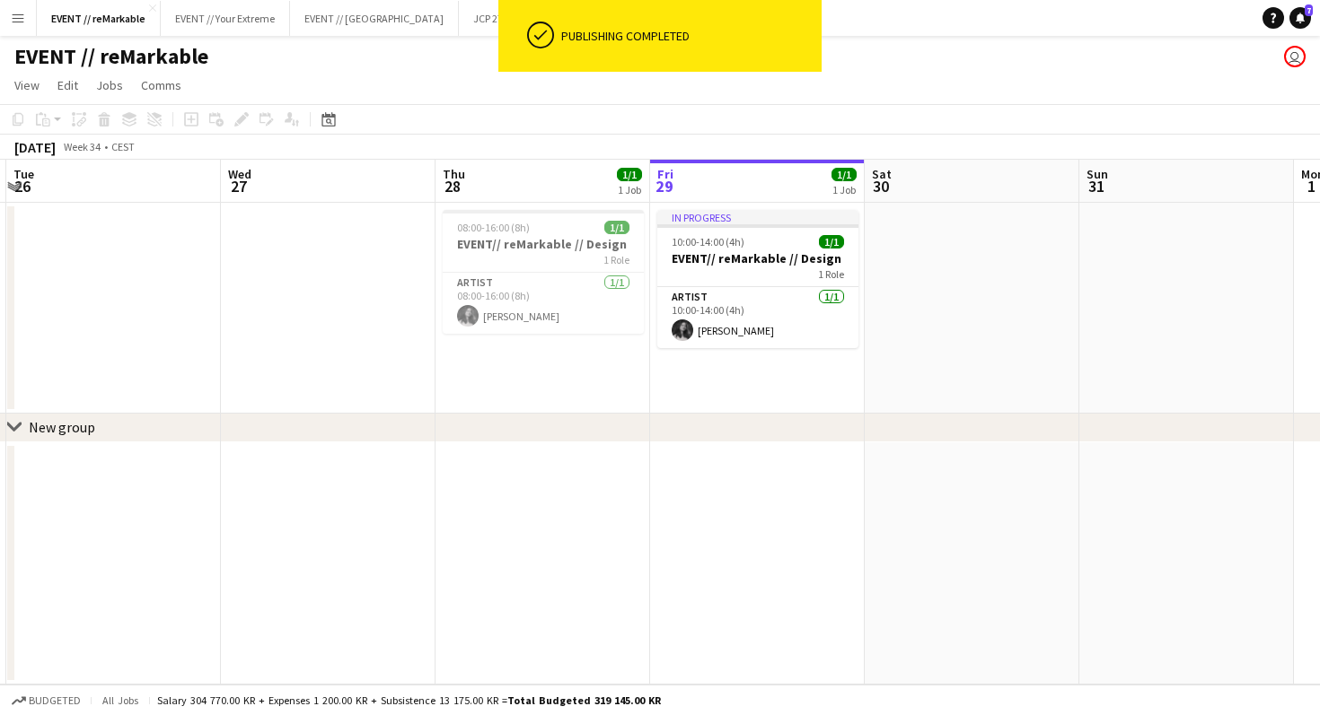
scroll to position [0, 682]
